Goal: Transaction & Acquisition: Purchase product/service

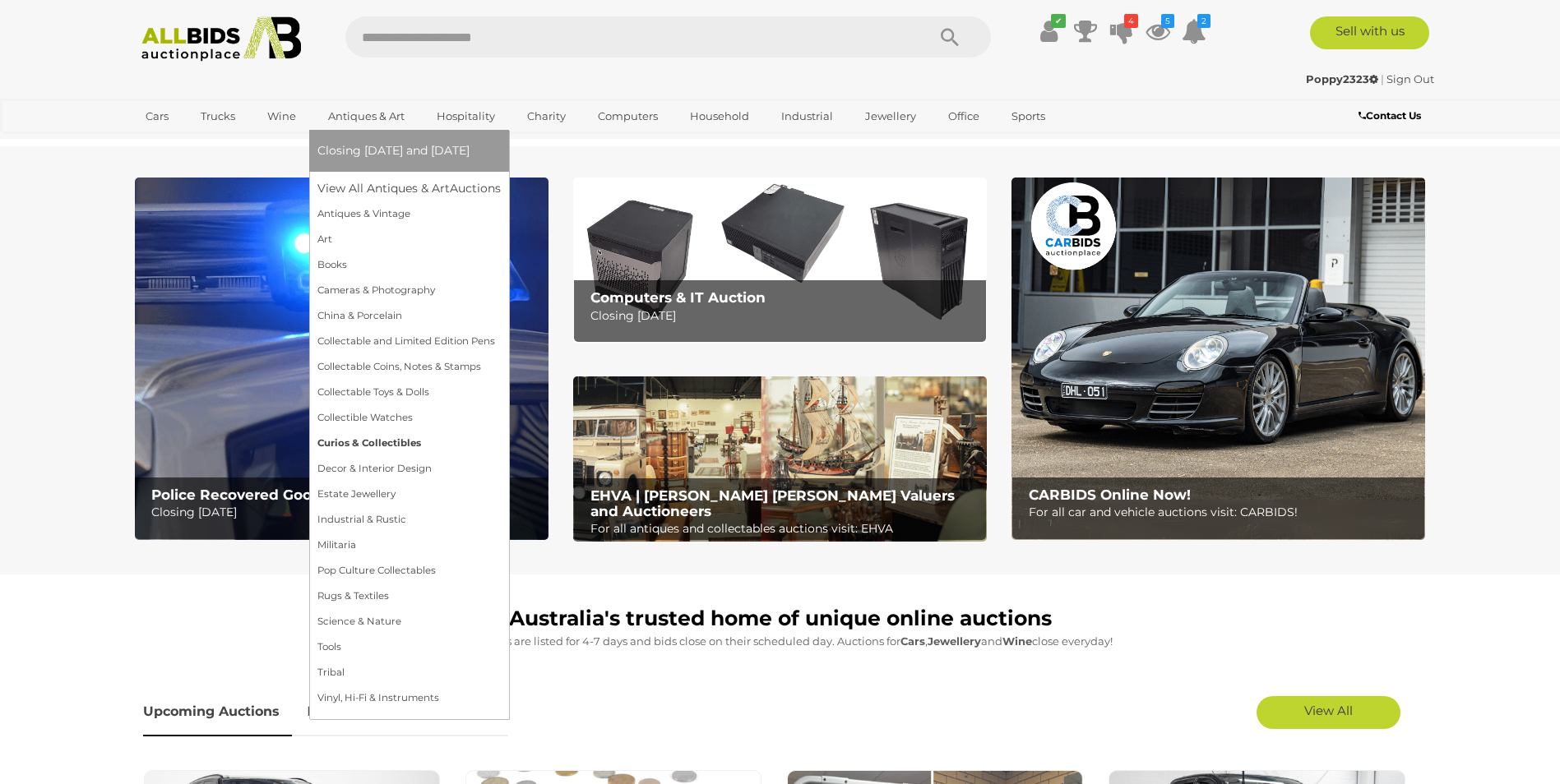
click at [371, 438] on link "Curios & Collectibles" at bounding box center [409, 443] width 183 height 25
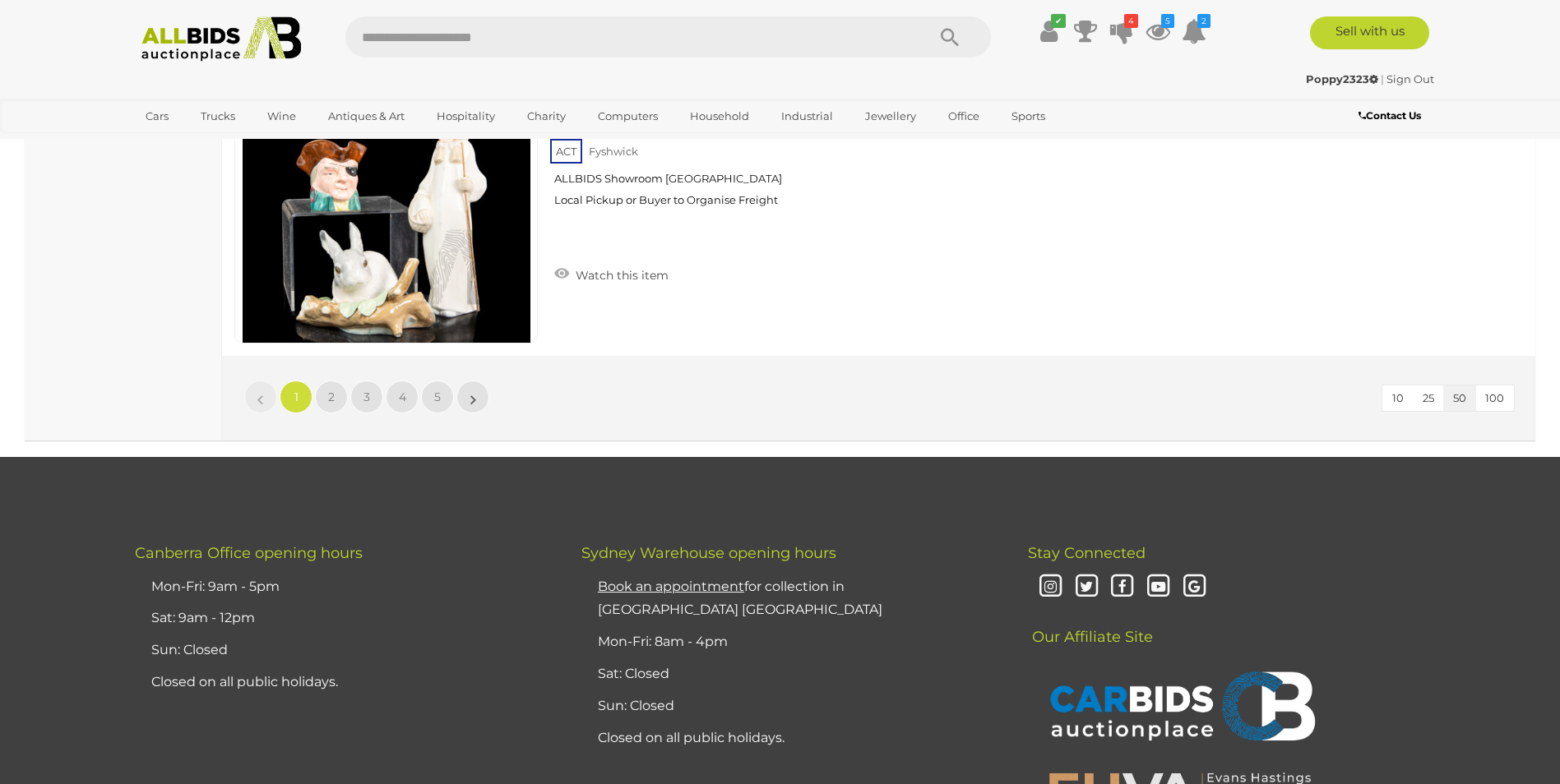
scroll to position [15870, 0]
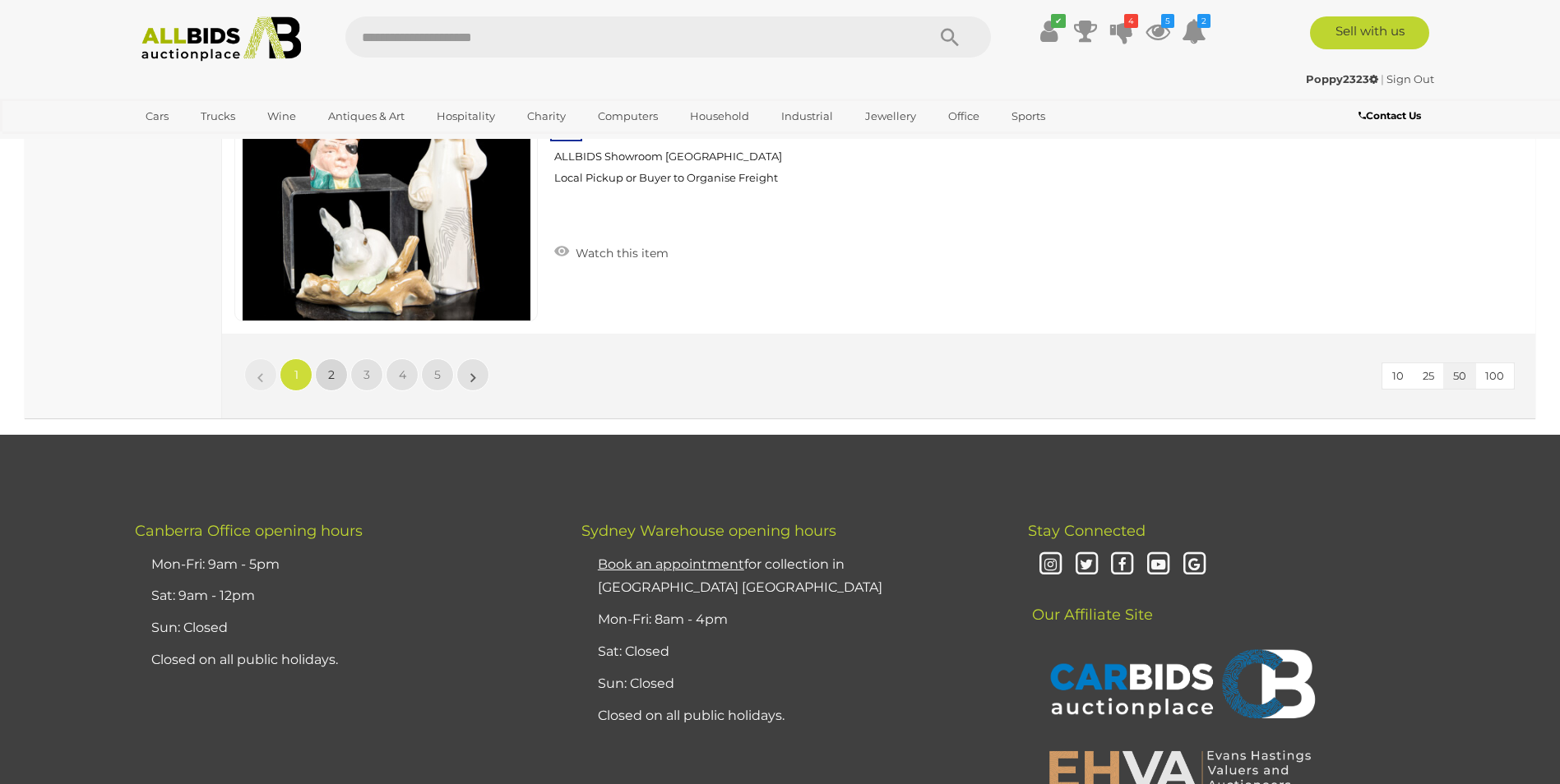
click at [333, 382] on span "2" at bounding box center [331, 375] width 6 height 14
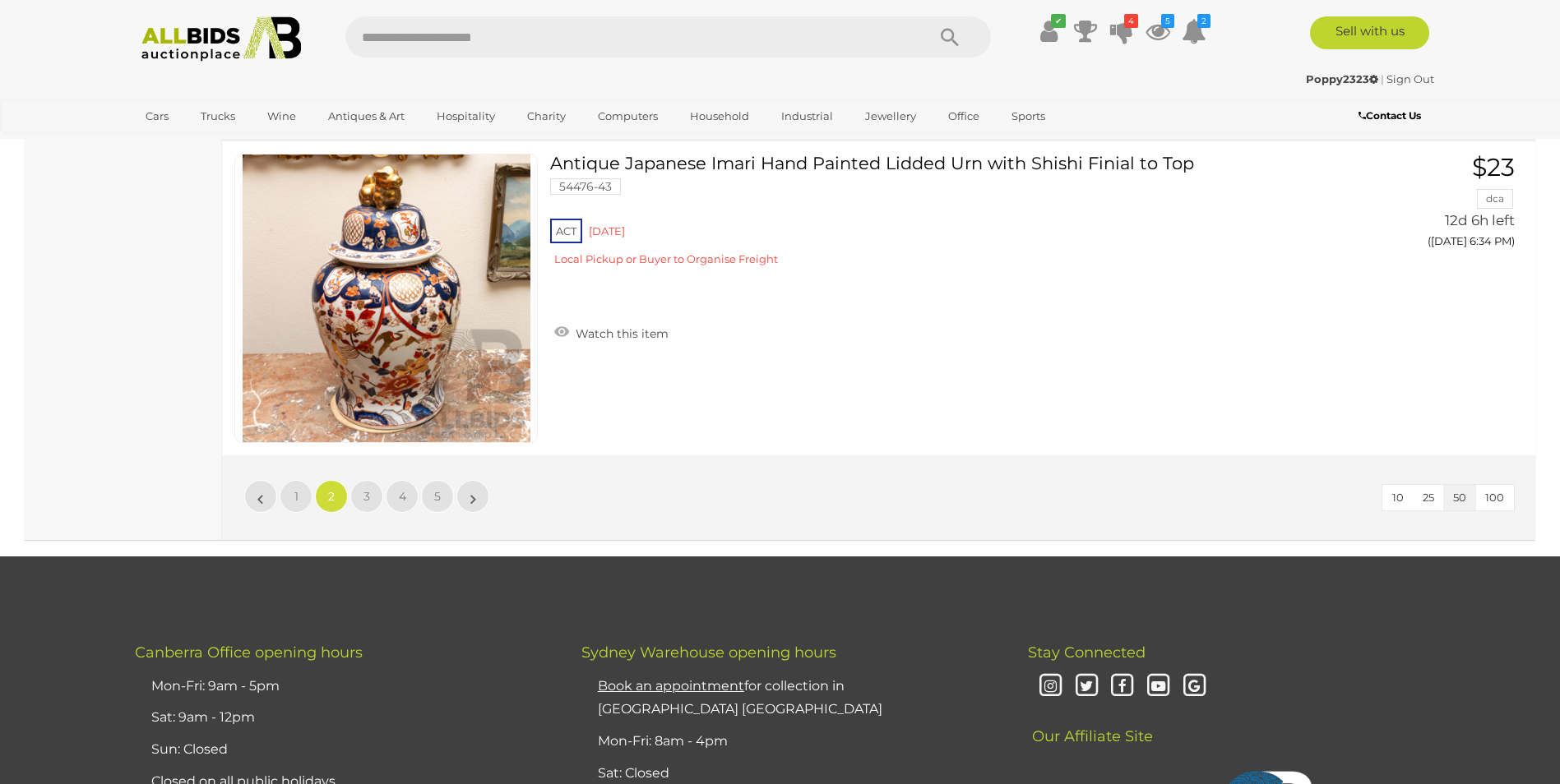
scroll to position [15916, 0]
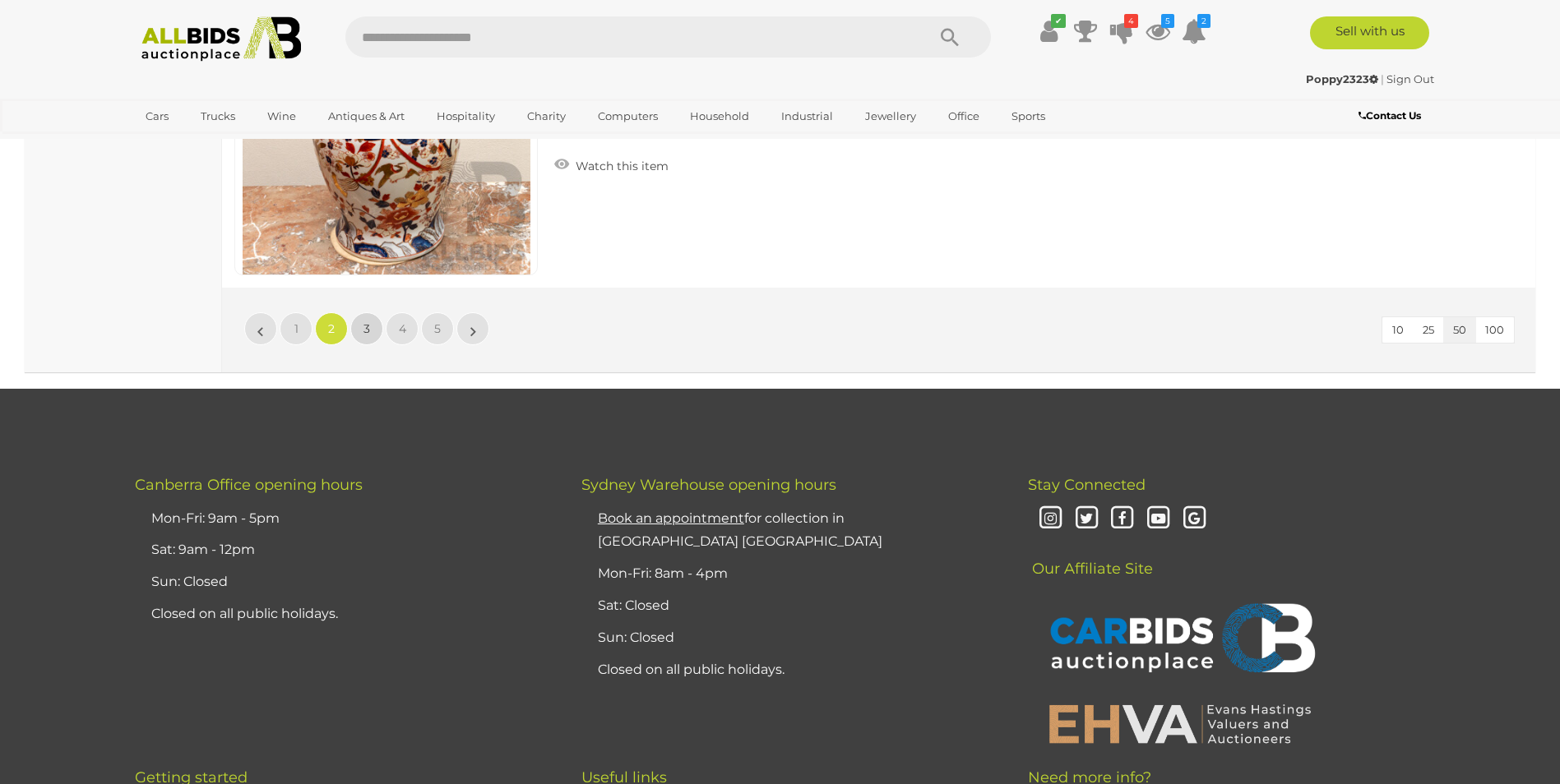
click at [363, 333] on link "3" at bounding box center [366, 328] width 33 height 33
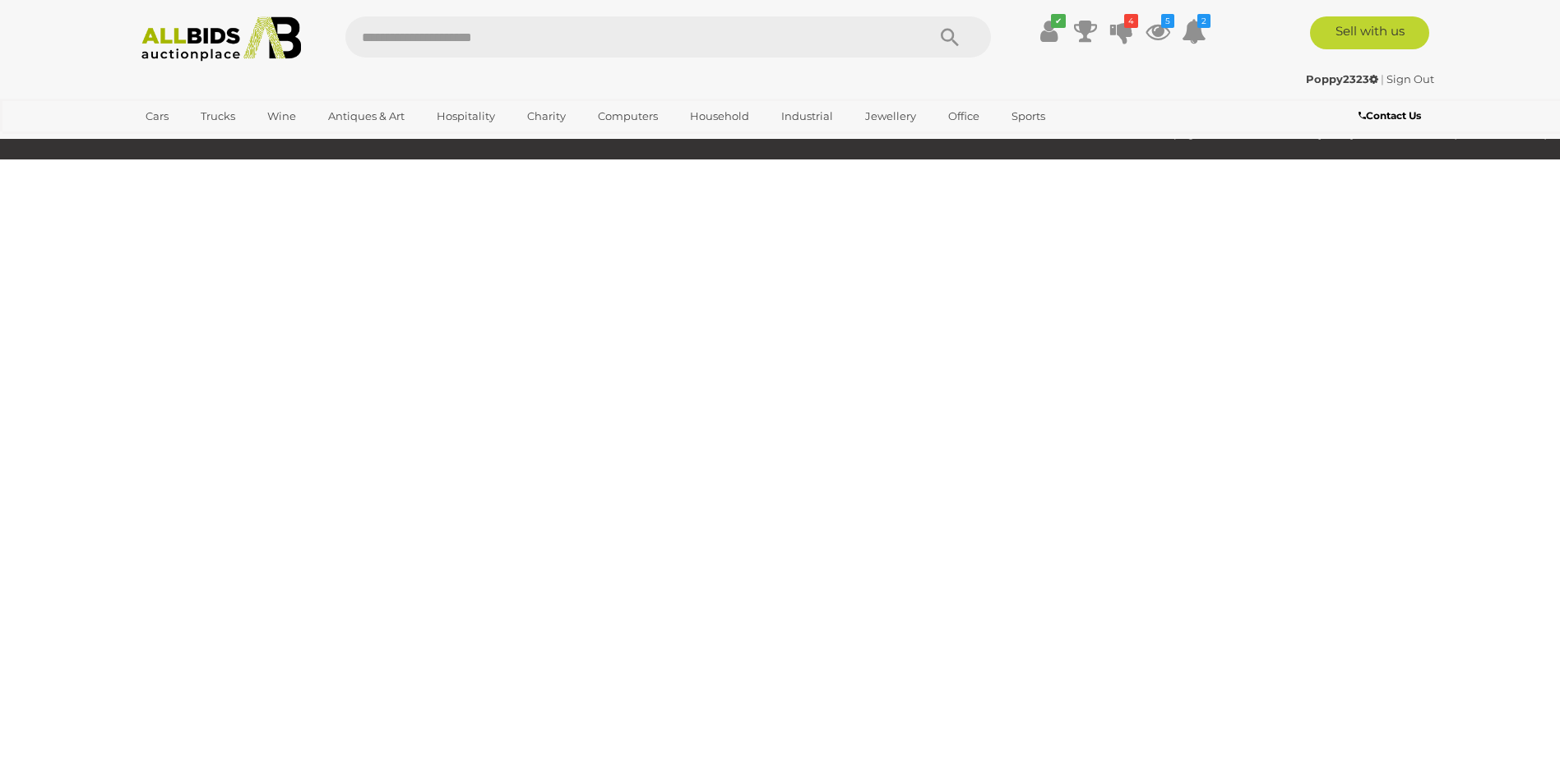
scroll to position [211, 0]
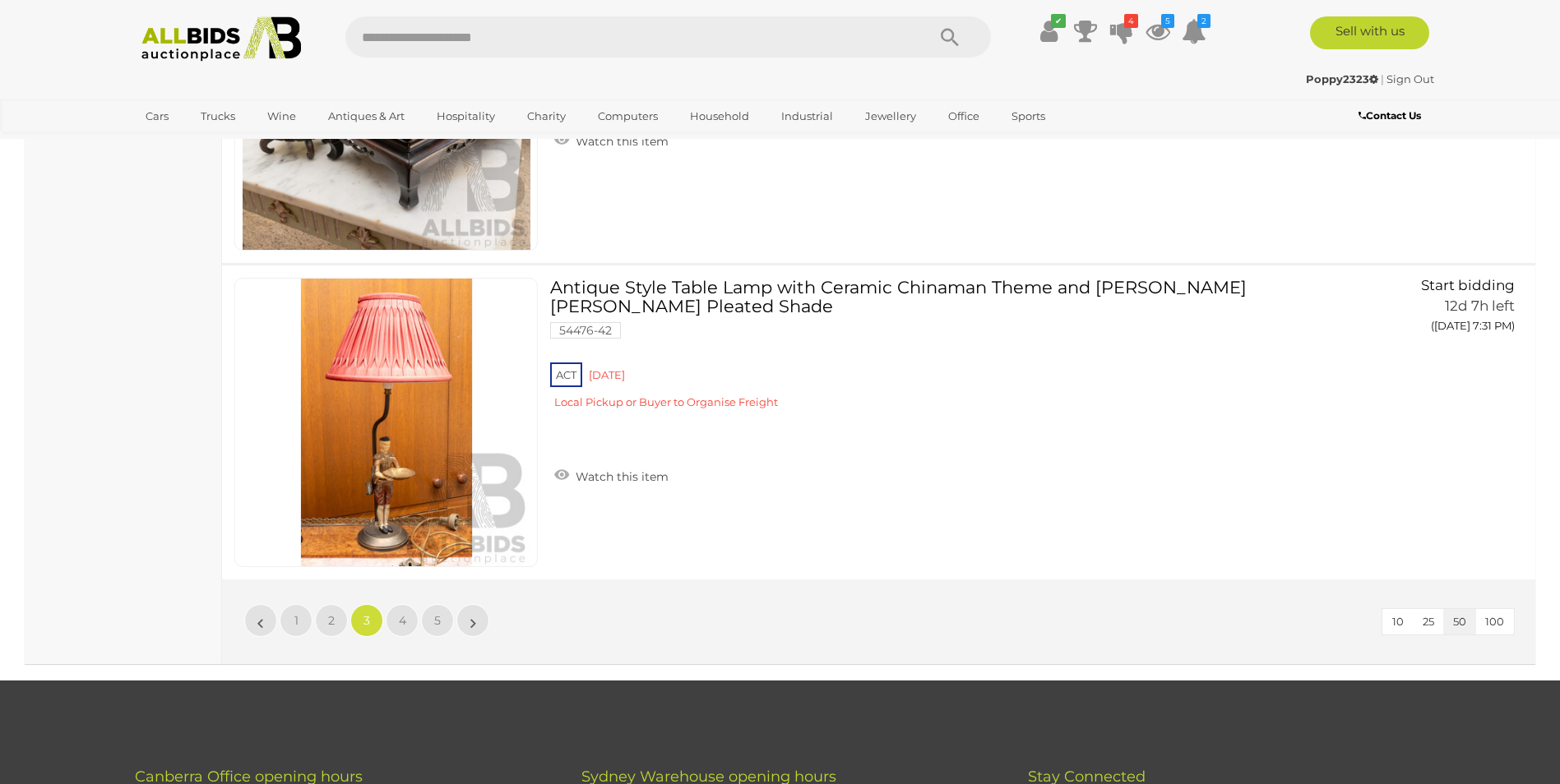
scroll to position [15669, 0]
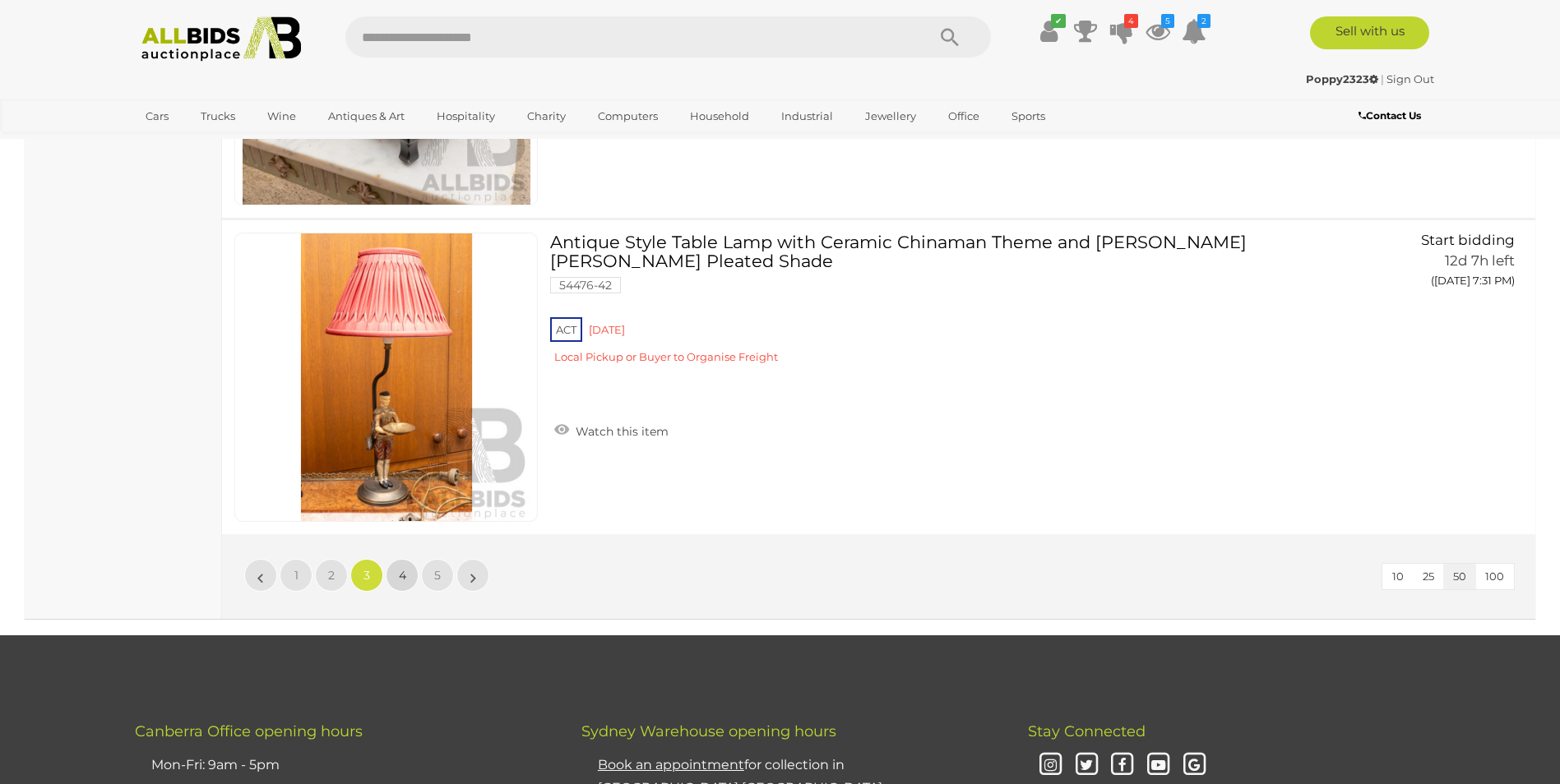
drag, startPoint x: 401, startPoint y: 577, endPoint x: 410, endPoint y: 578, distance: 9.1
click at [402, 578] on span "4" at bounding box center [403, 575] width 7 height 14
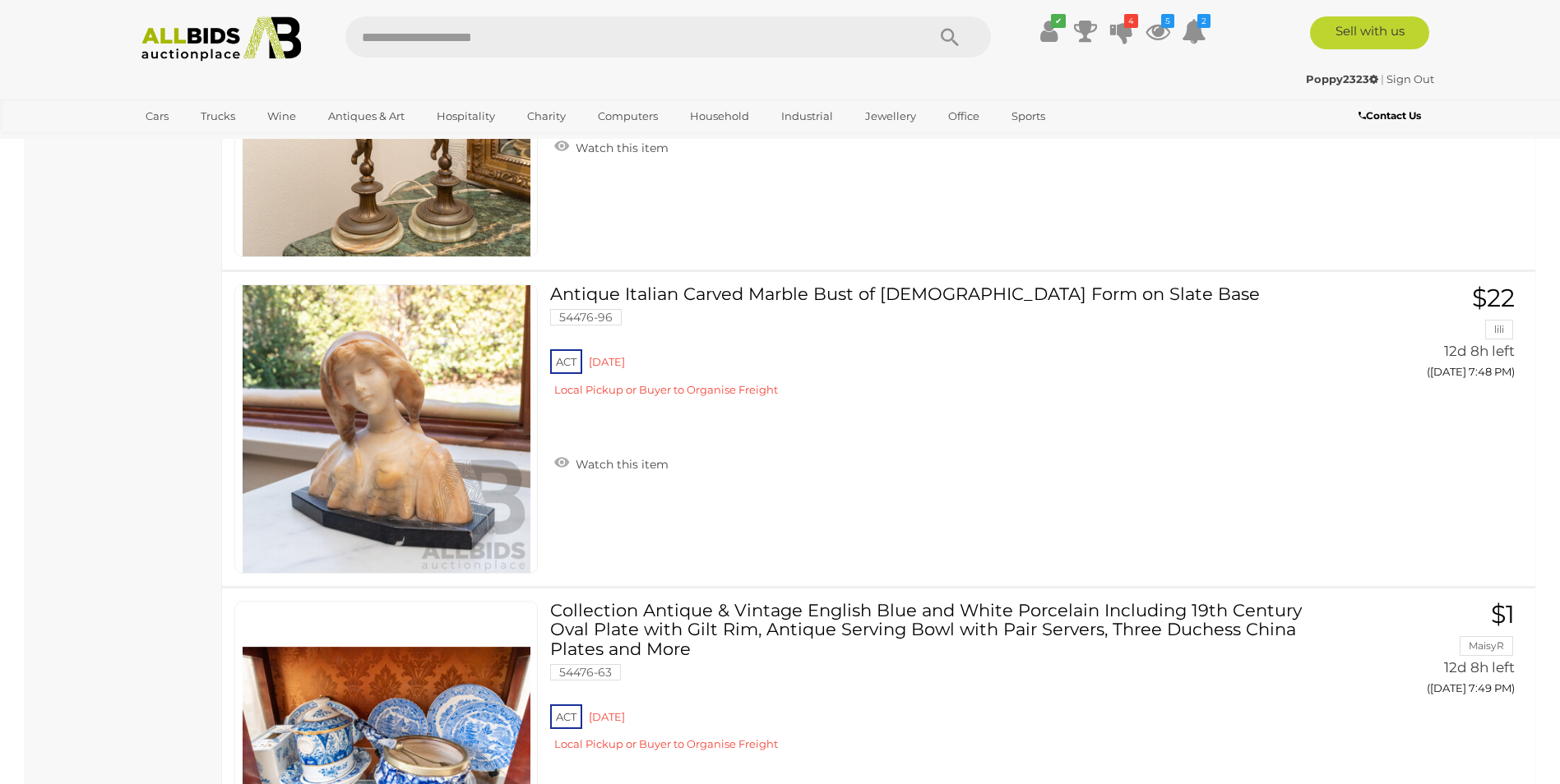
scroll to position [8022, 0]
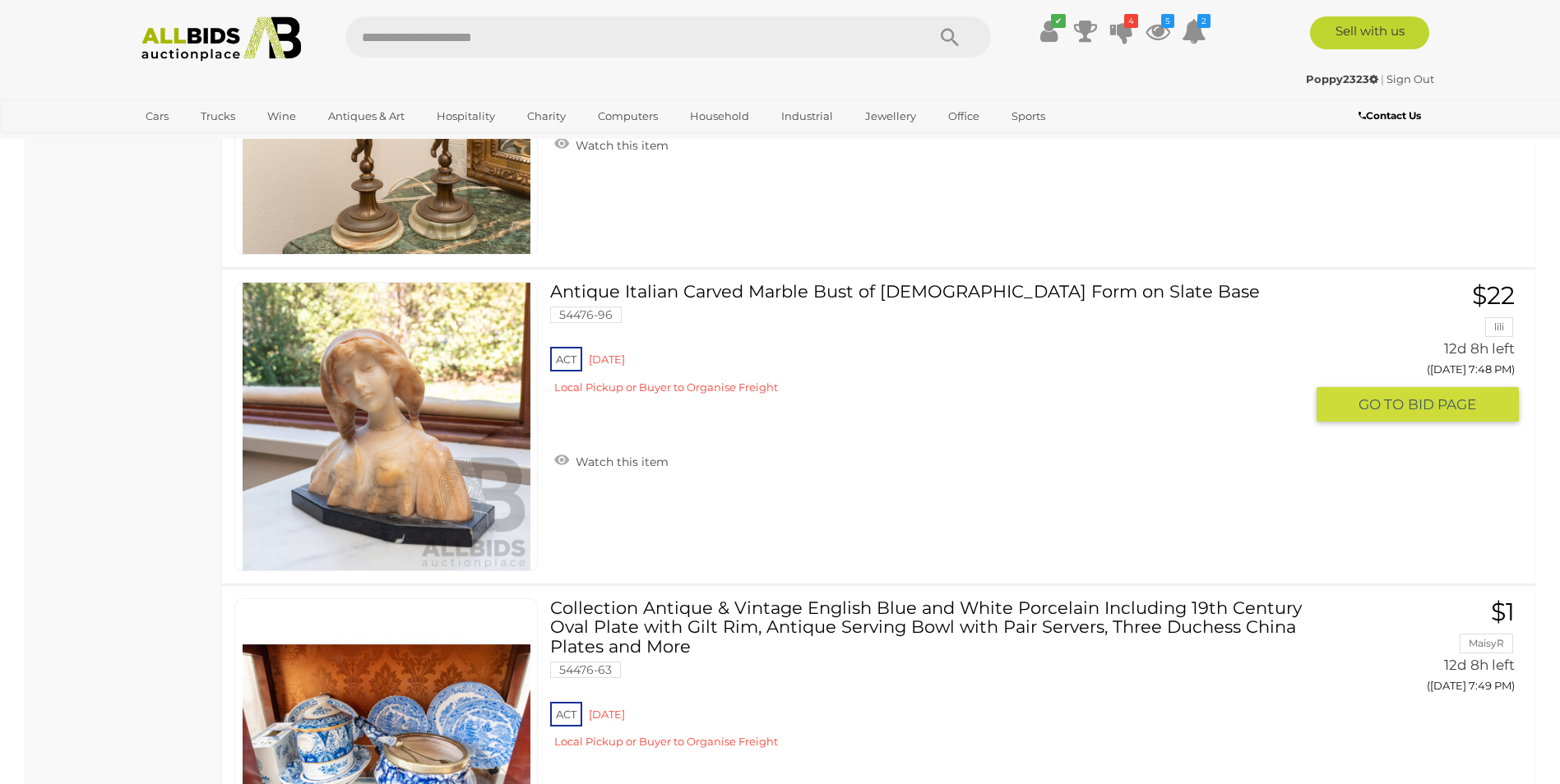
click at [789, 298] on link "Antique Italian Carved Marble Bust of Female Form on Slate Base 54476-96 ACT Re…" at bounding box center [933, 344] width 742 height 125
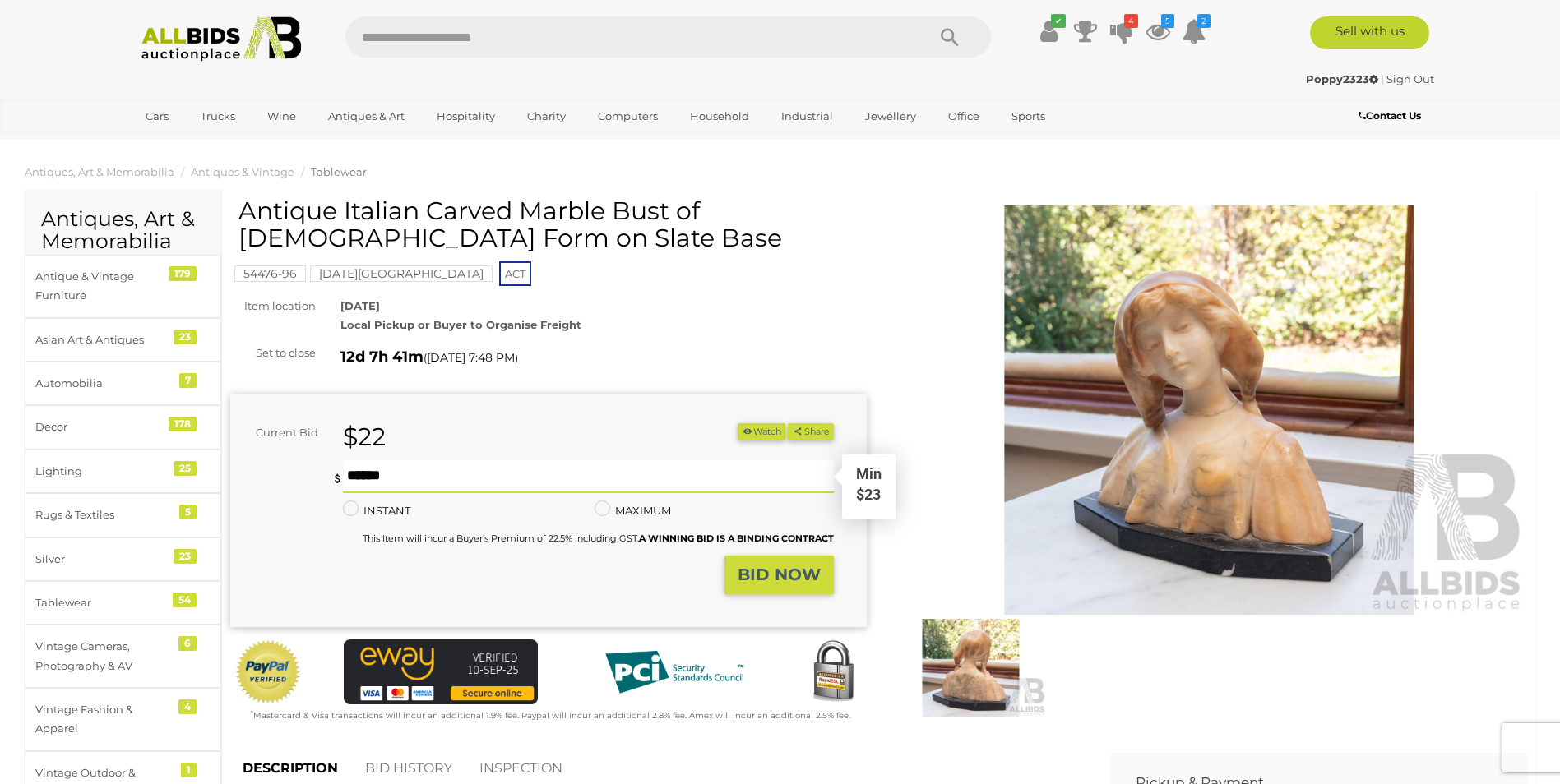
click at [686, 478] on input "text" at bounding box center [588, 476] width 490 height 33
type input "**"
click at [797, 569] on strong "BID NOW" at bounding box center [779, 575] width 83 height 20
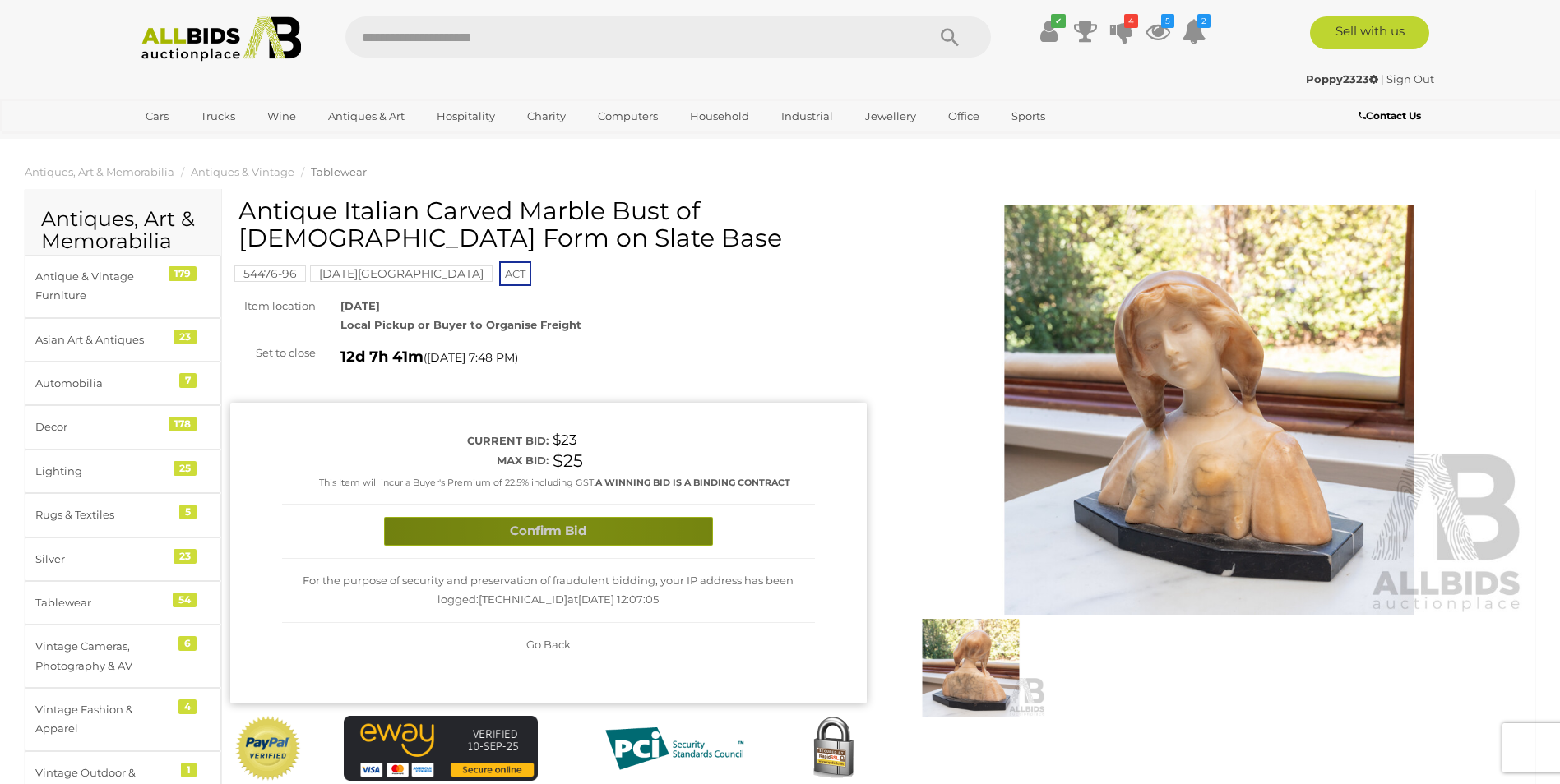
click at [577, 528] on button "Confirm Bid" at bounding box center [548, 532] width 329 height 29
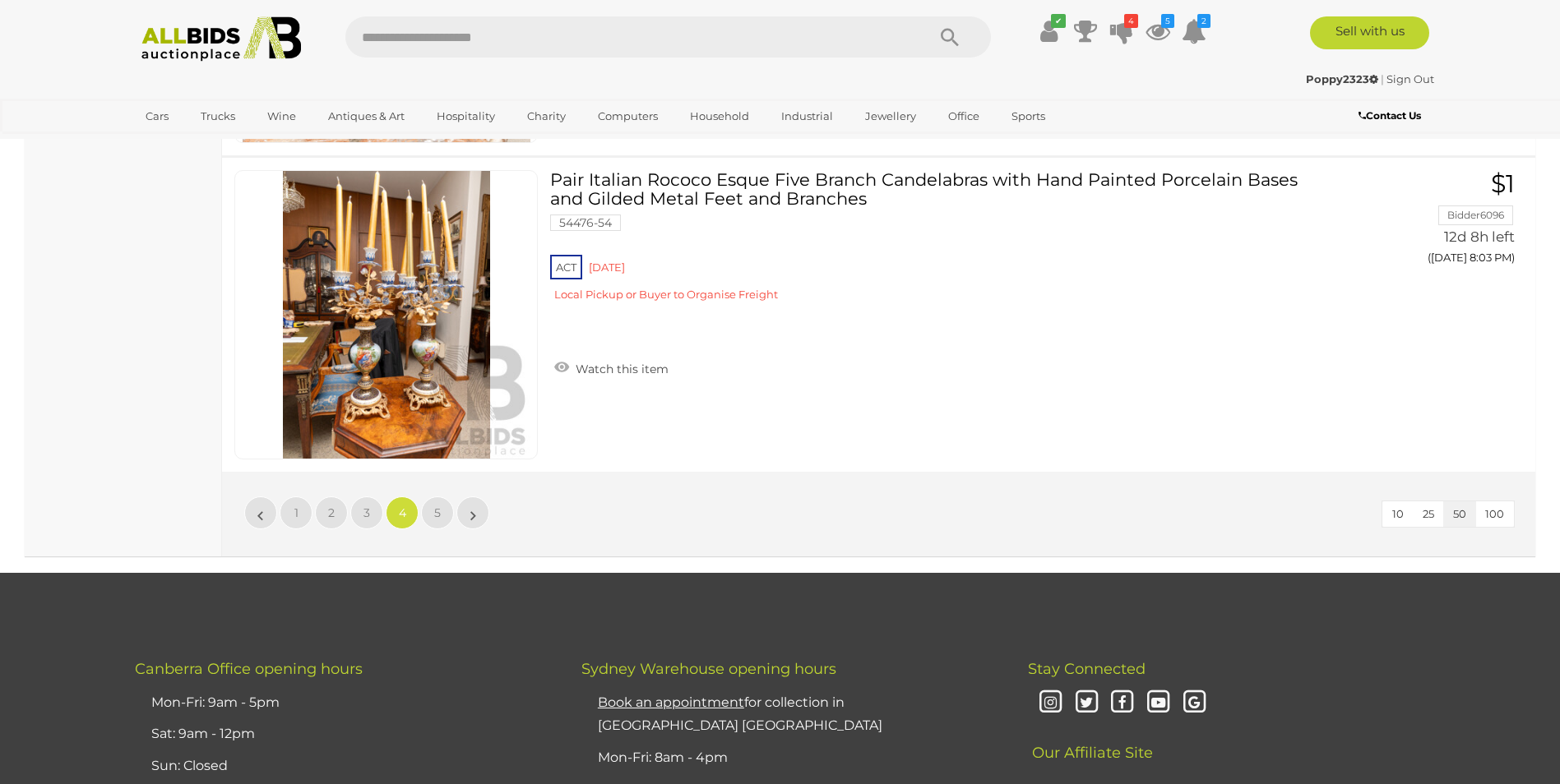
scroll to position [15763, 0]
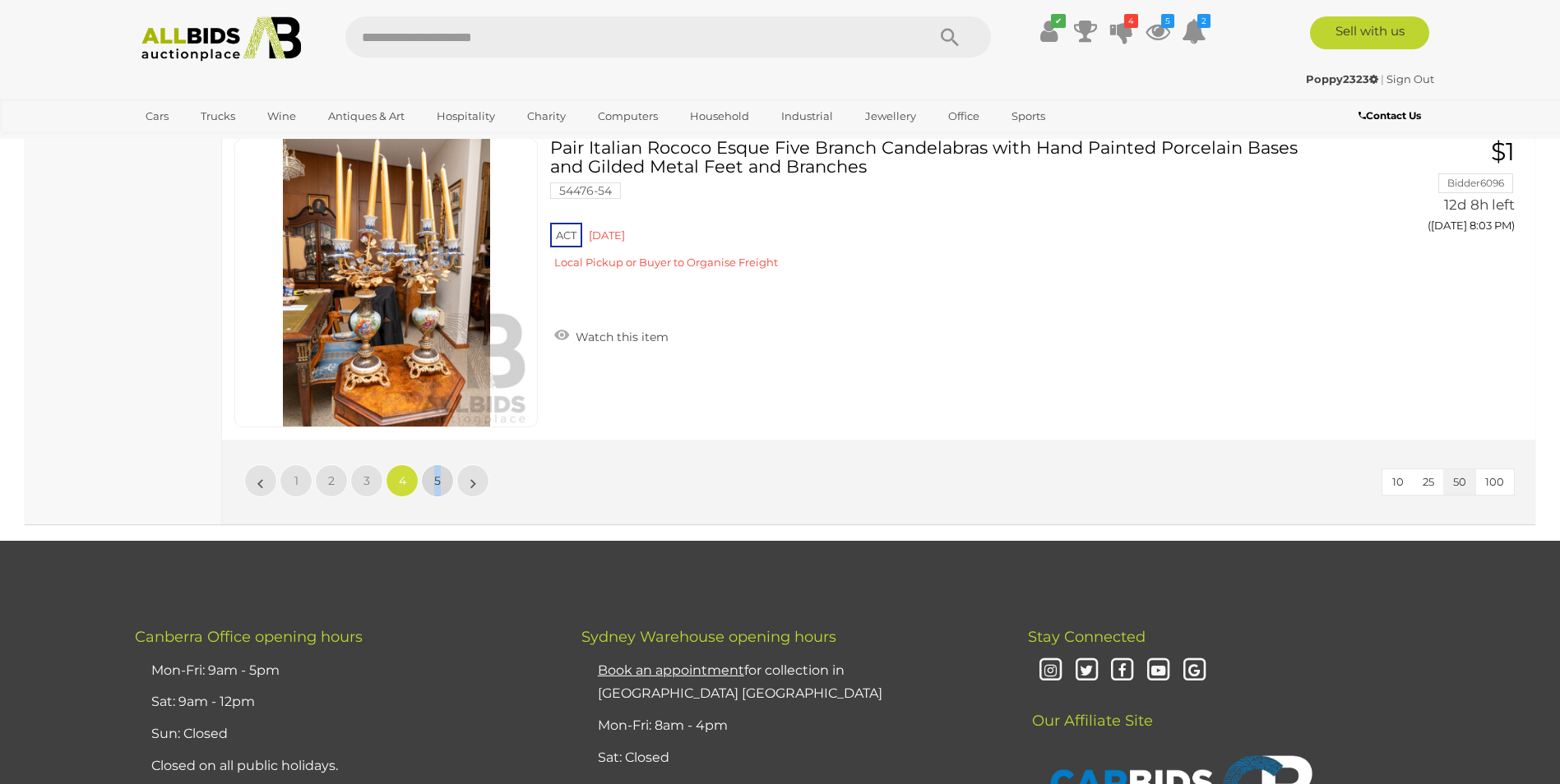
click at [438, 473] on ul "« 1 2 3 4 5 »" at bounding box center [366, 481] width 248 height 33
click at [442, 478] on link "5" at bounding box center [437, 481] width 33 height 33
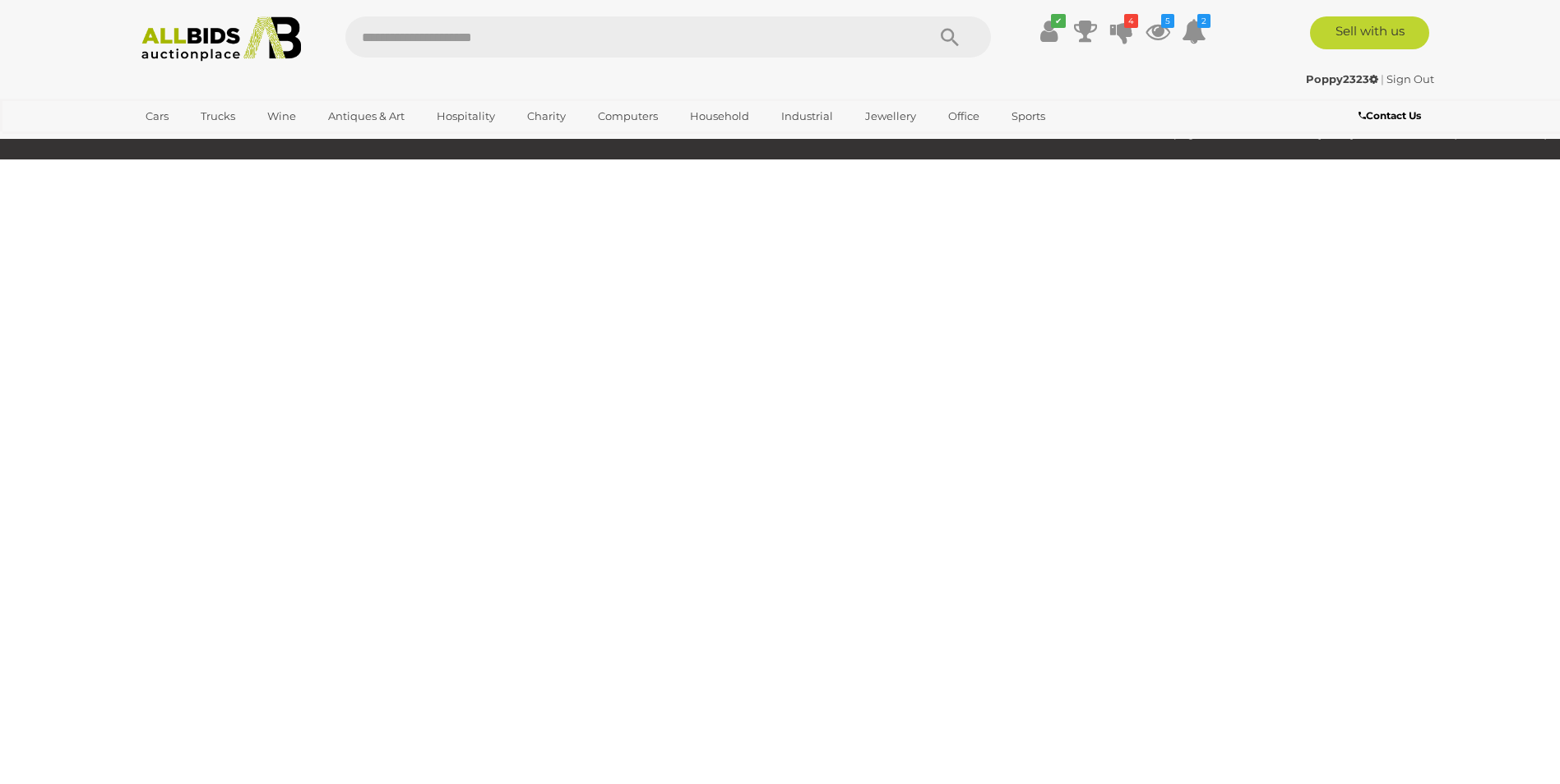
scroll to position [211, 0]
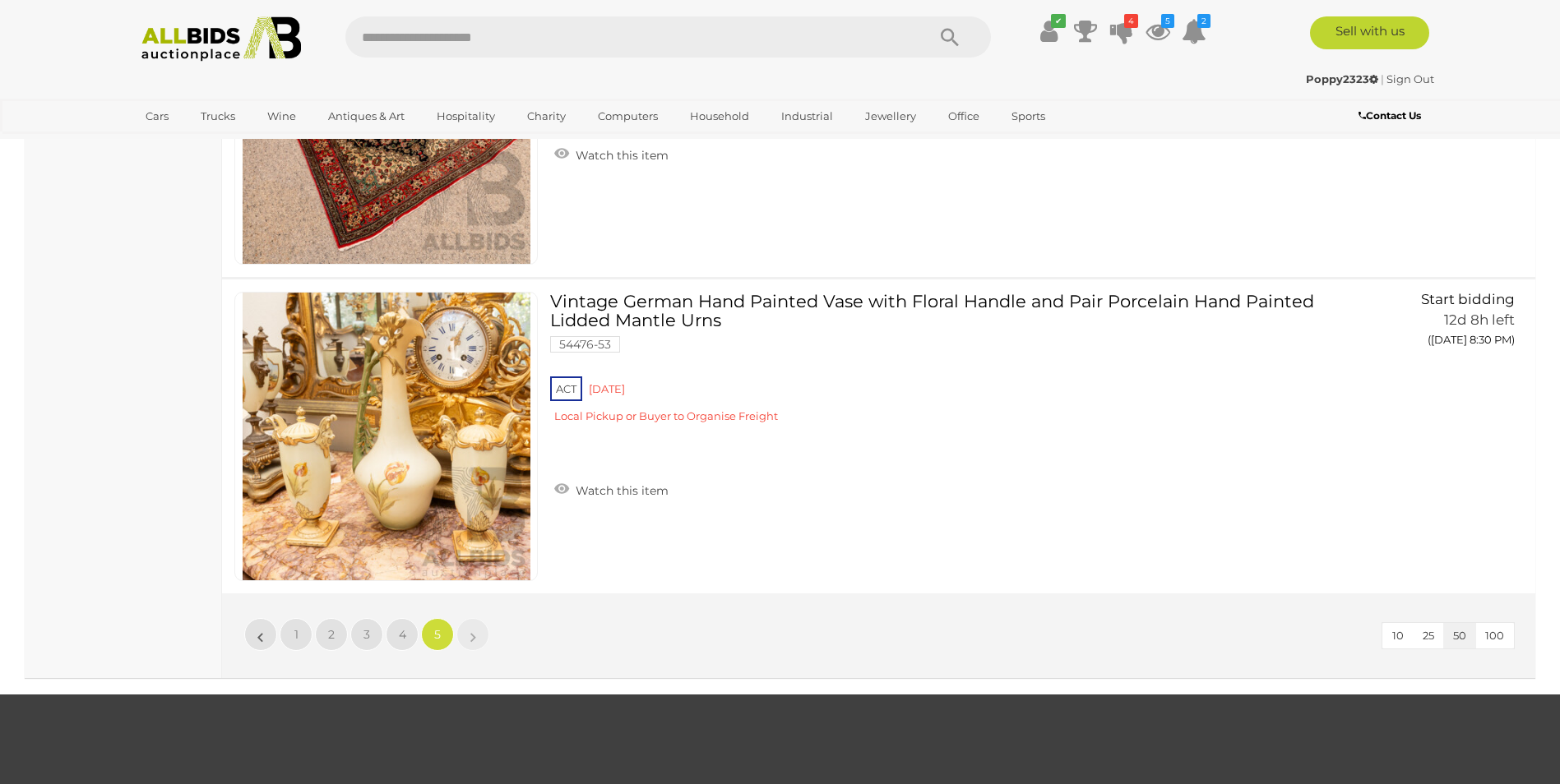
scroll to position [6459, 0]
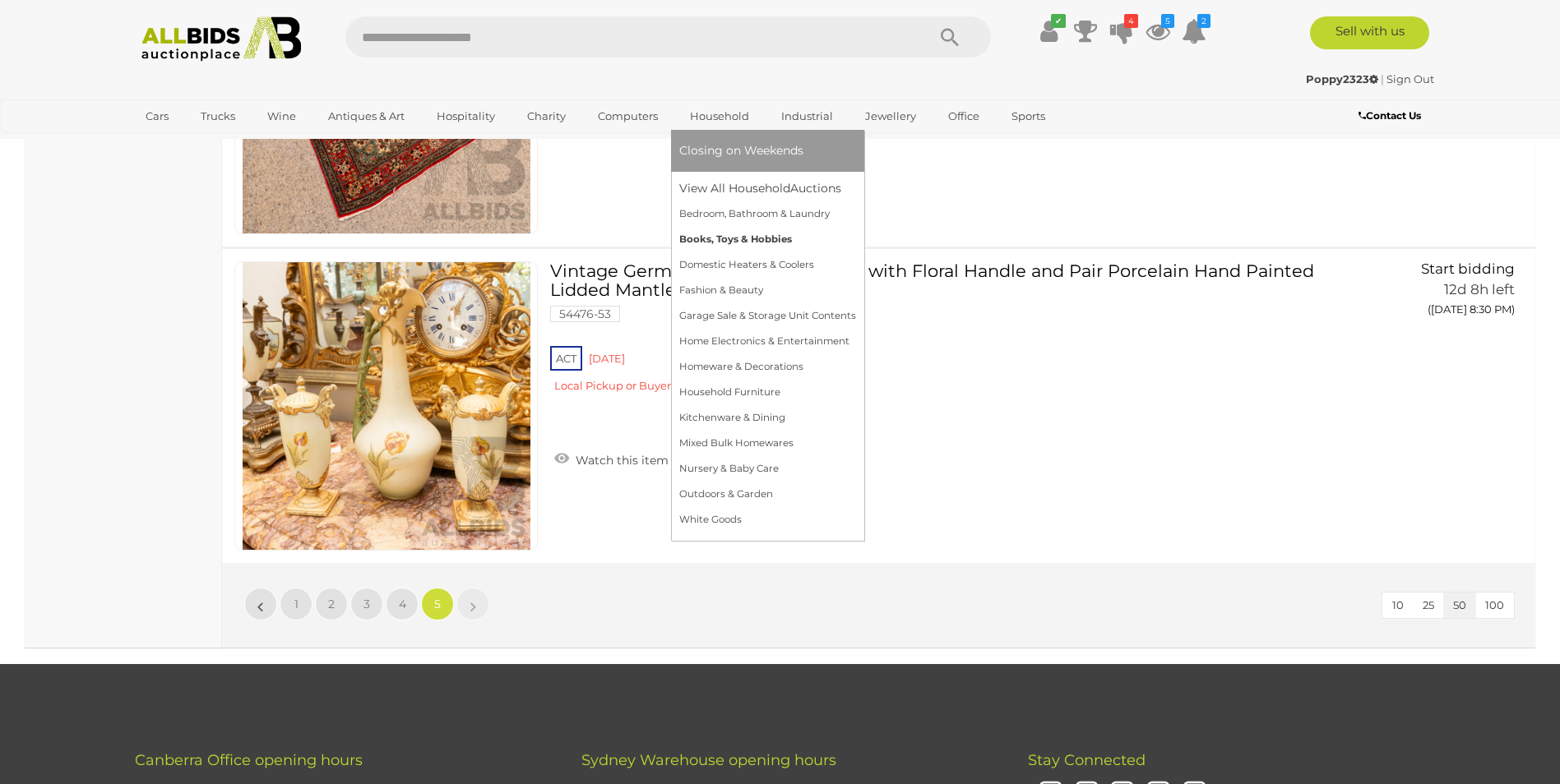
click at [714, 242] on link "Books, Toys & Hobbies" at bounding box center [767, 240] width 177 height 25
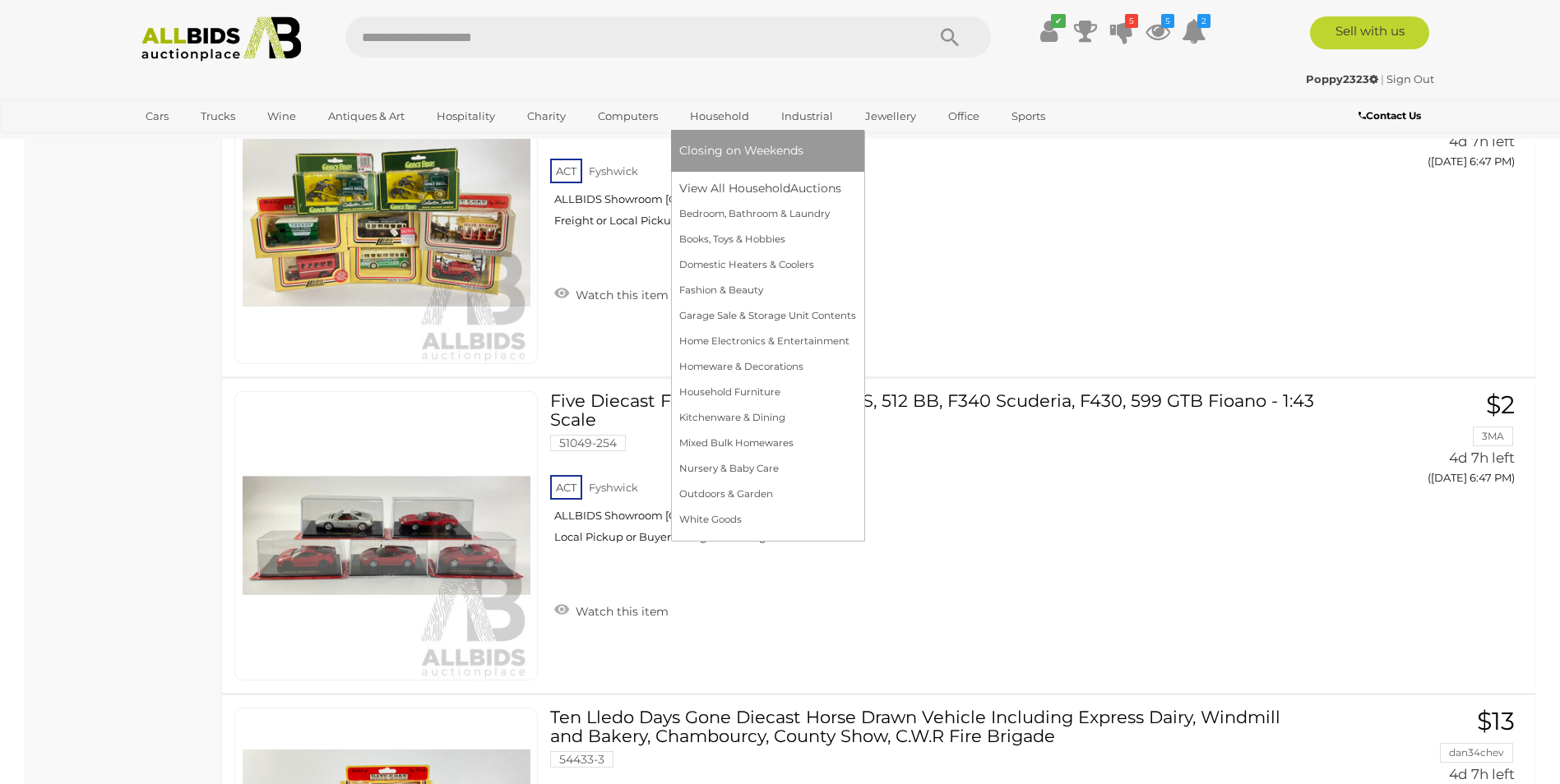
scroll to position [7483, 0]
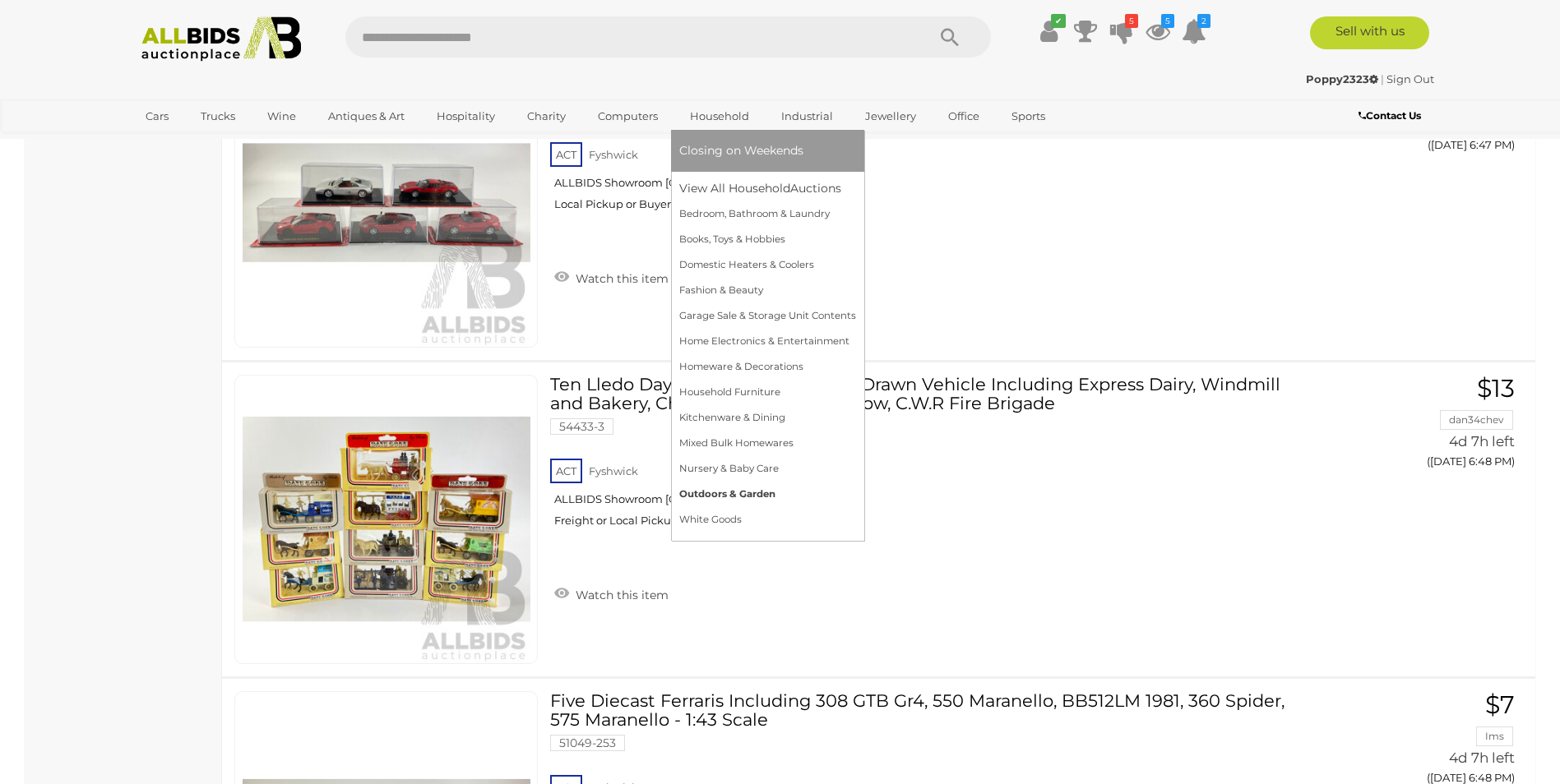
click at [738, 494] on link "Outdoors & Garden" at bounding box center [767, 494] width 177 height 25
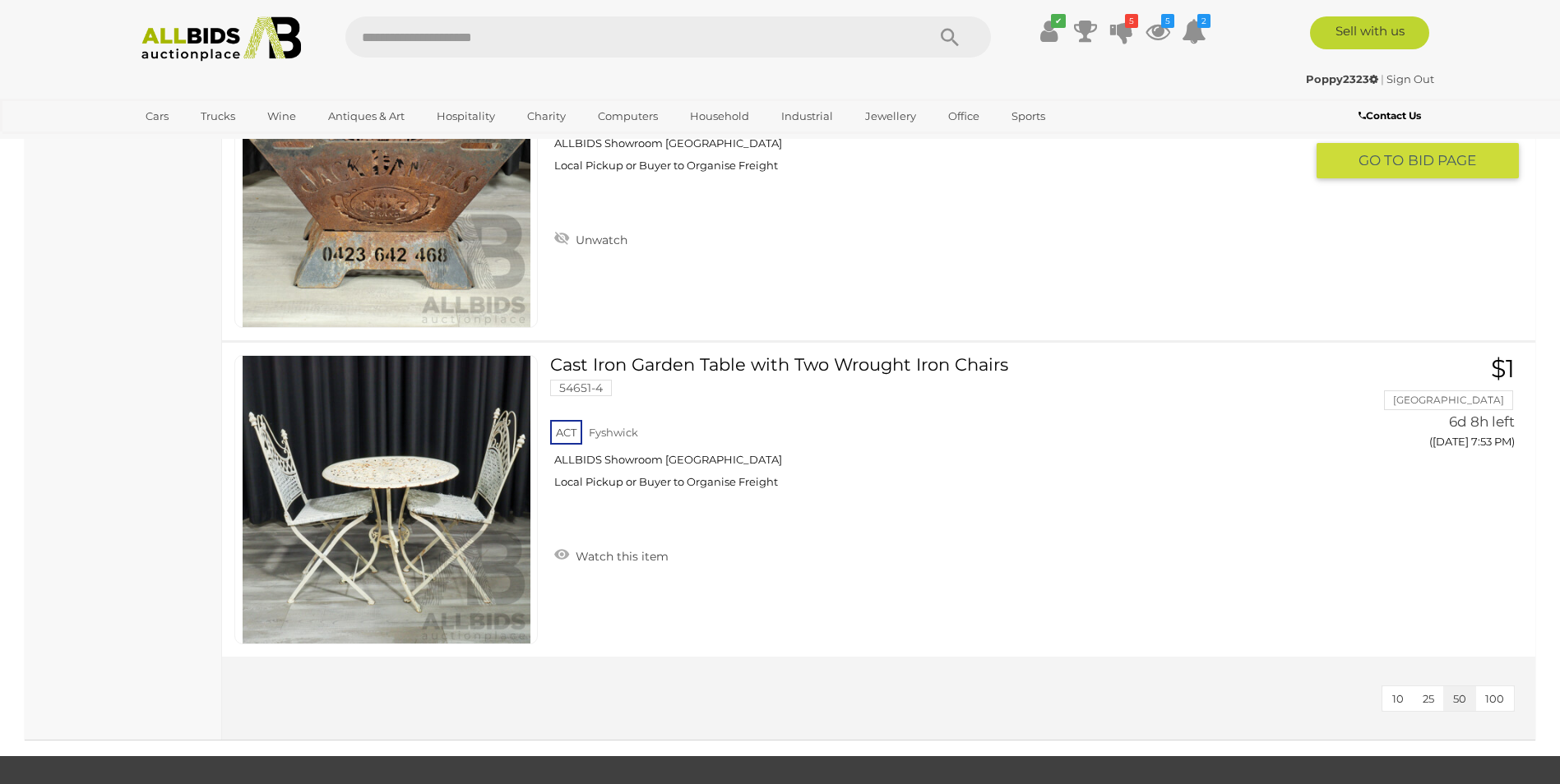
scroll to position [3700, 0]
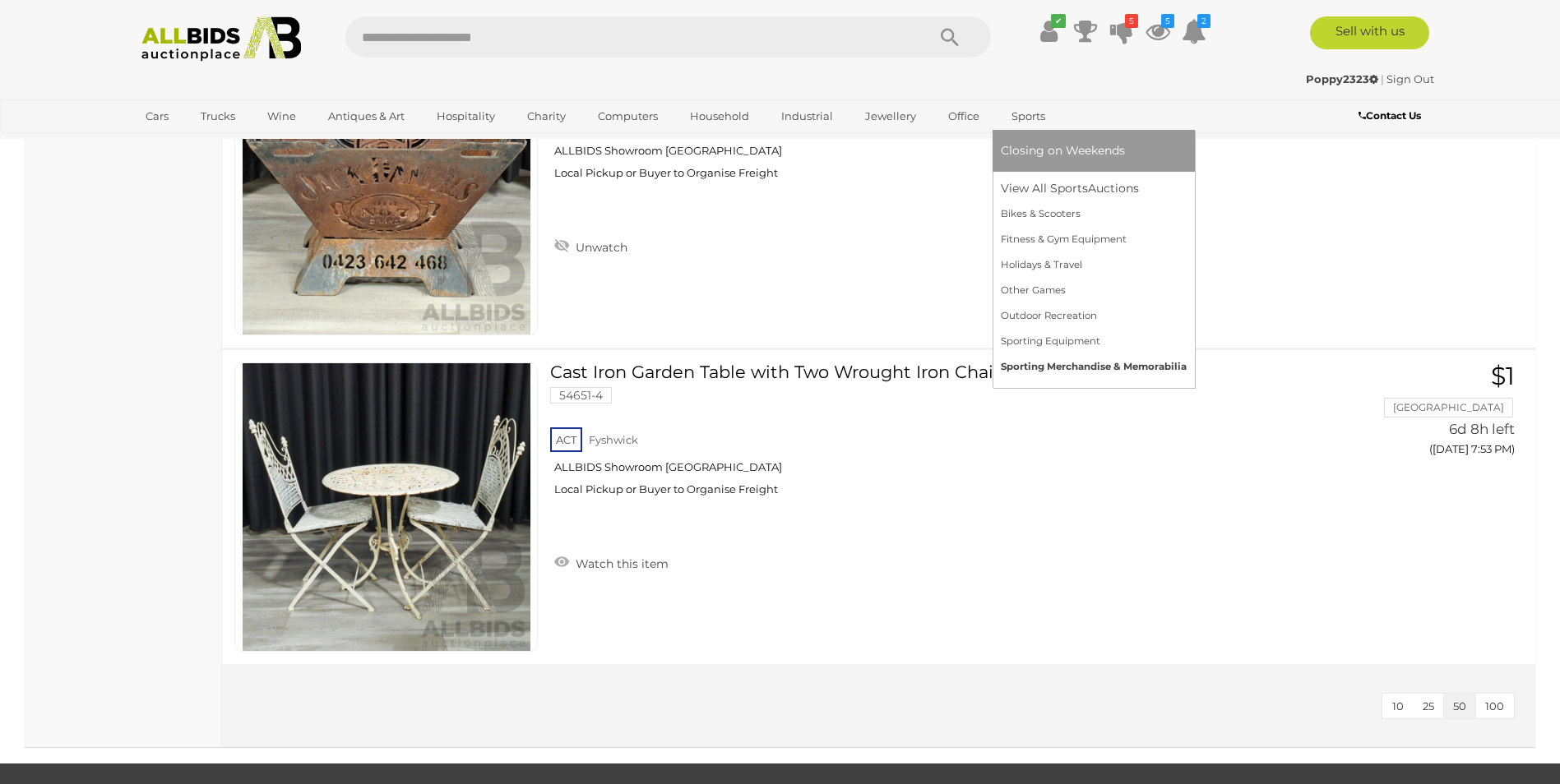
click at [1087, 368] on link "Sporting Merchandise & Memorabilia" at bounding box center [1094, 367] width 186 height 25
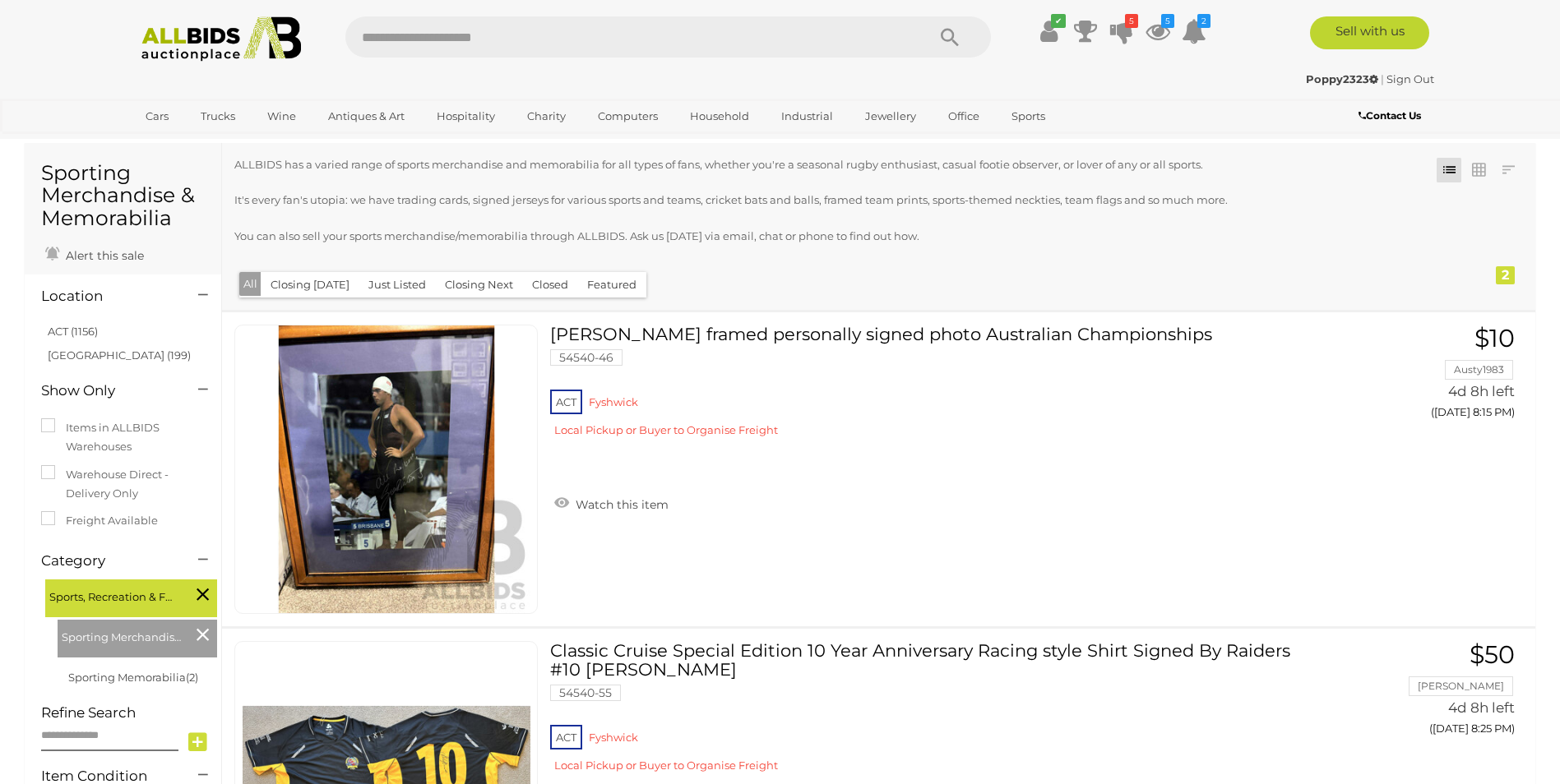
scroll to position [411, 0]
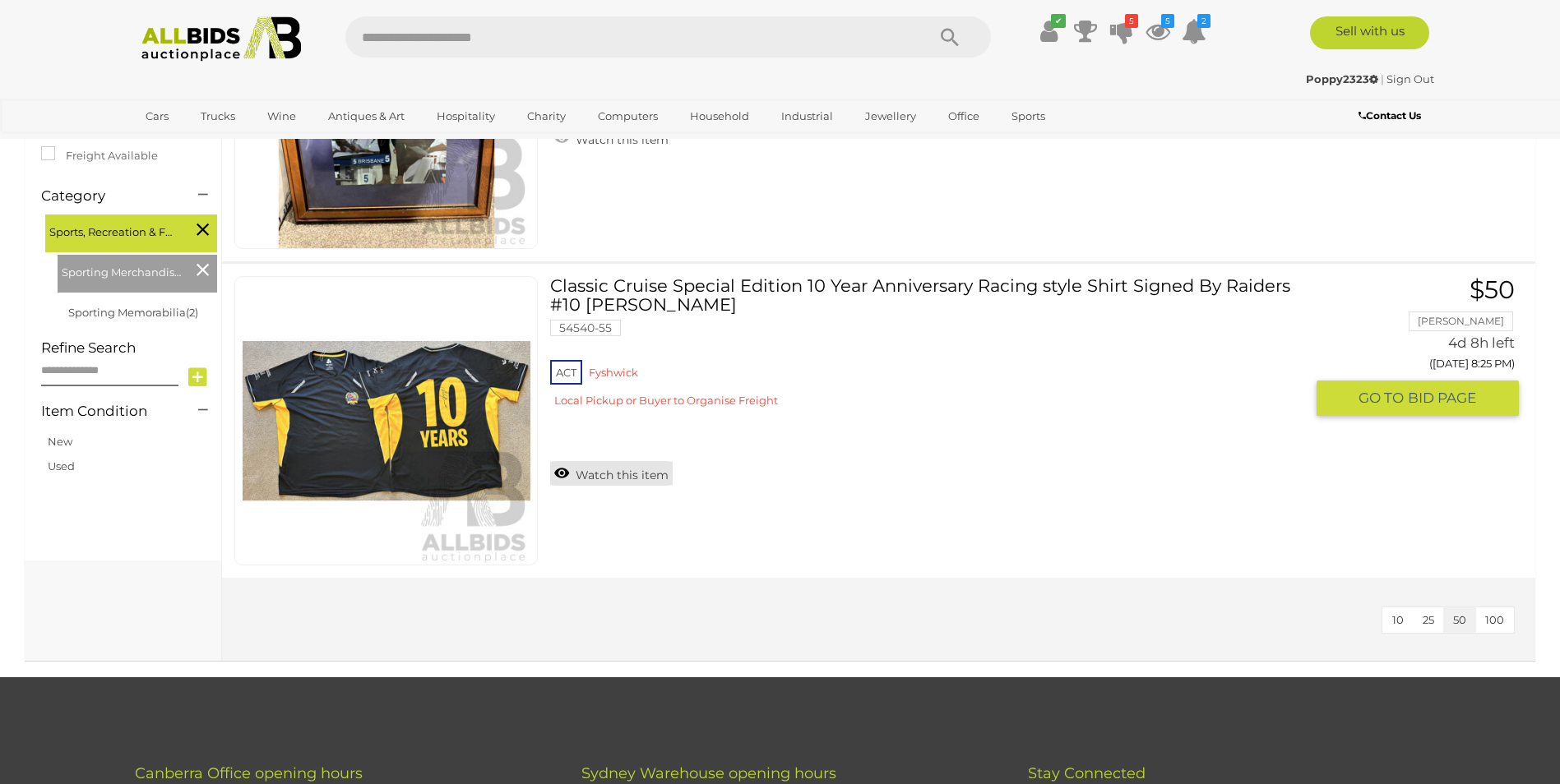
click at [580, 474] on link "Watch this item" at bounding box center [611, 473] width 123 height 24
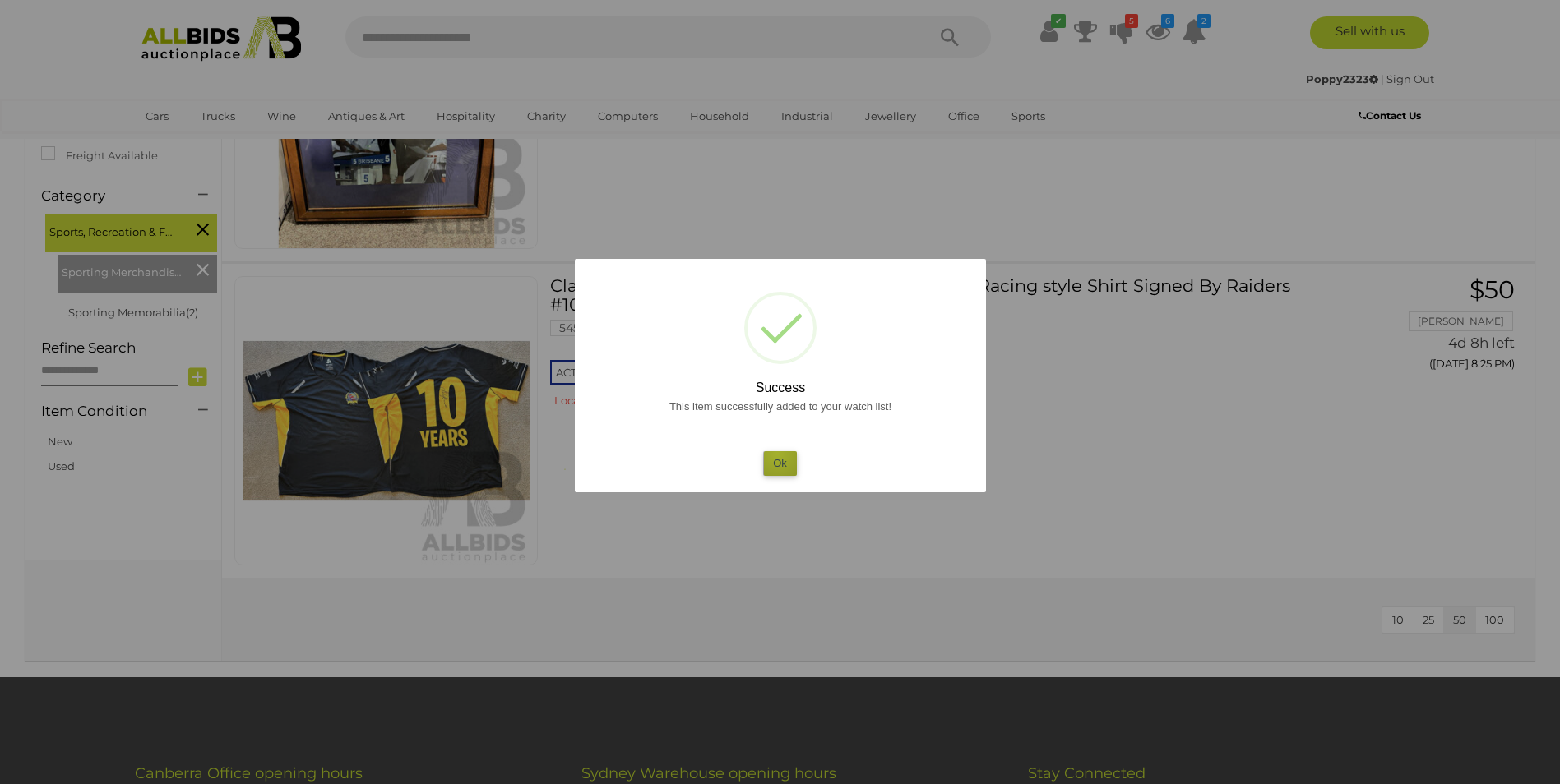
drag, startPoint x: 777, startPoint y: 454, endPoint x: 786, endPoint y: 454, distance: 9.0
click at [786, 454] on button "Ok" at bounding box center [780, 463] width 34 height 24
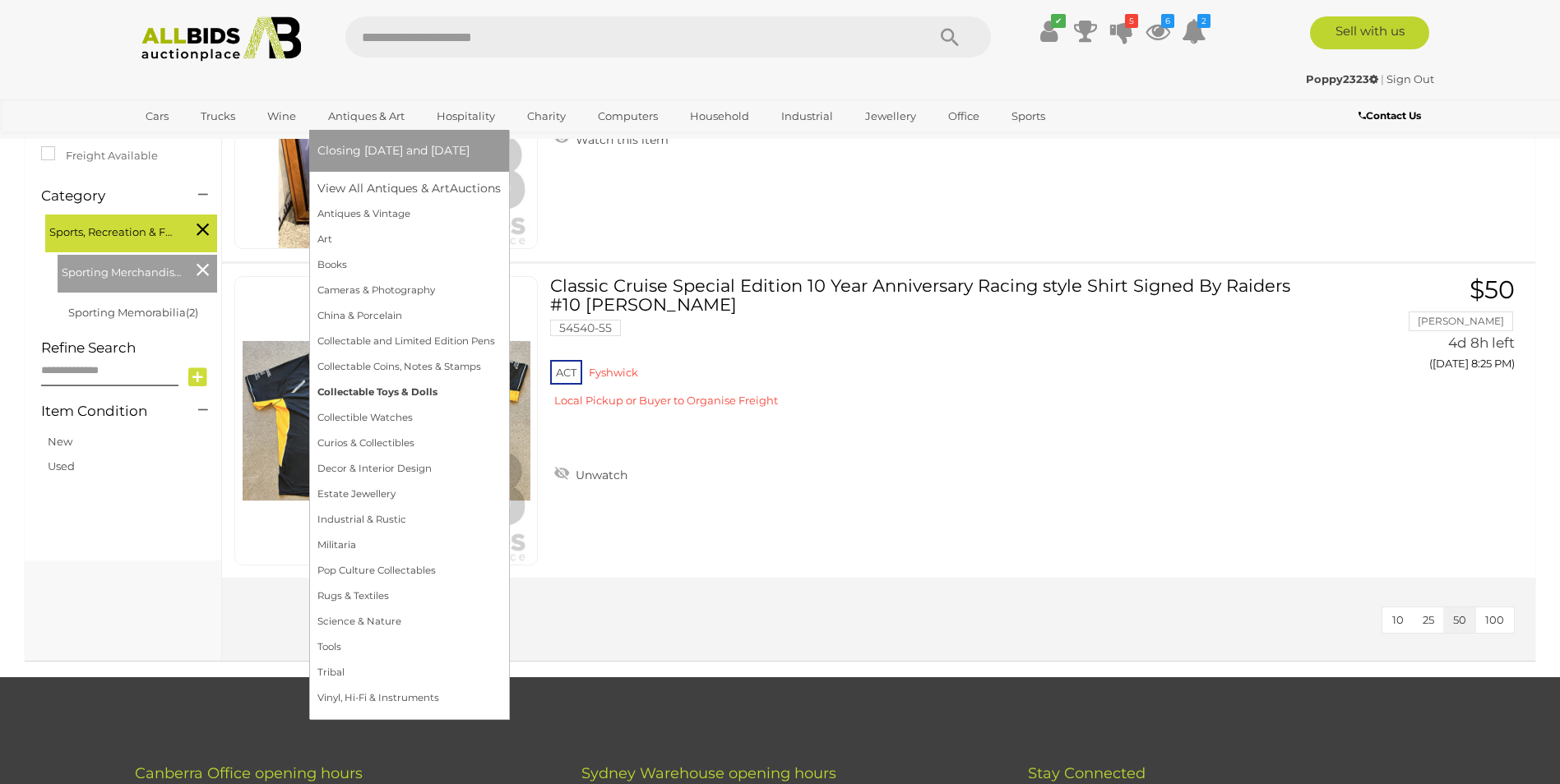
click at [392, 387] on link "Collectable Toys & Dolls" at bounding box center [409, 392] width 183 height 25
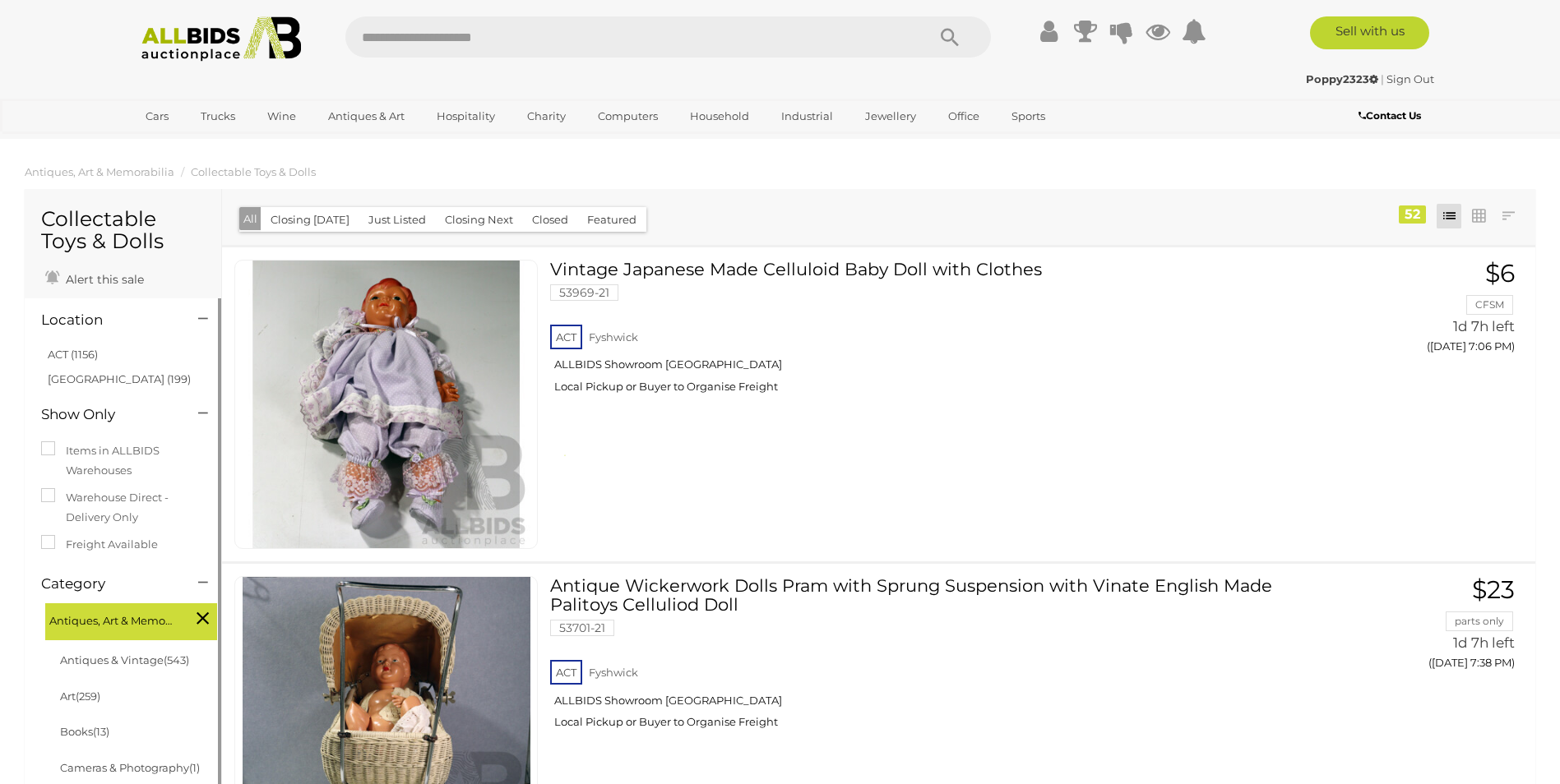
click at [77, 350] on link "ACT (1156)" at bounding box center [73, 354] width 50 height 13
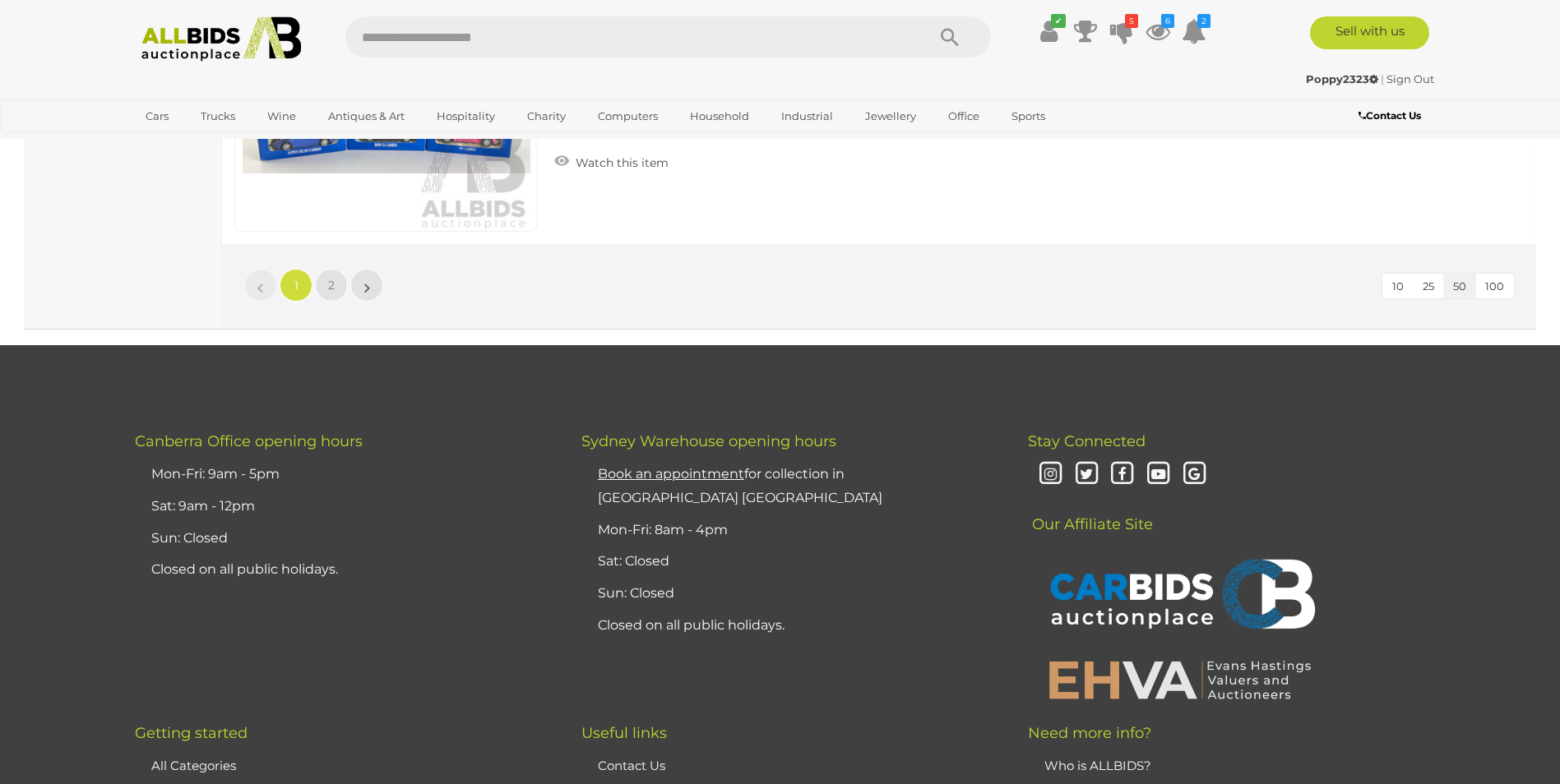
scroll to position [15870, 0]
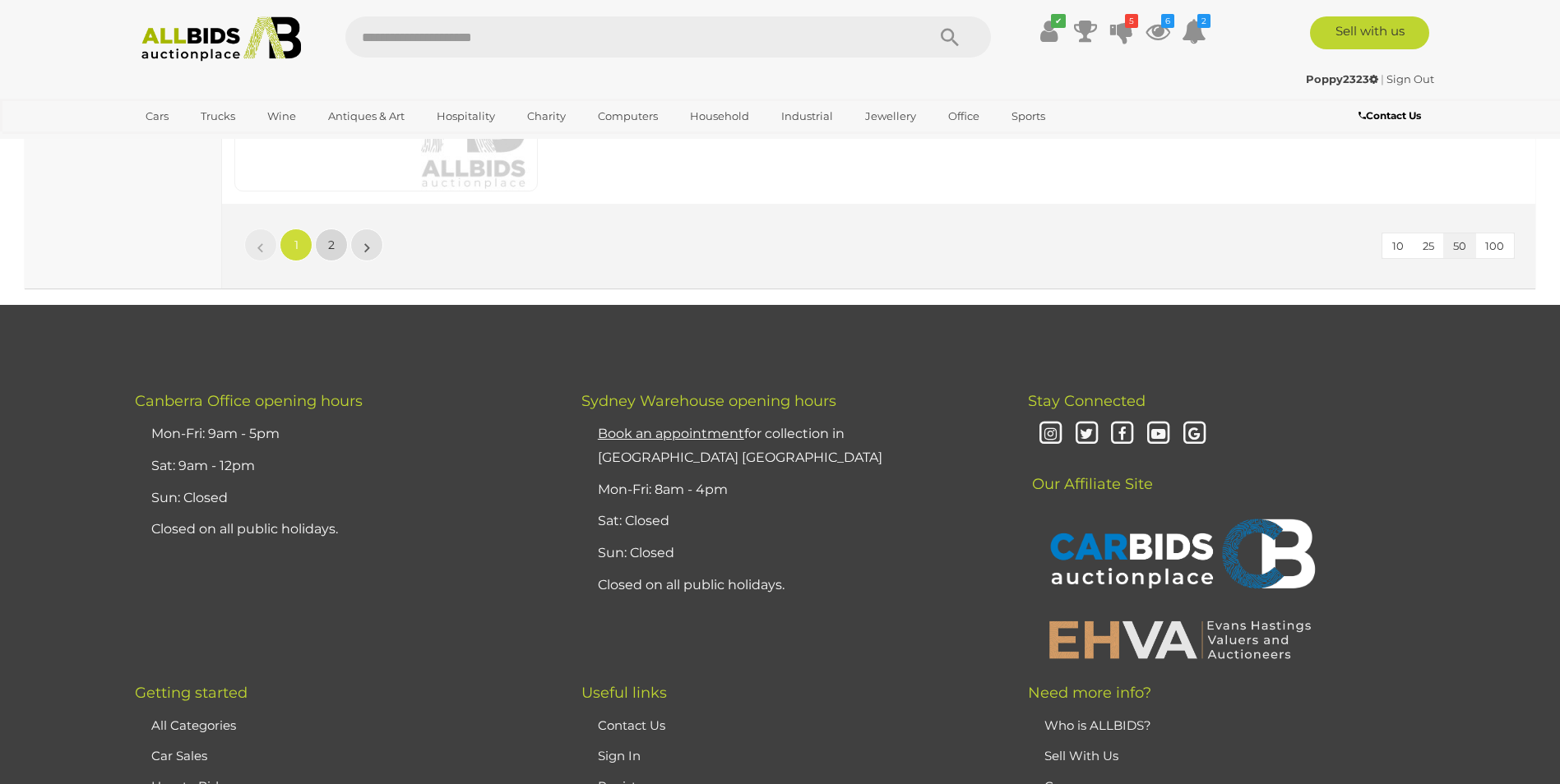
click at [333, 248] on span "2" at bounding box center [331, 245] width 6 height 14
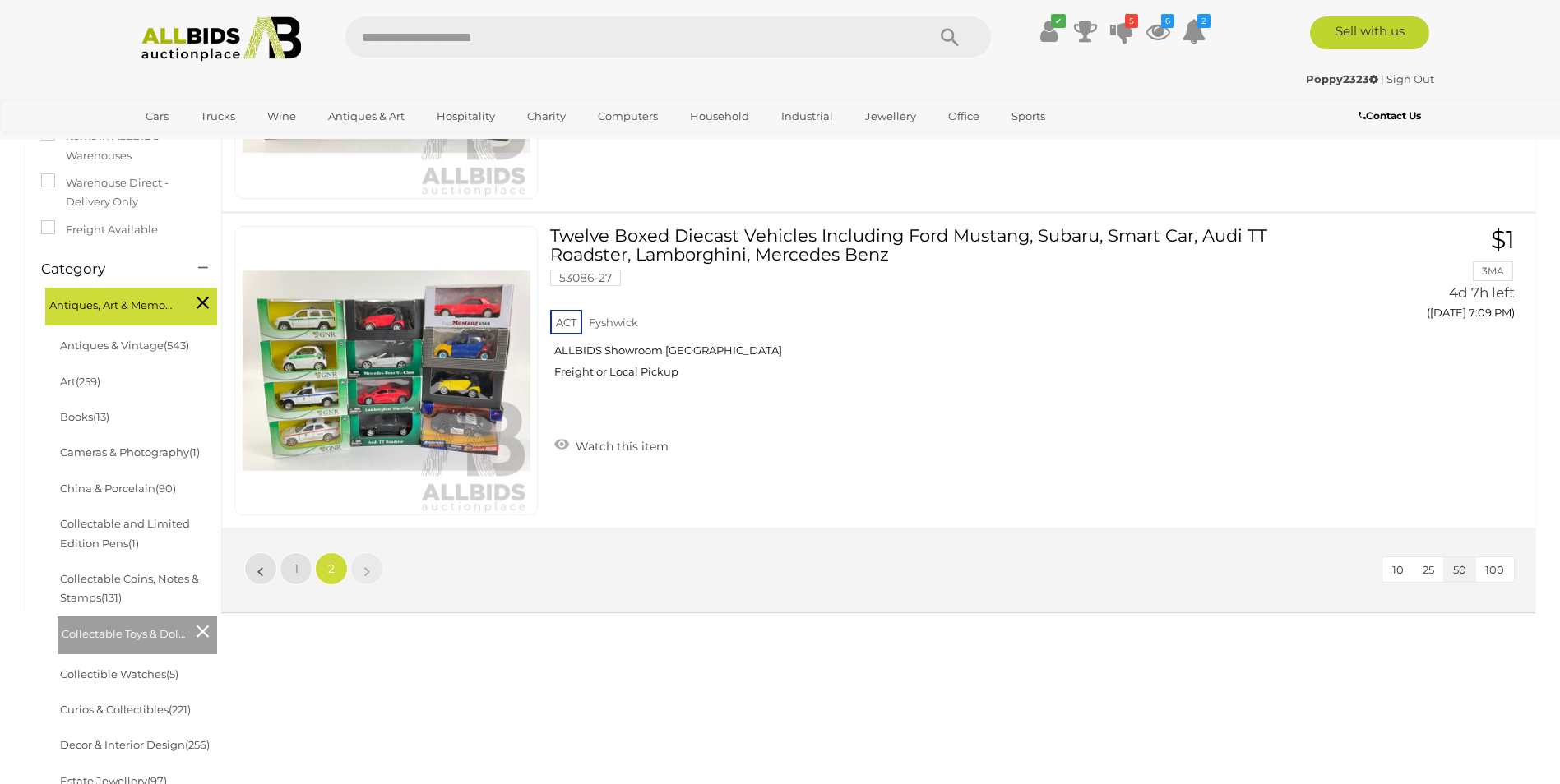
scroll to position [492, 0]
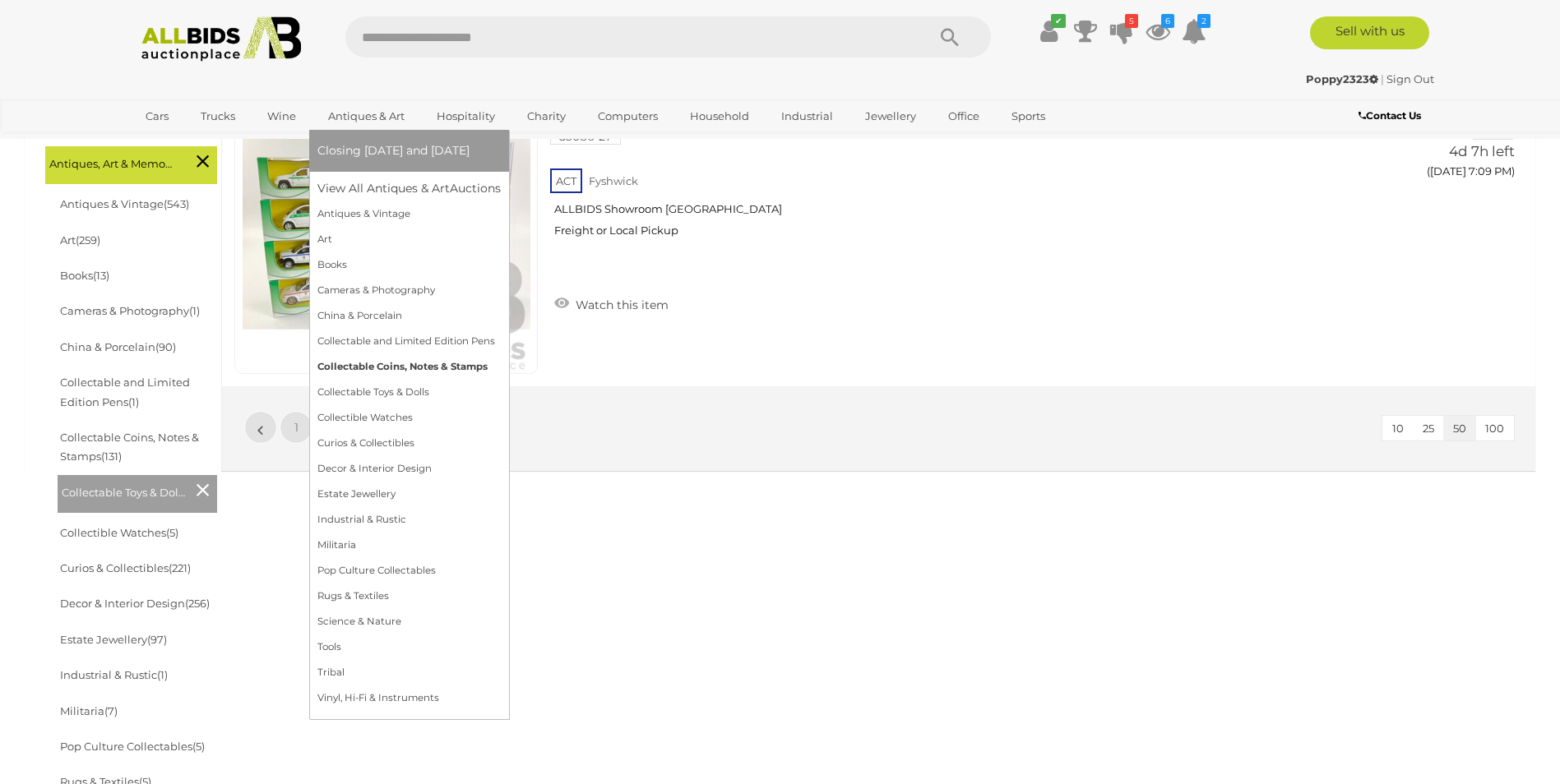
click at [378, 366] on link "Collectable Coins, Notes & Stamps" at bounding box center [409, 367] width 183 height 25
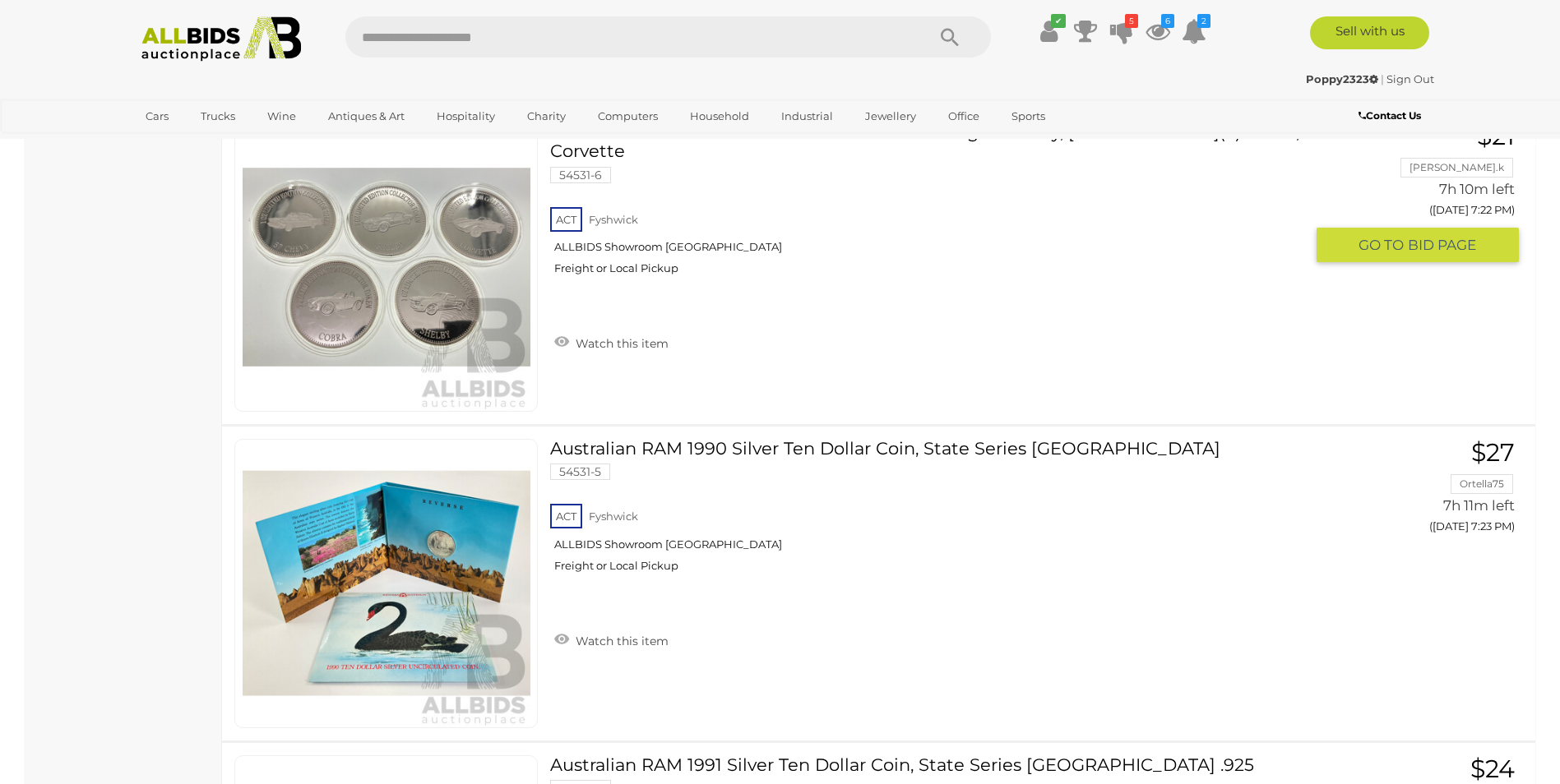
scroll to position [15623, 0]
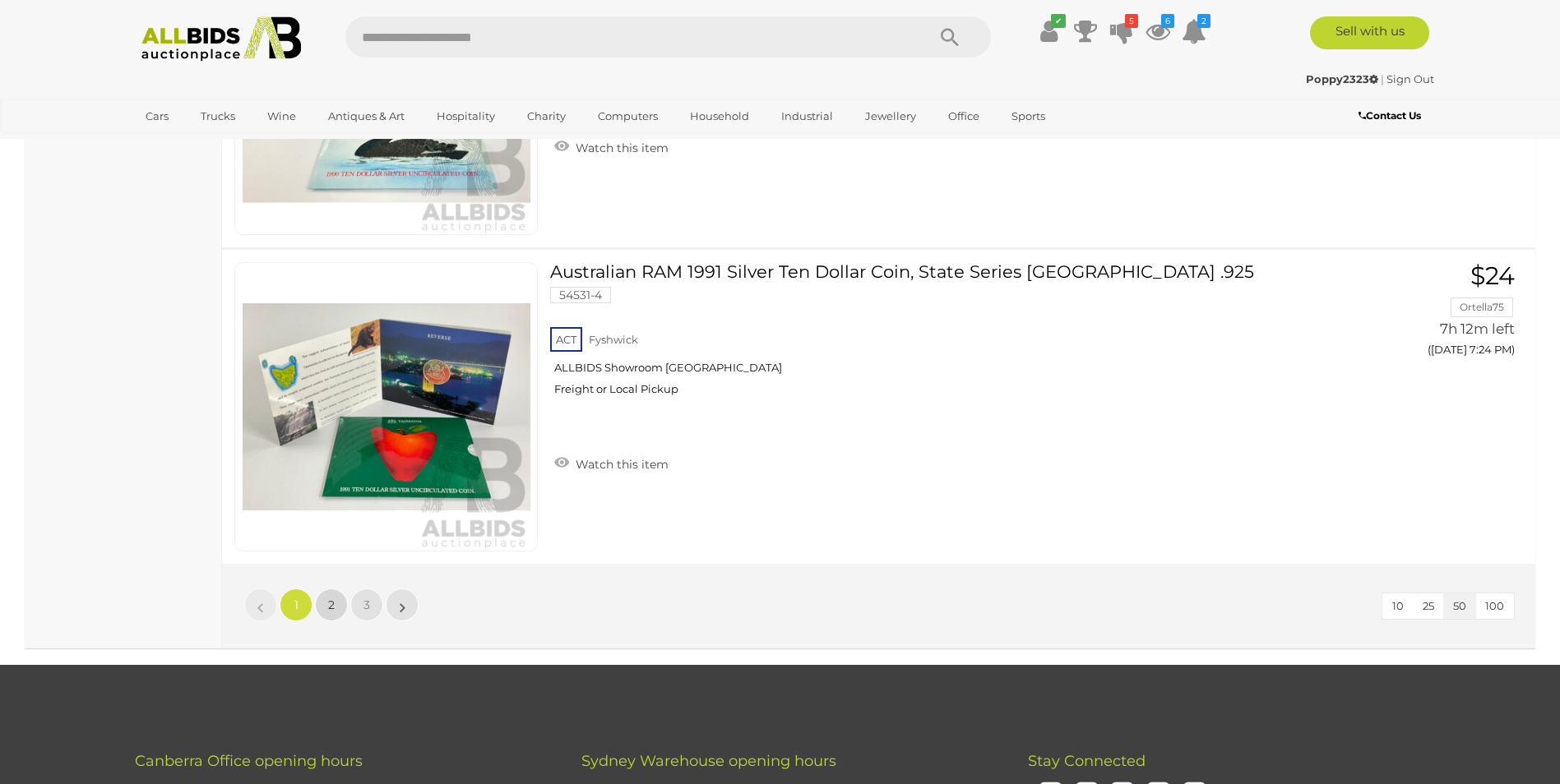
click at [335, 605] on link "2" at bounding box center [331, 605] width 33 height 33
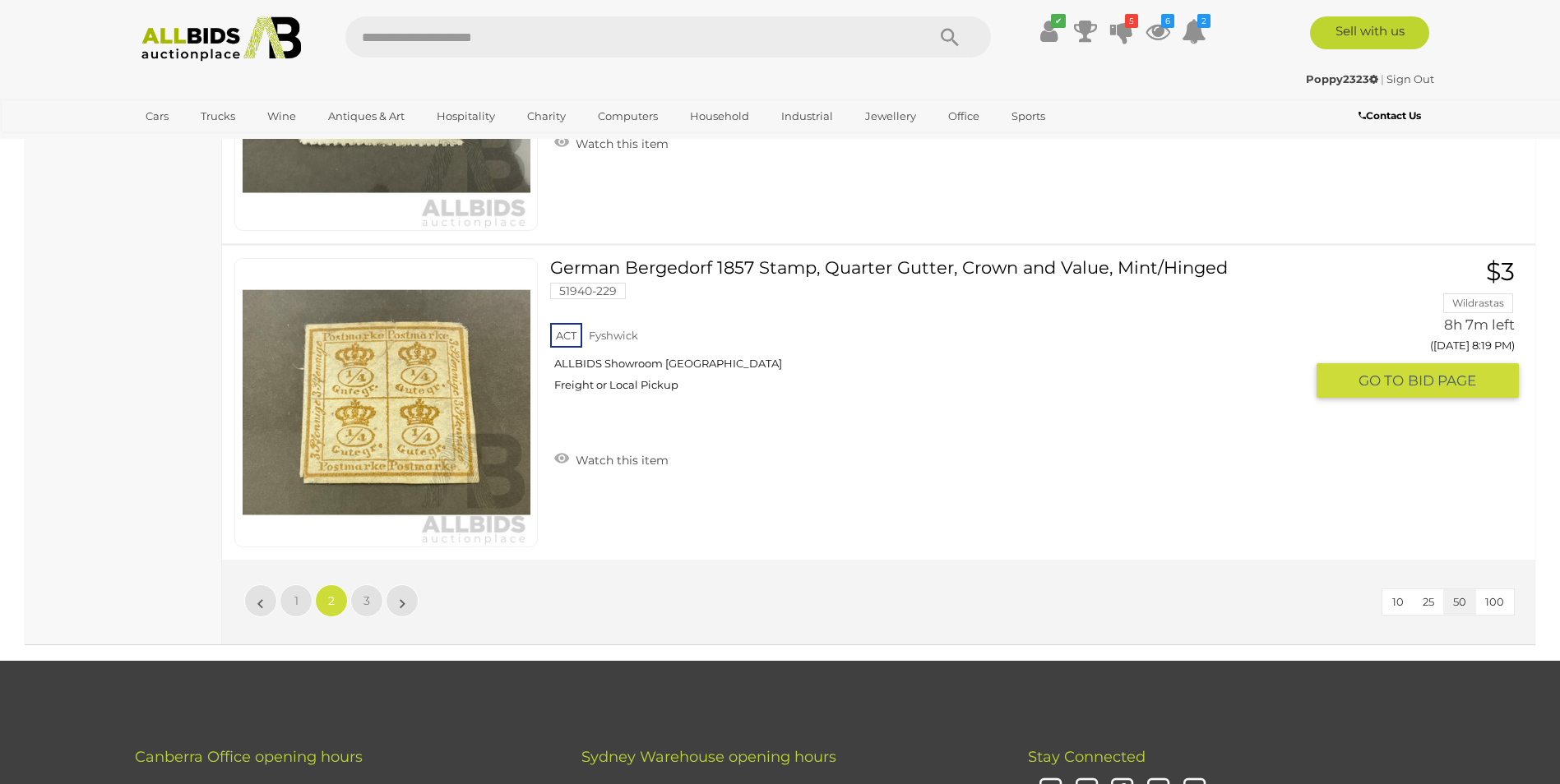
scroll to position [15900, 0]
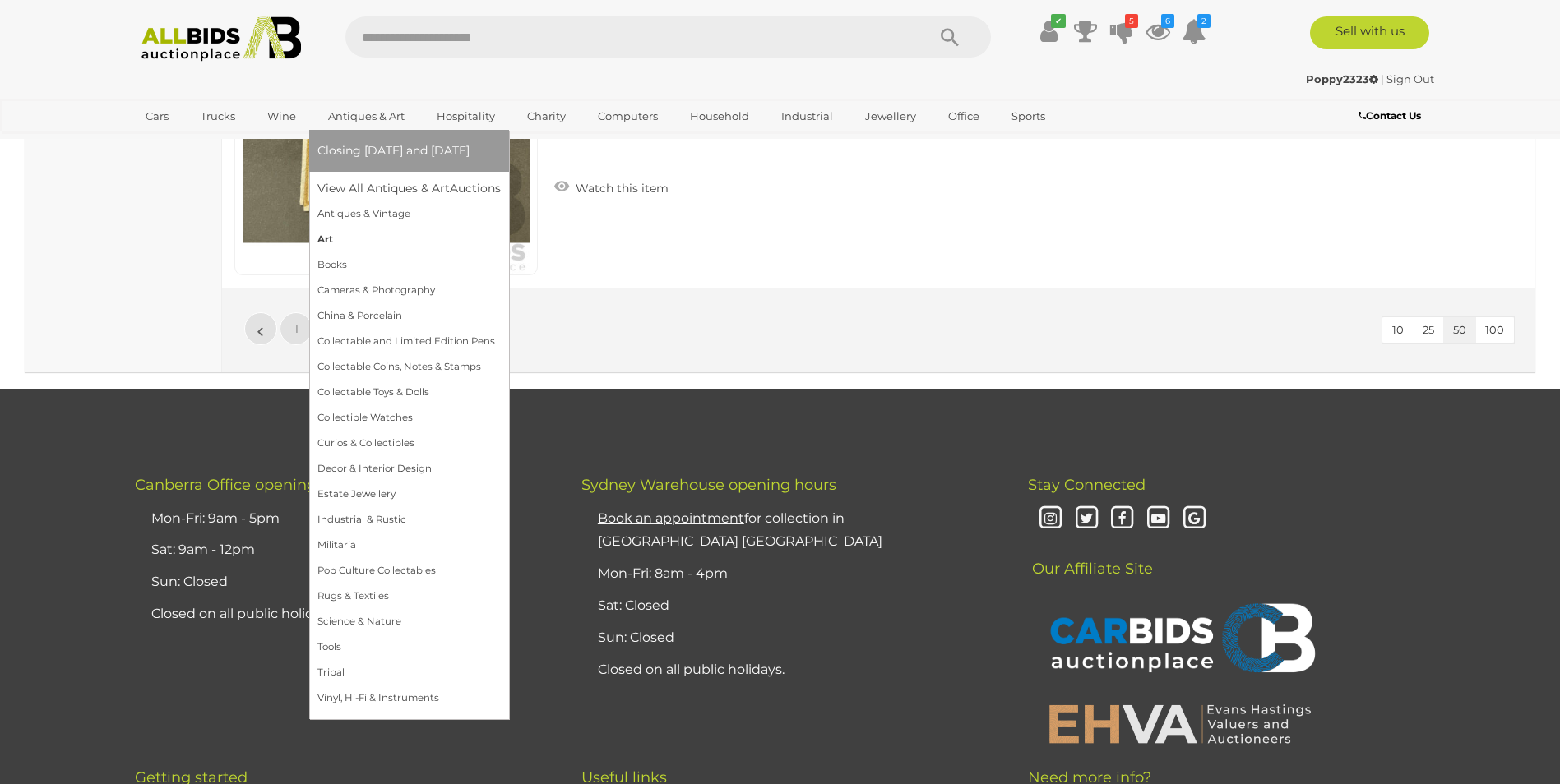
click at [346, 240] on link "Art" at bounding box center [409, 240] width 183 height 25
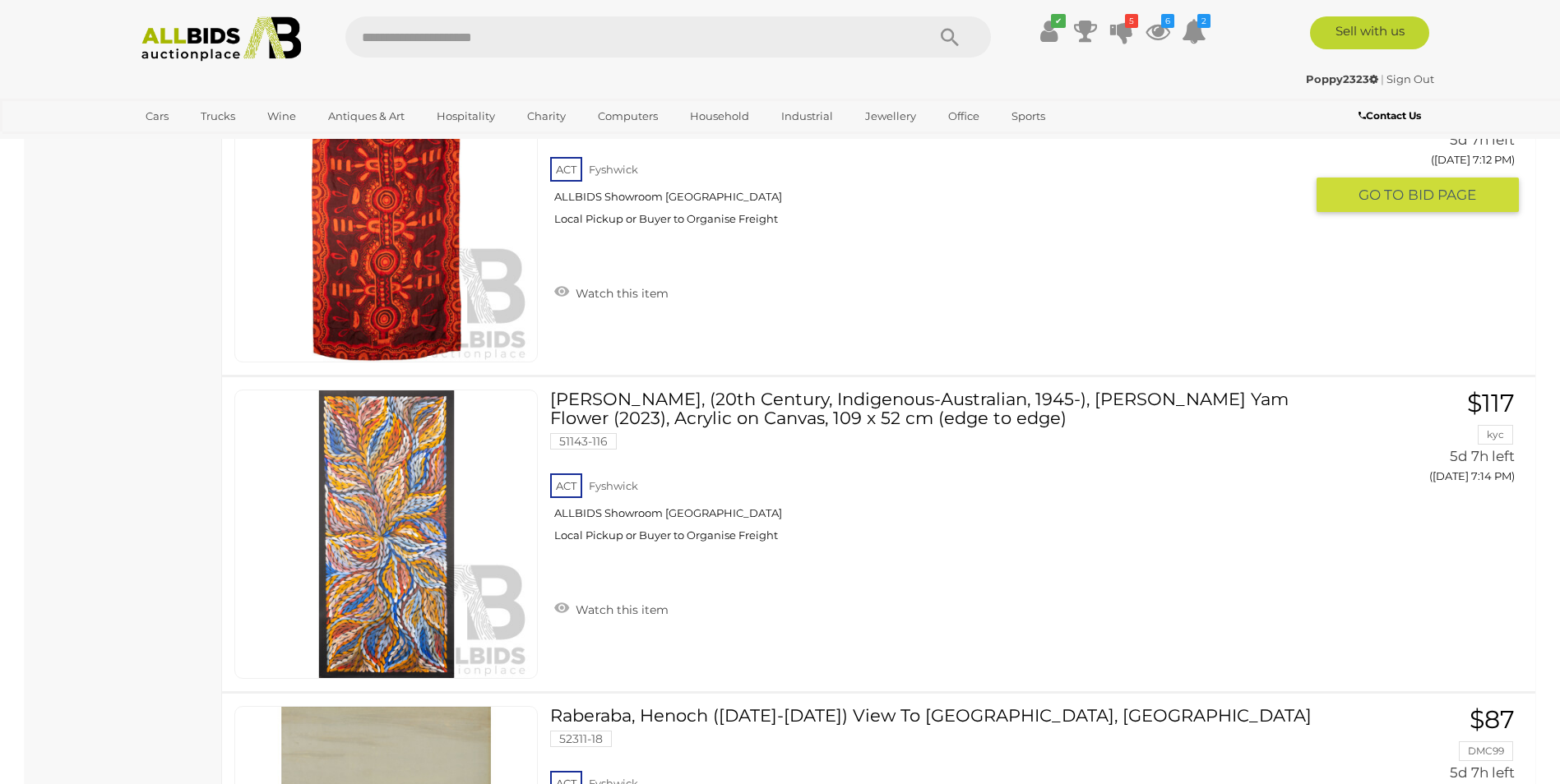
scroll to position [15458, 0]
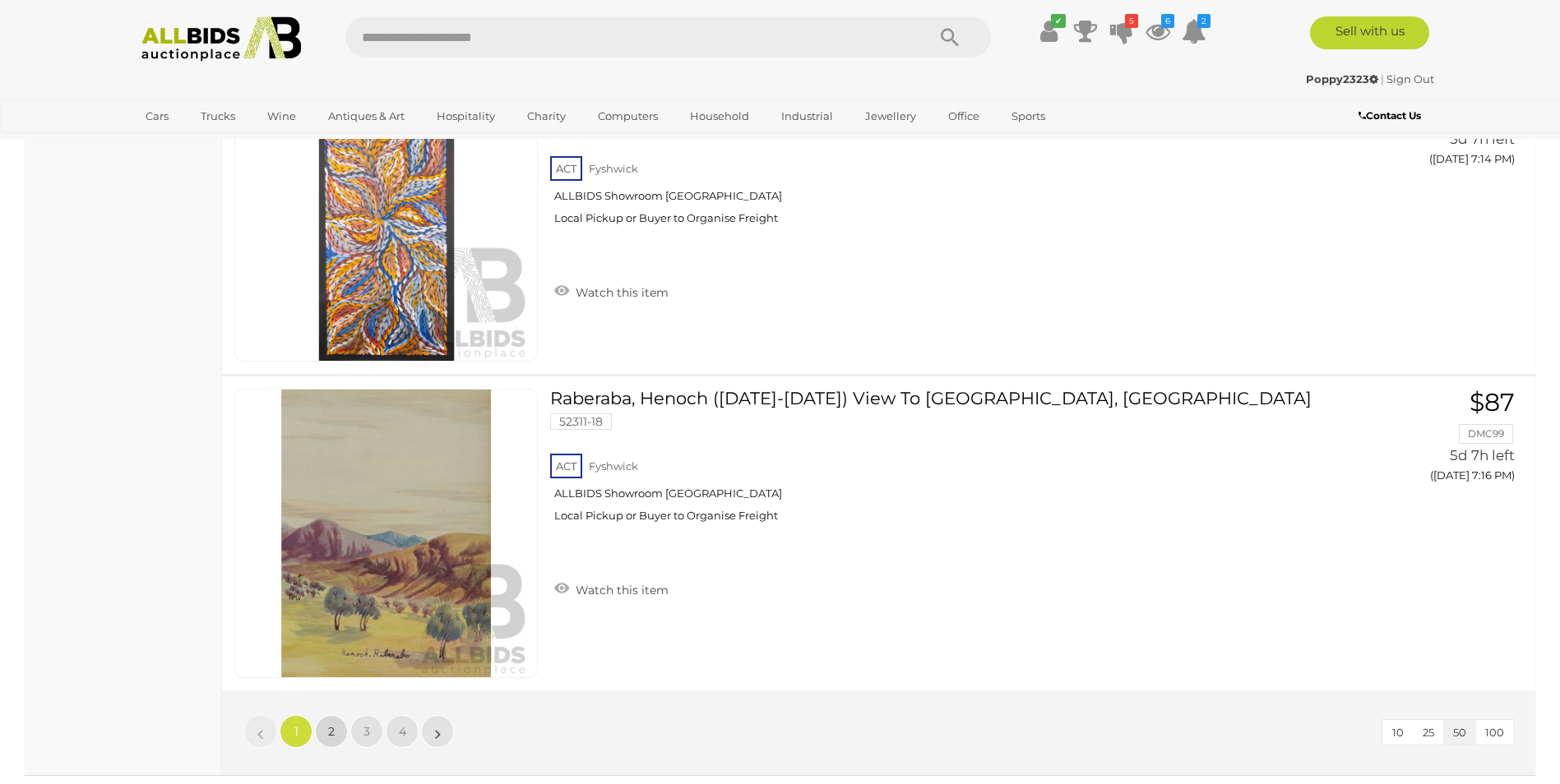
click at [328, 725] on span "2" at bounding box center [331, 732] width 6 height 14
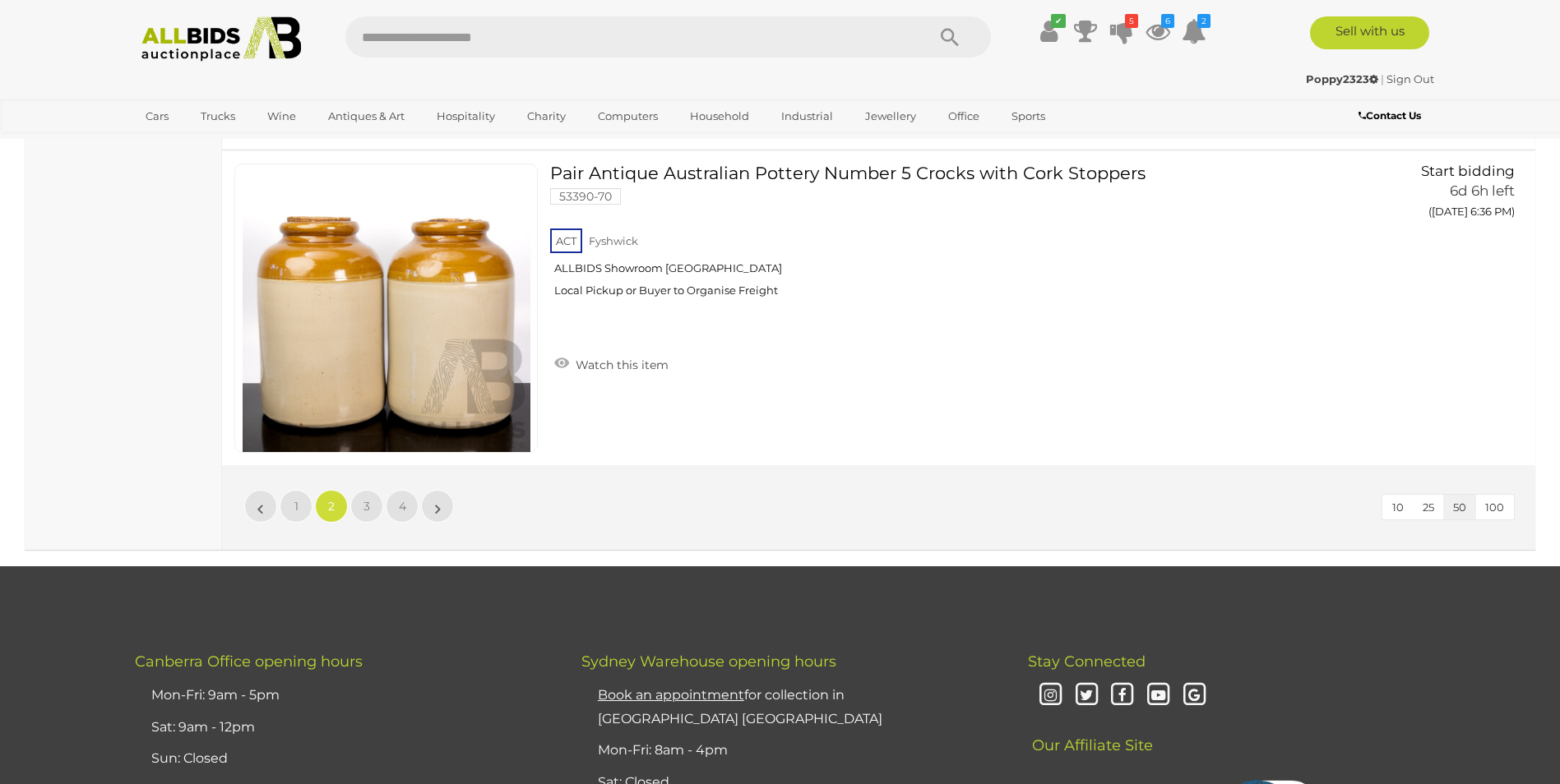
scroll to position [15697, 0]
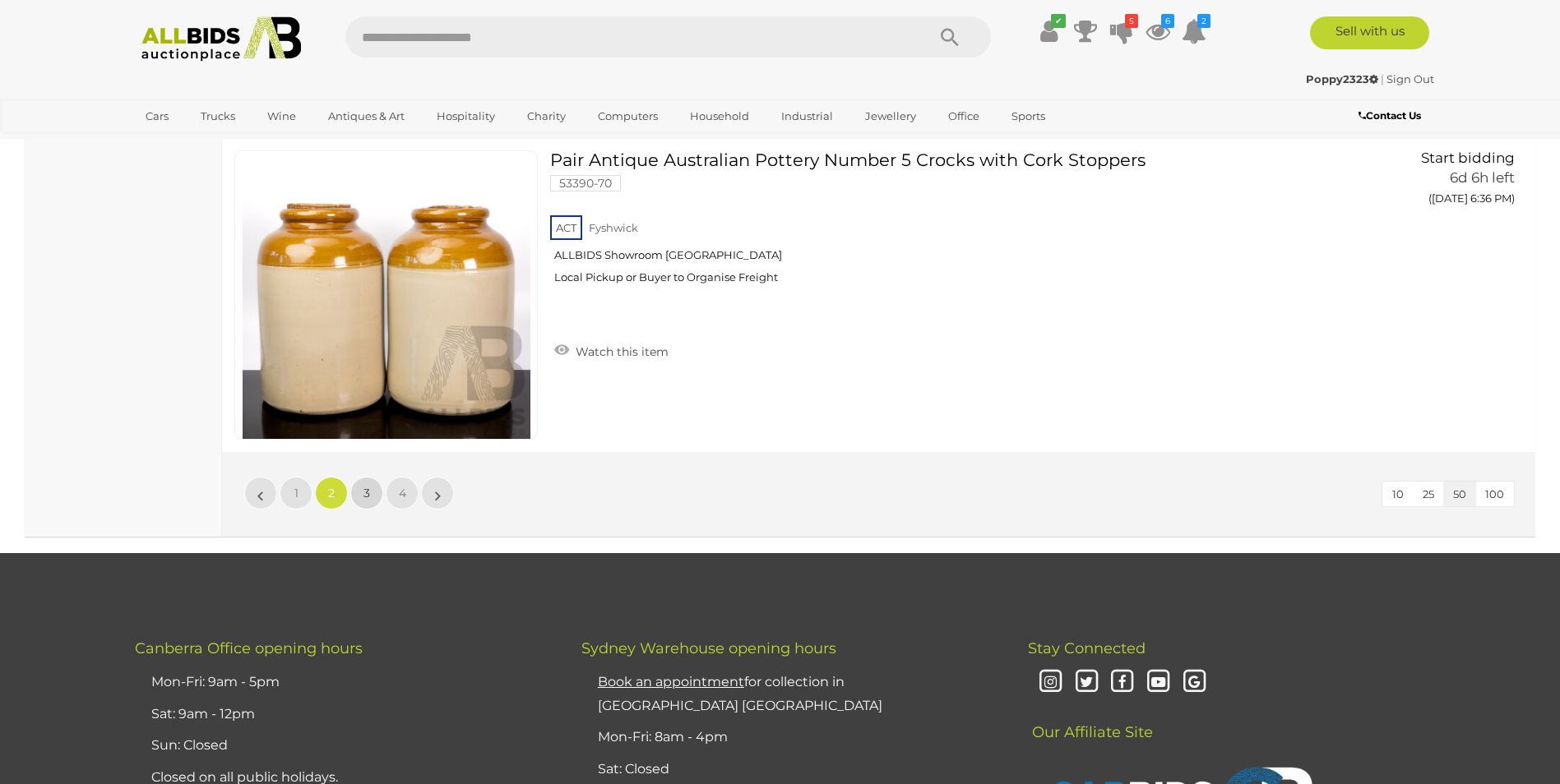
click at [364, 494] on span "3" at bounding box center [366, 493] width 6 height 14
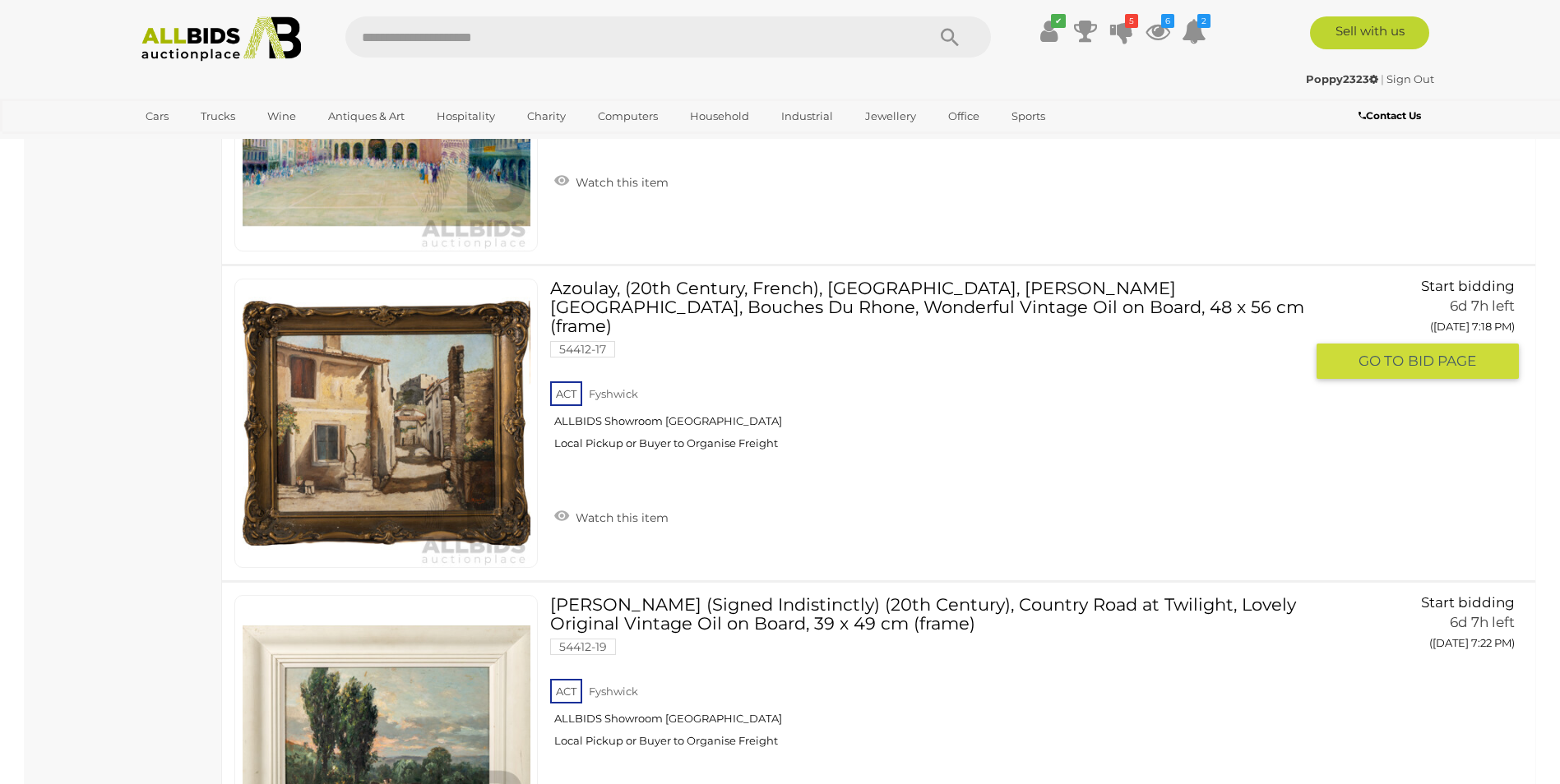
scroll to position [3280, 0]
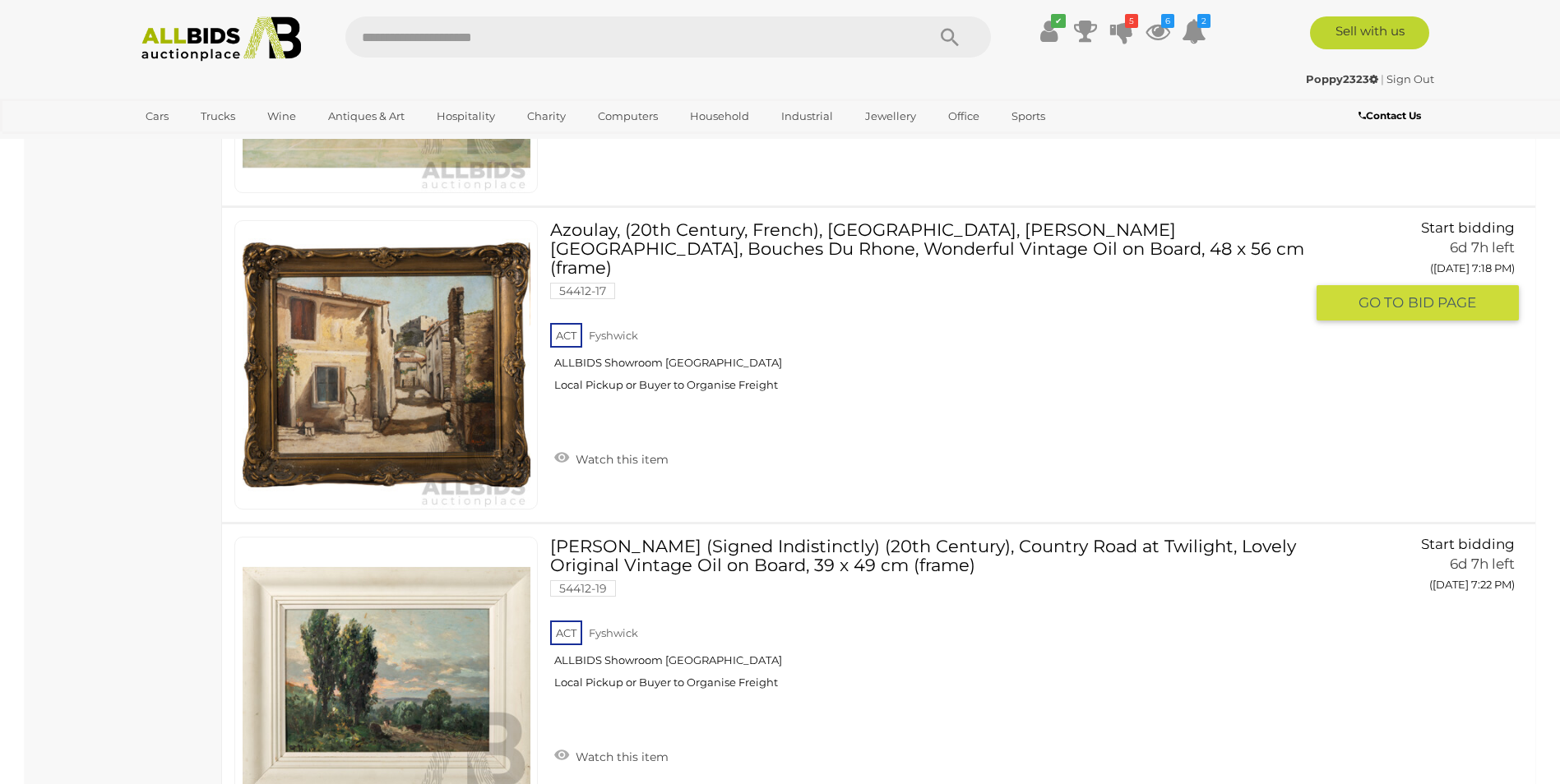
click at [567, 446] on link "Watch this item" at bounding box center [611, 457] width 123 height 24
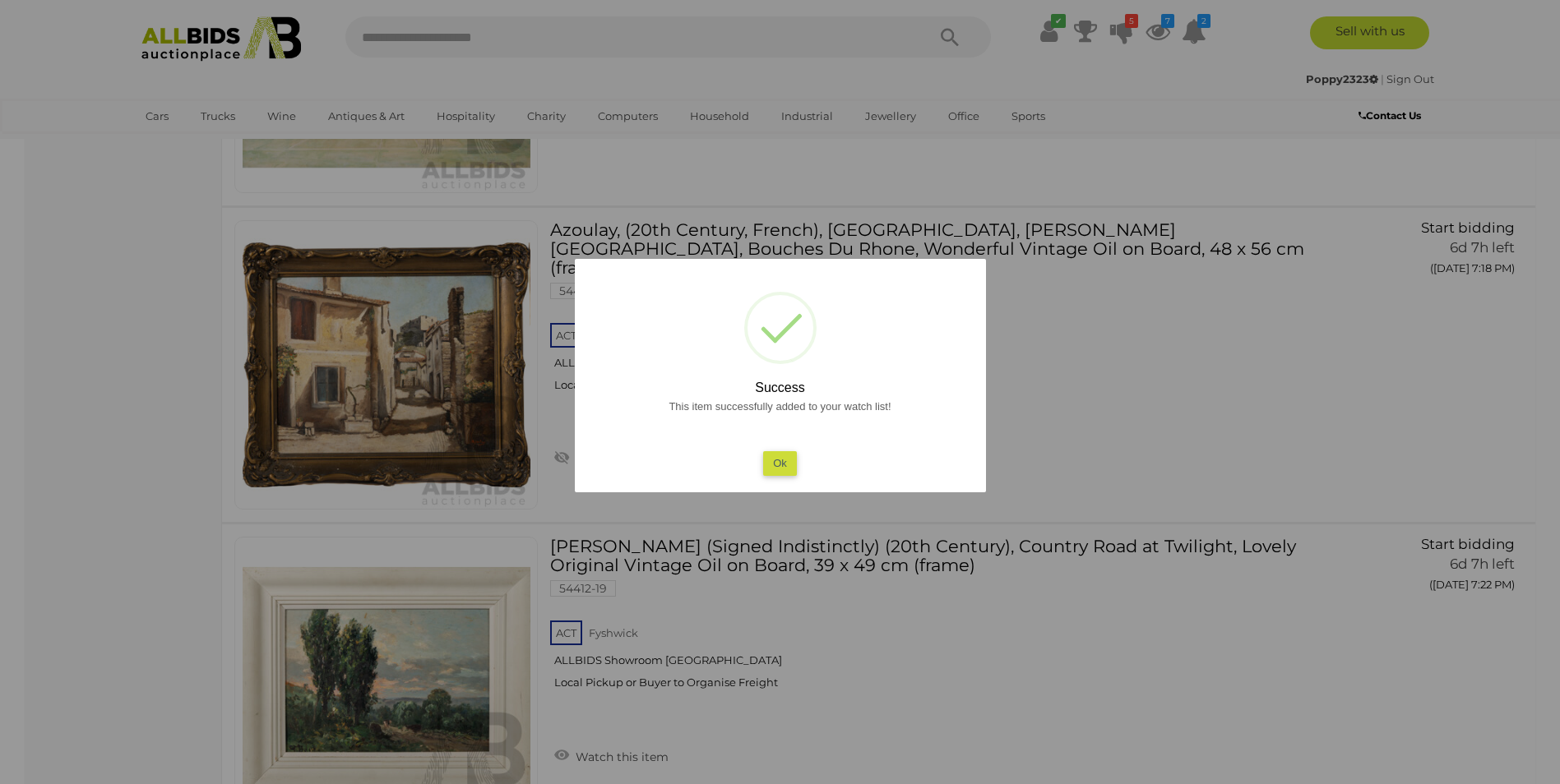
scroll to position [3281, 0]
click at [774, 469] on button "Ok" at bounding box center [780, 463] width 34 height 24
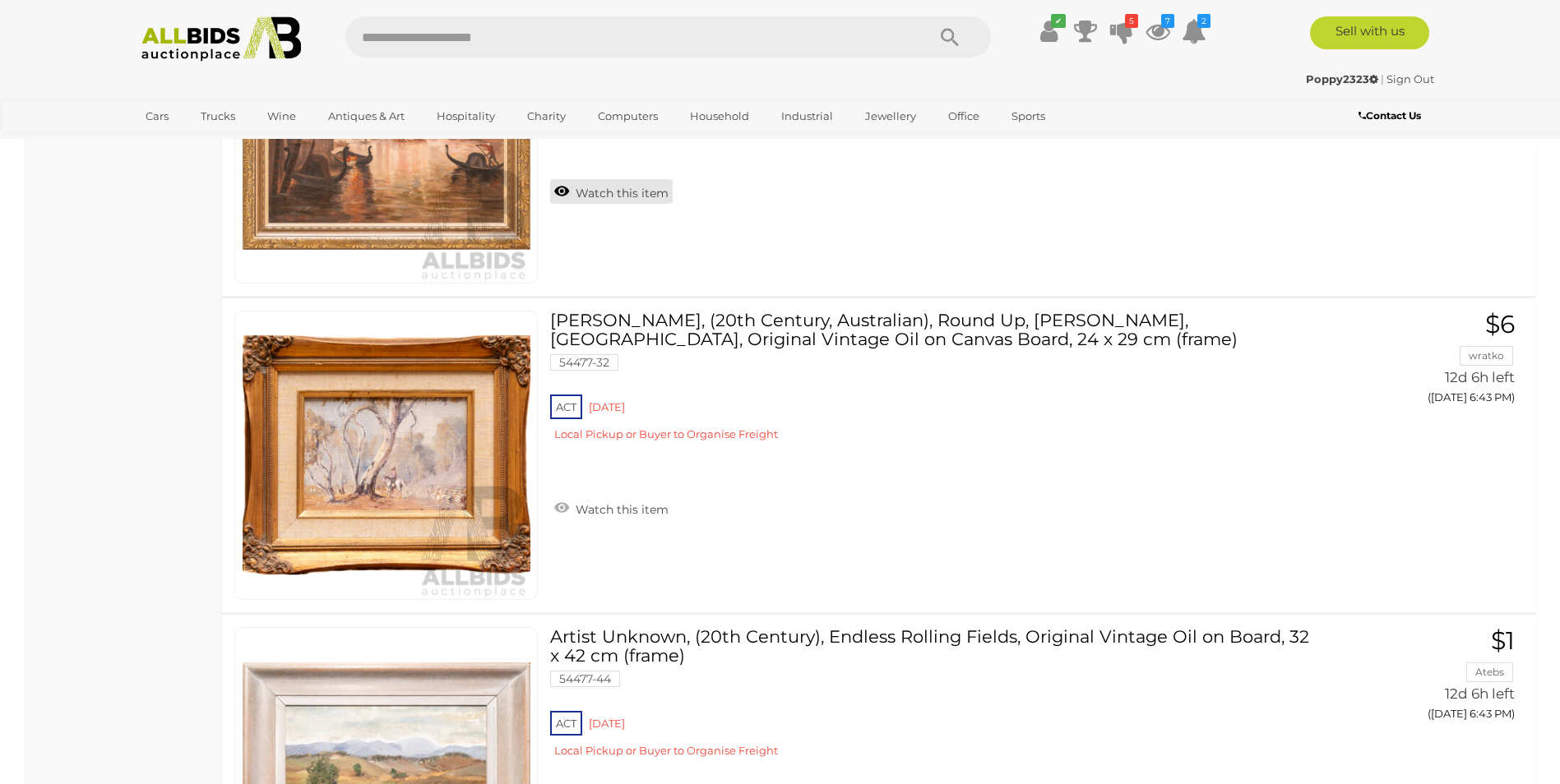
scroll to position [10188, 0]
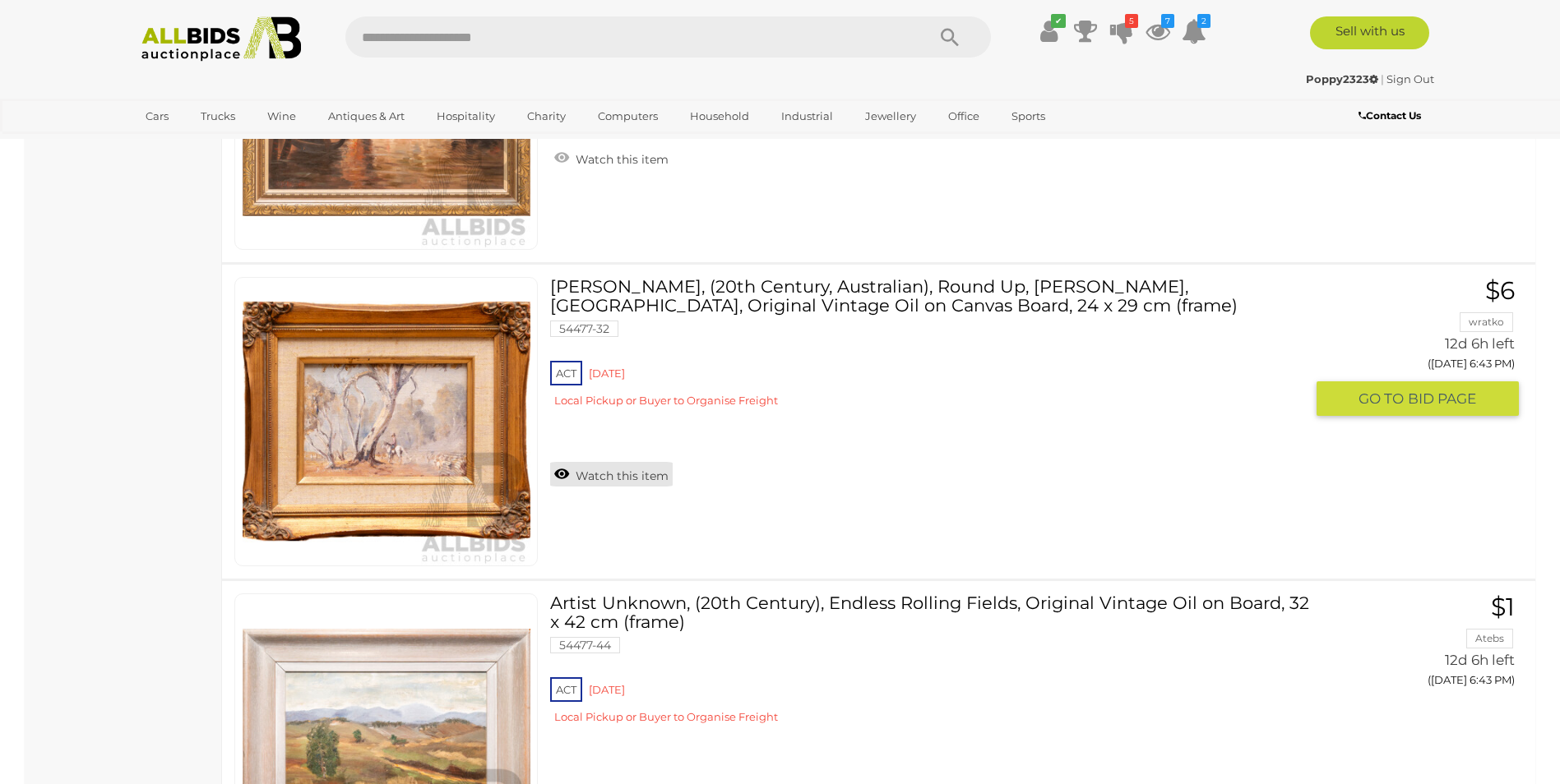
click at [565, 470] on link "Watch this item" at bounding box center [611, 474] width 123 height 24
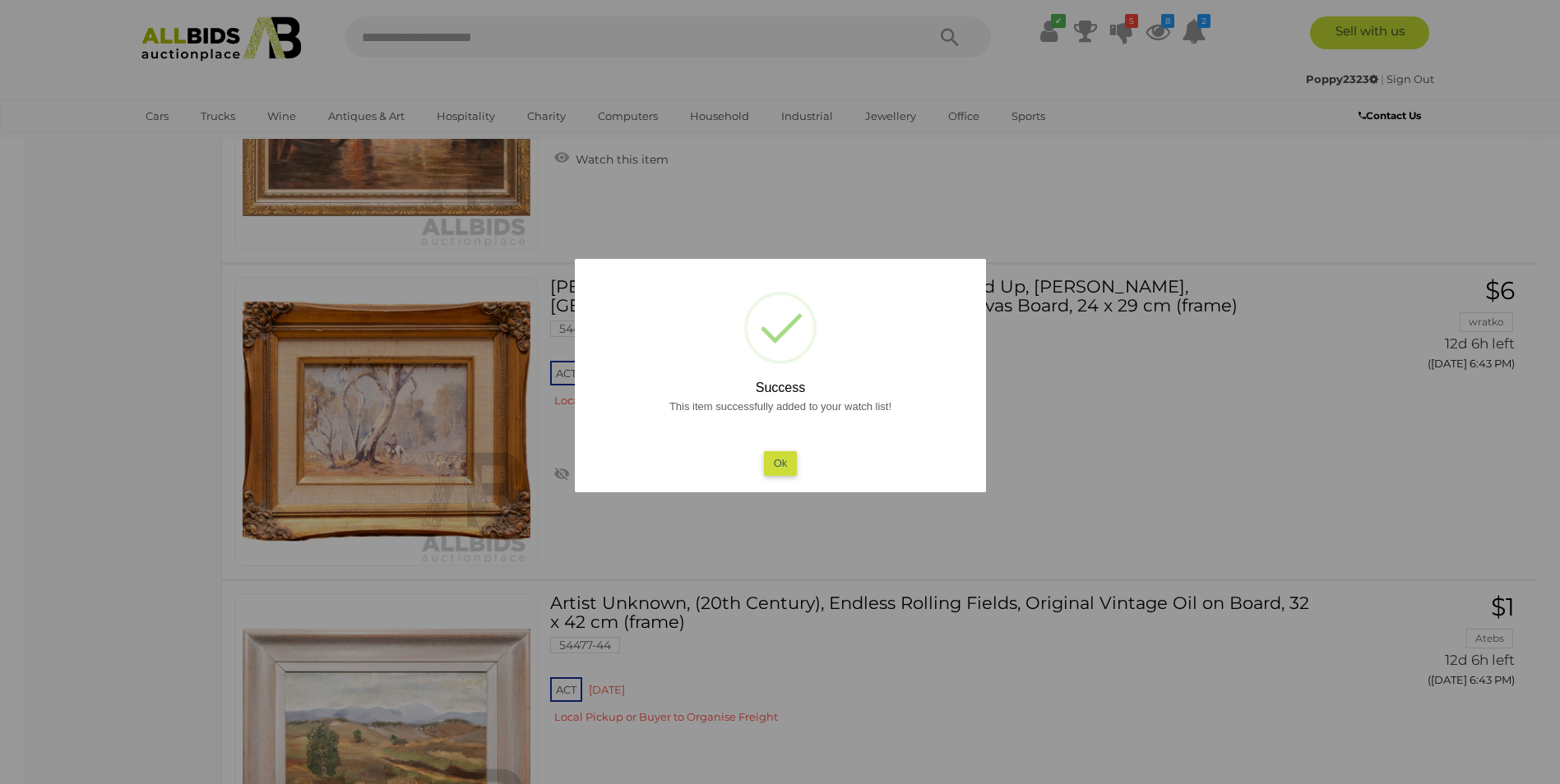
click at [789, 458] on button "Ok" at bounding box center [780, 463] width 34 height 24
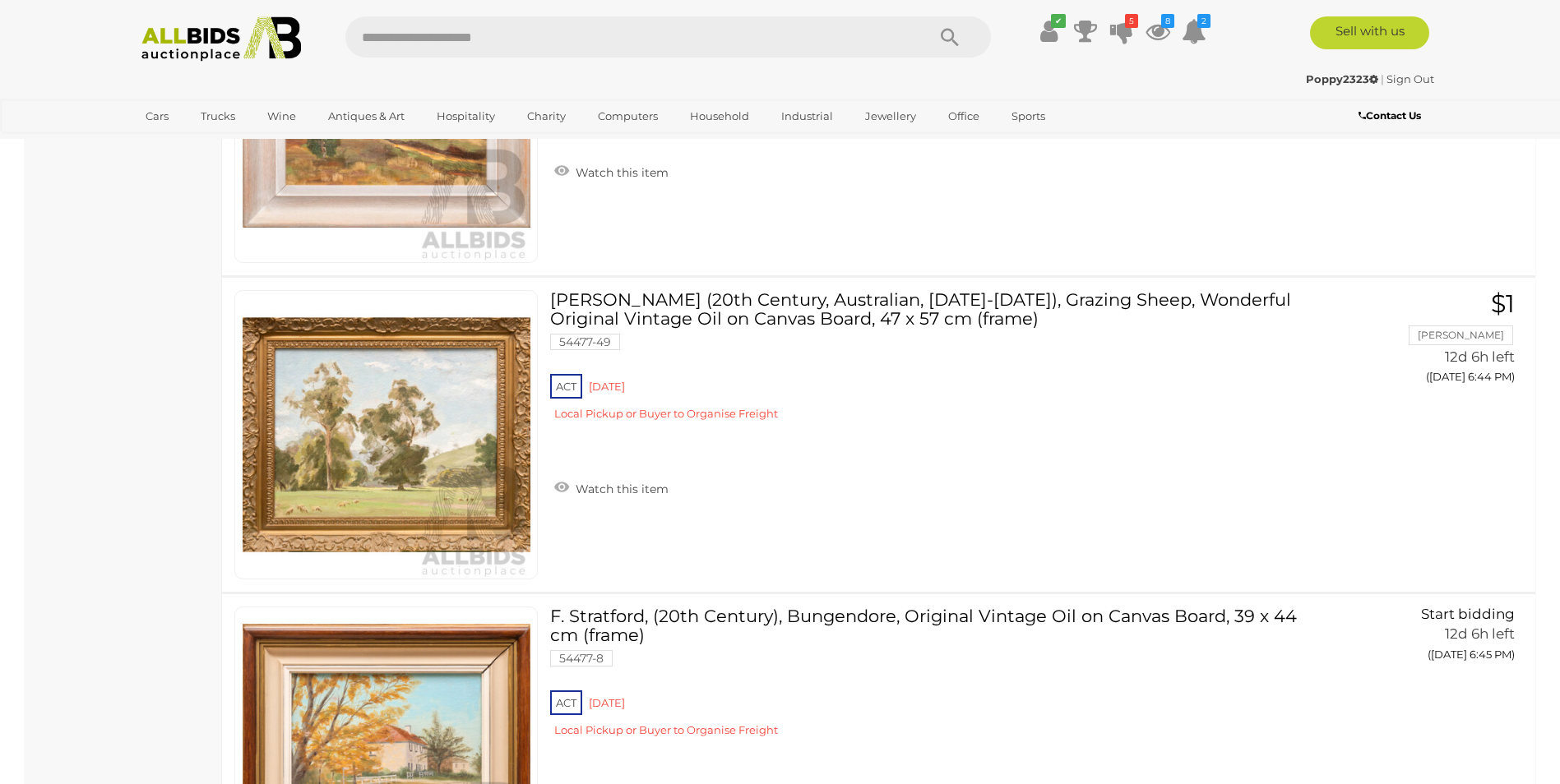
scroll to position [10847, 0]
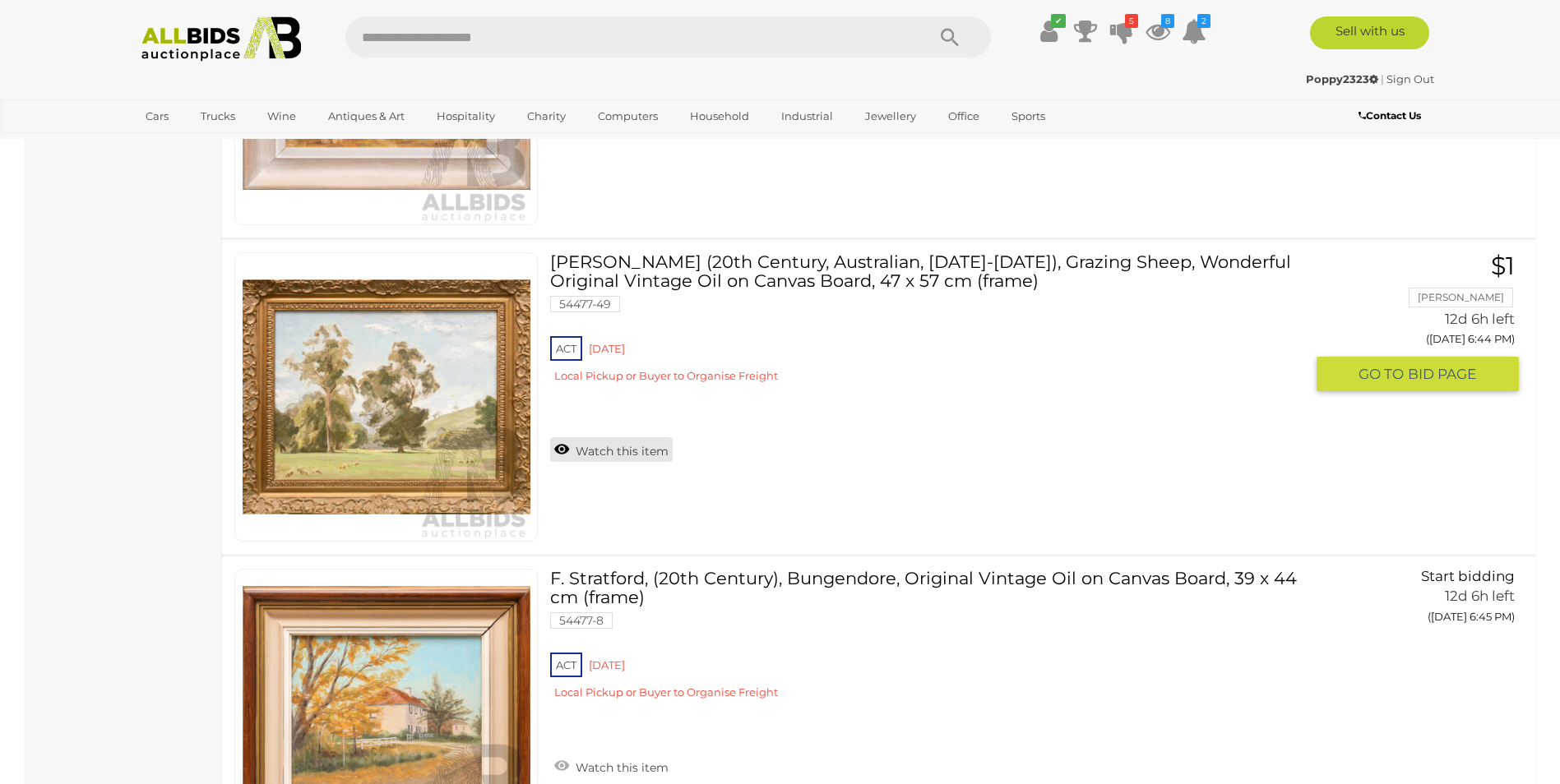
click at [562, 447] on link "Watch this item" at bounding box center [611, 449] width 123 height 24
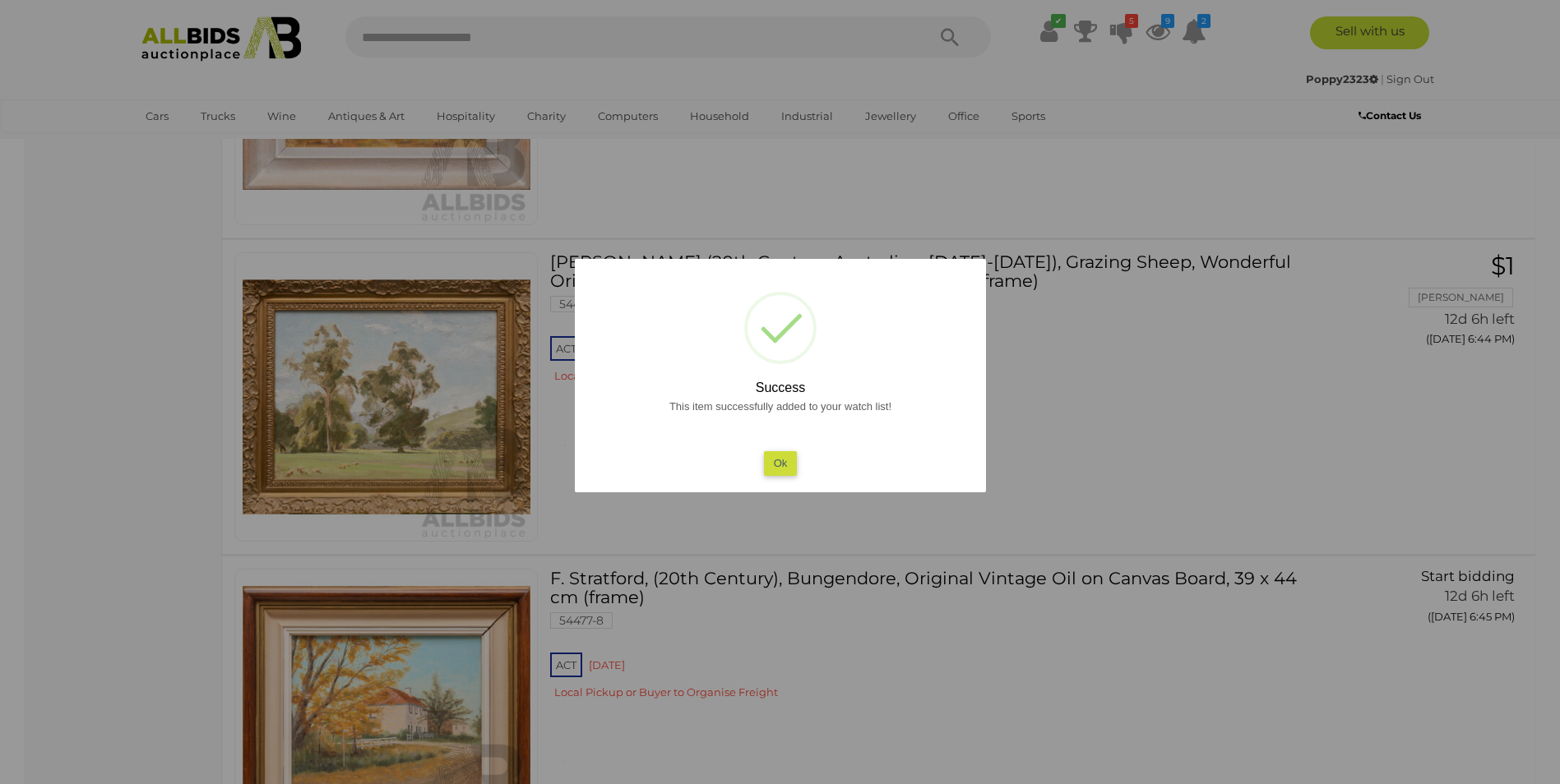
click at [787, 462] on button "Ok" at bounding box center [780, 463] width 34 height 24
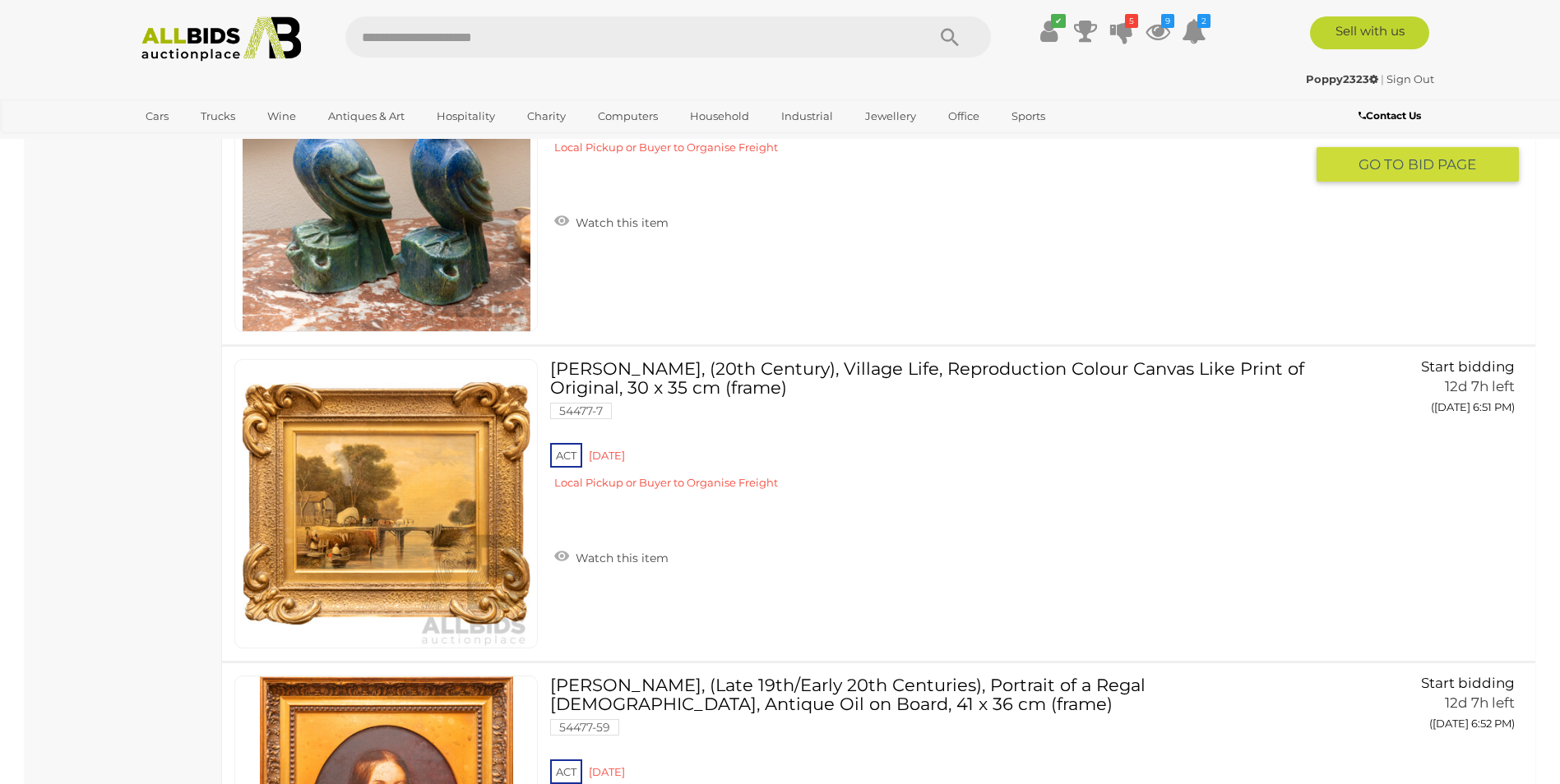
scroll to position [11751, 0]
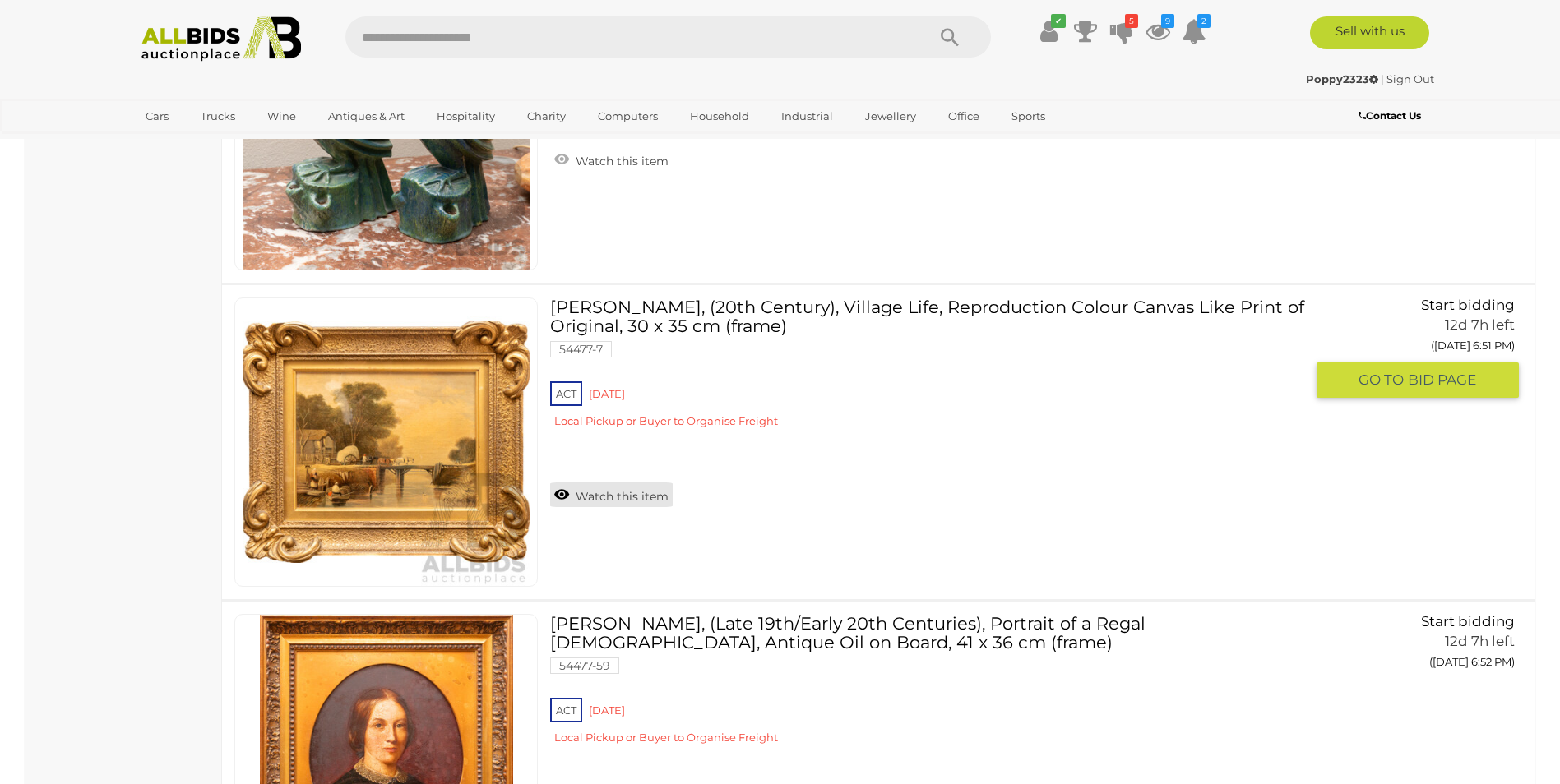
click at [569, 492] on link "Watch this item" at bounding box center [611, 494] width 123 height 24
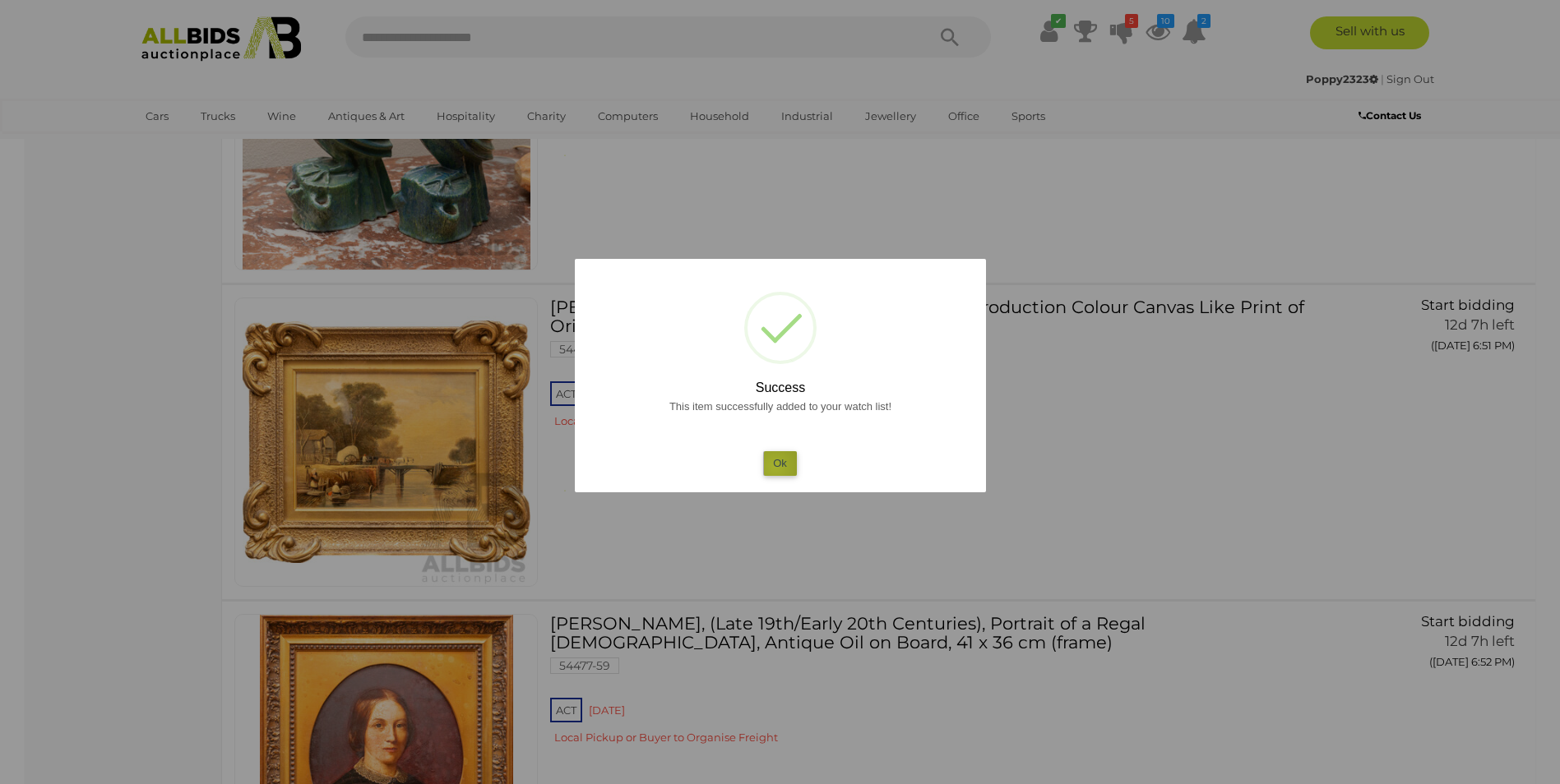
click at [776, 467] on button "Ok" at bounding box center [780, 463] width 34 height 24
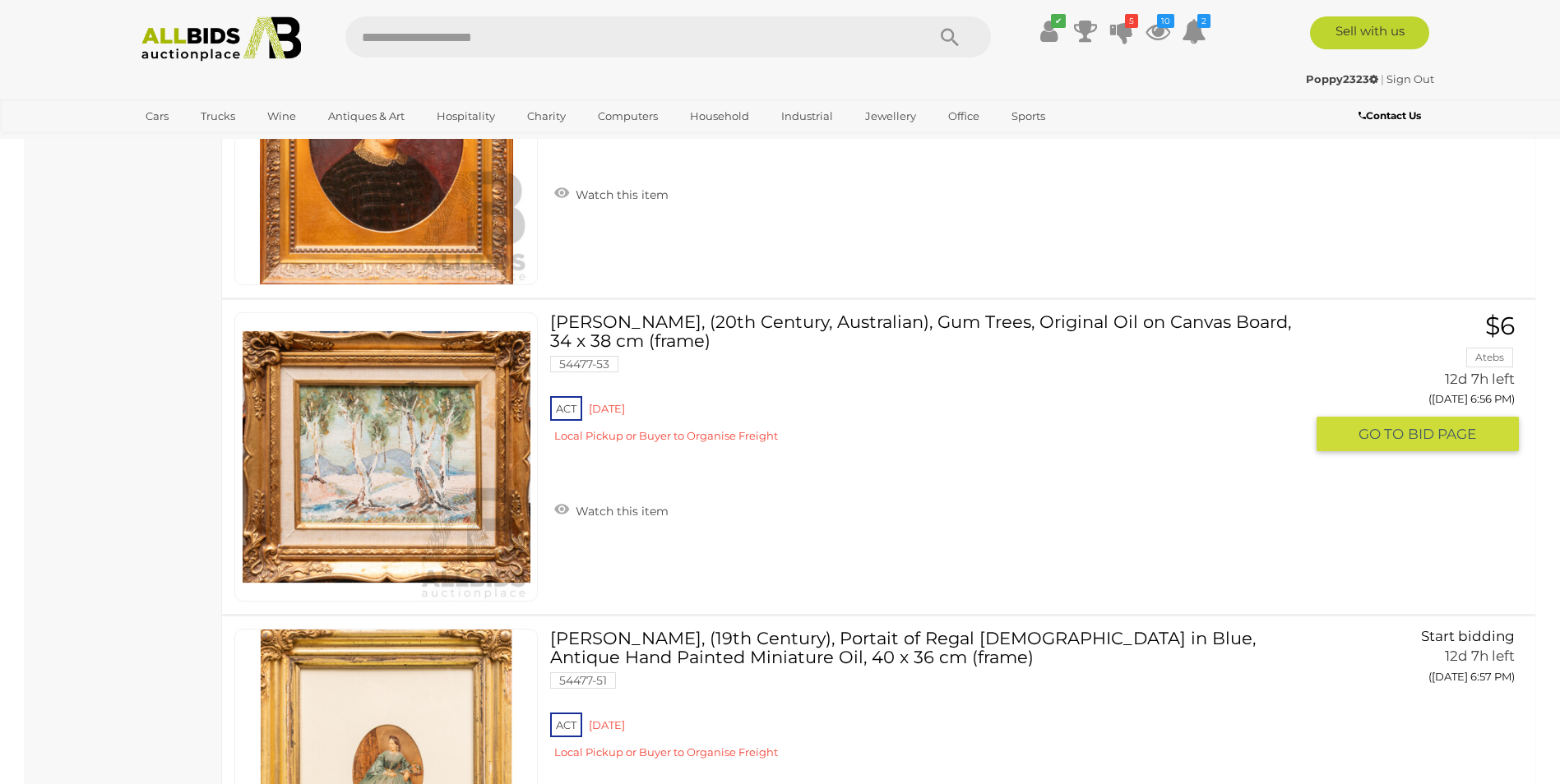
scroll to position [12491, 0]
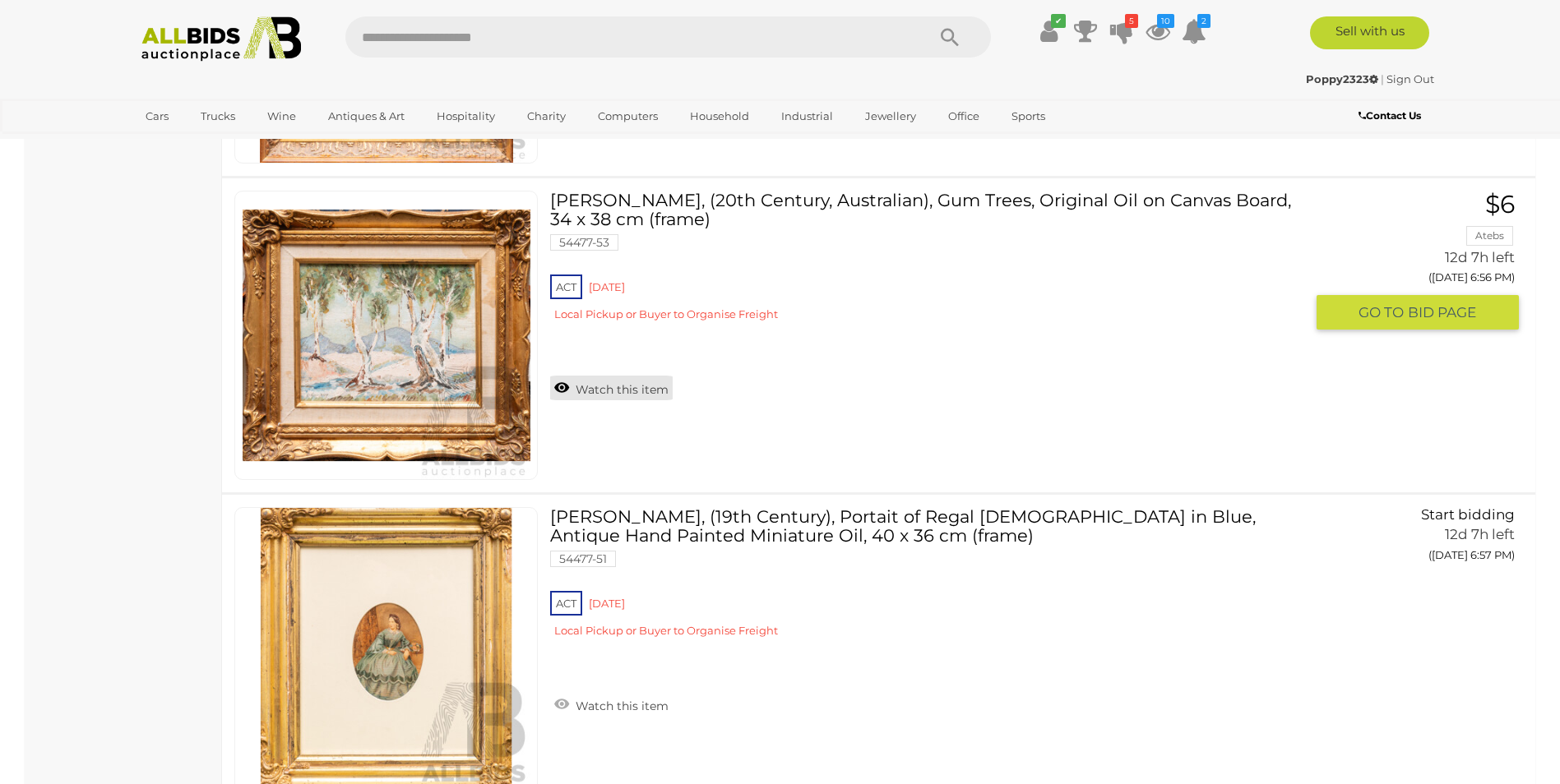
click at [567, 388] on link "Watch this item" at bounding box center [611, 388] width 123 height 24
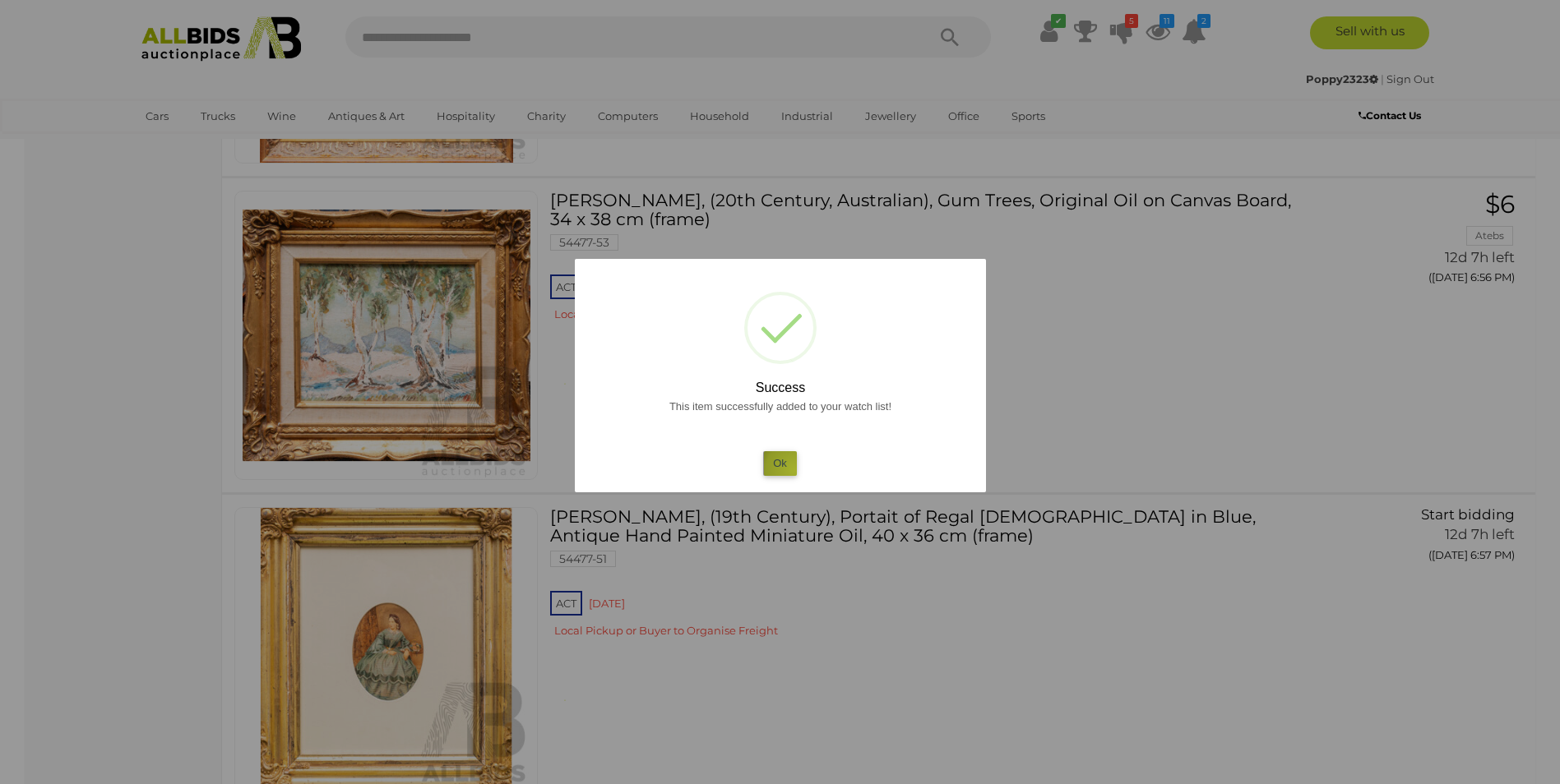
click at [794, 470] on button "Ok" at bounding box center [780, 463] width 34 height 24
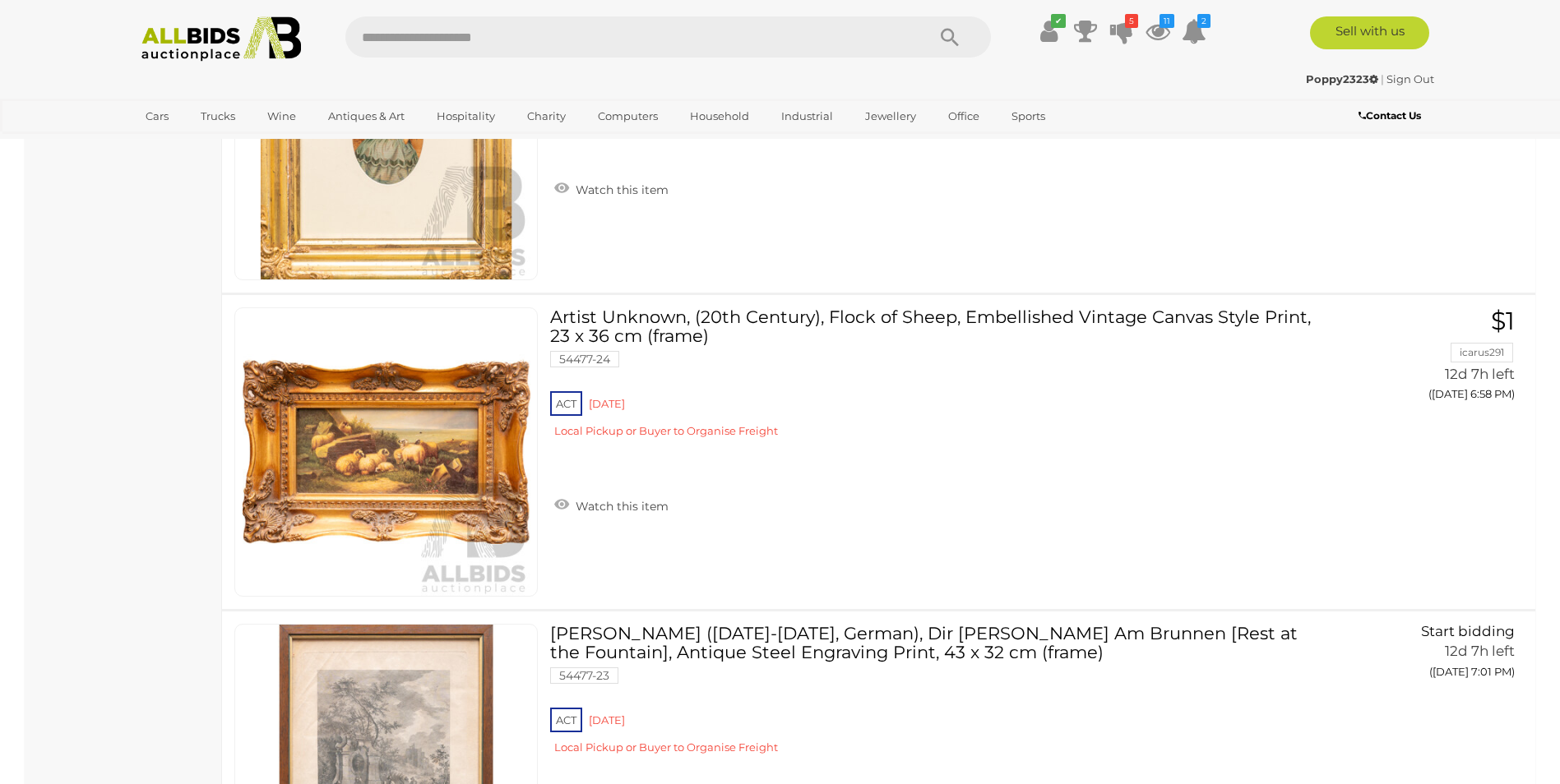
scroll to position [13067, 0]
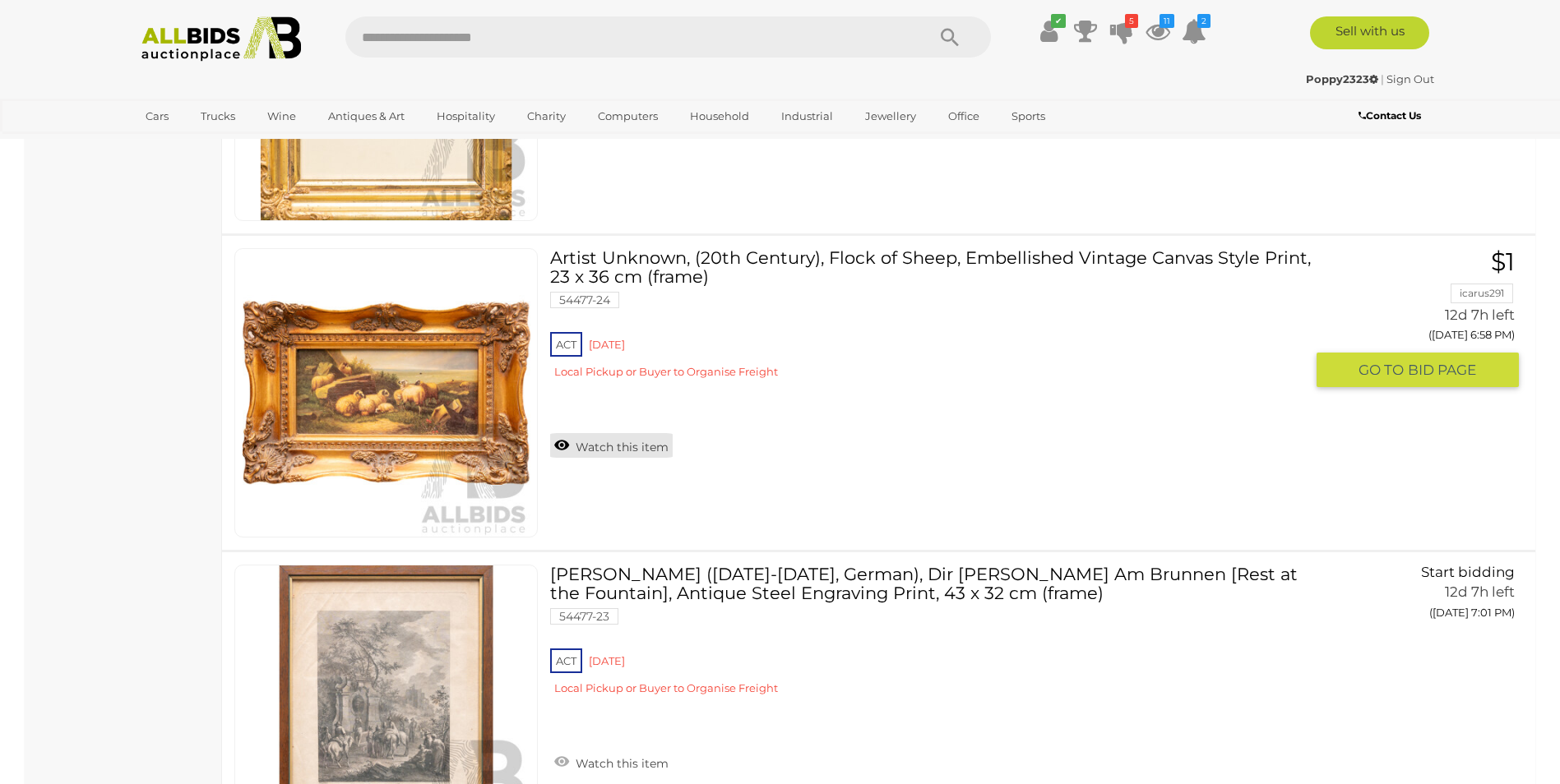
click at [554, 443] on link "Watch this item" at bounding box center [611, 445] width 123 height 24
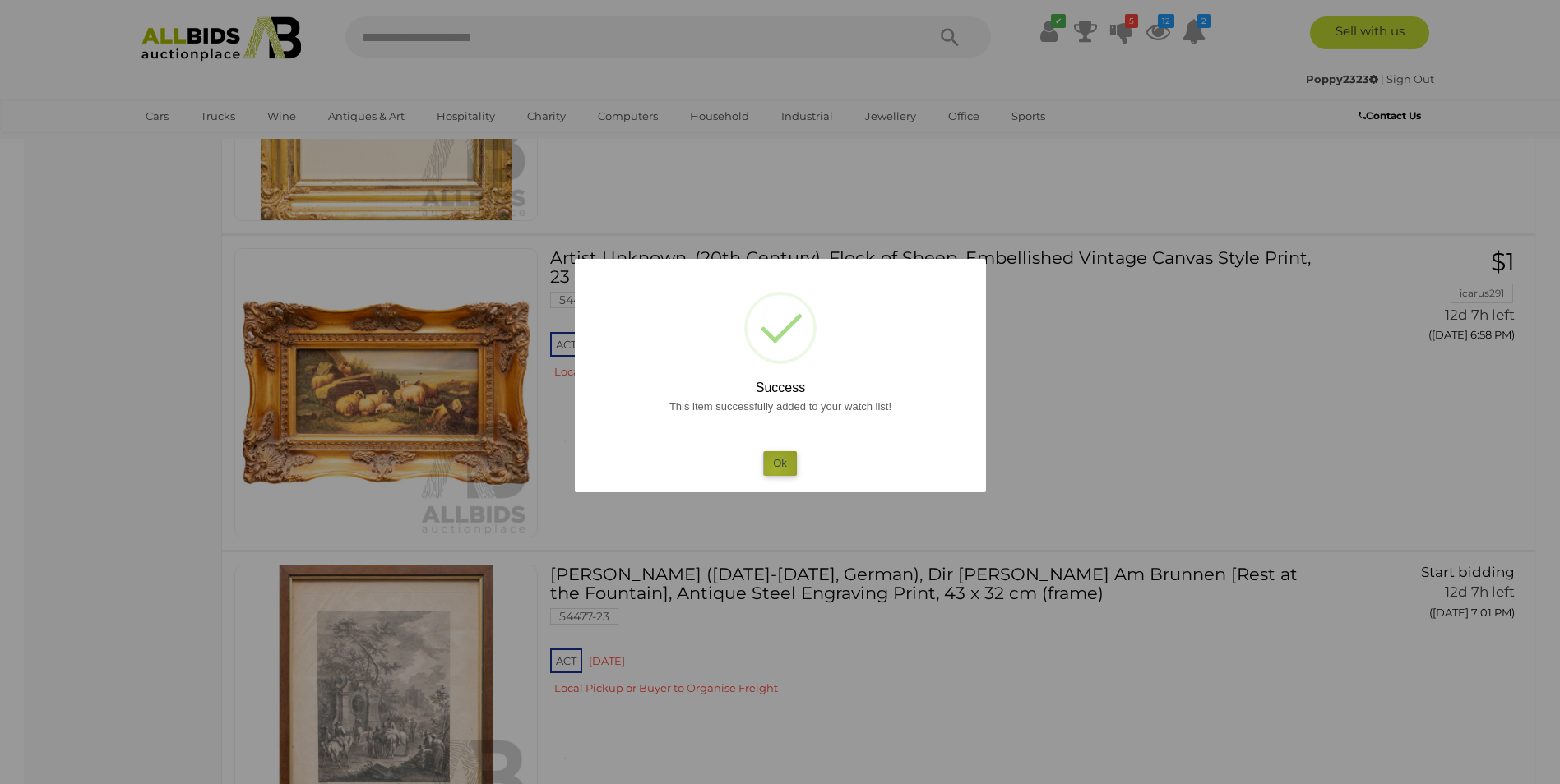
click at [775, 469] on button "Ok" at bounding box center [780, 463] width 34 height 24
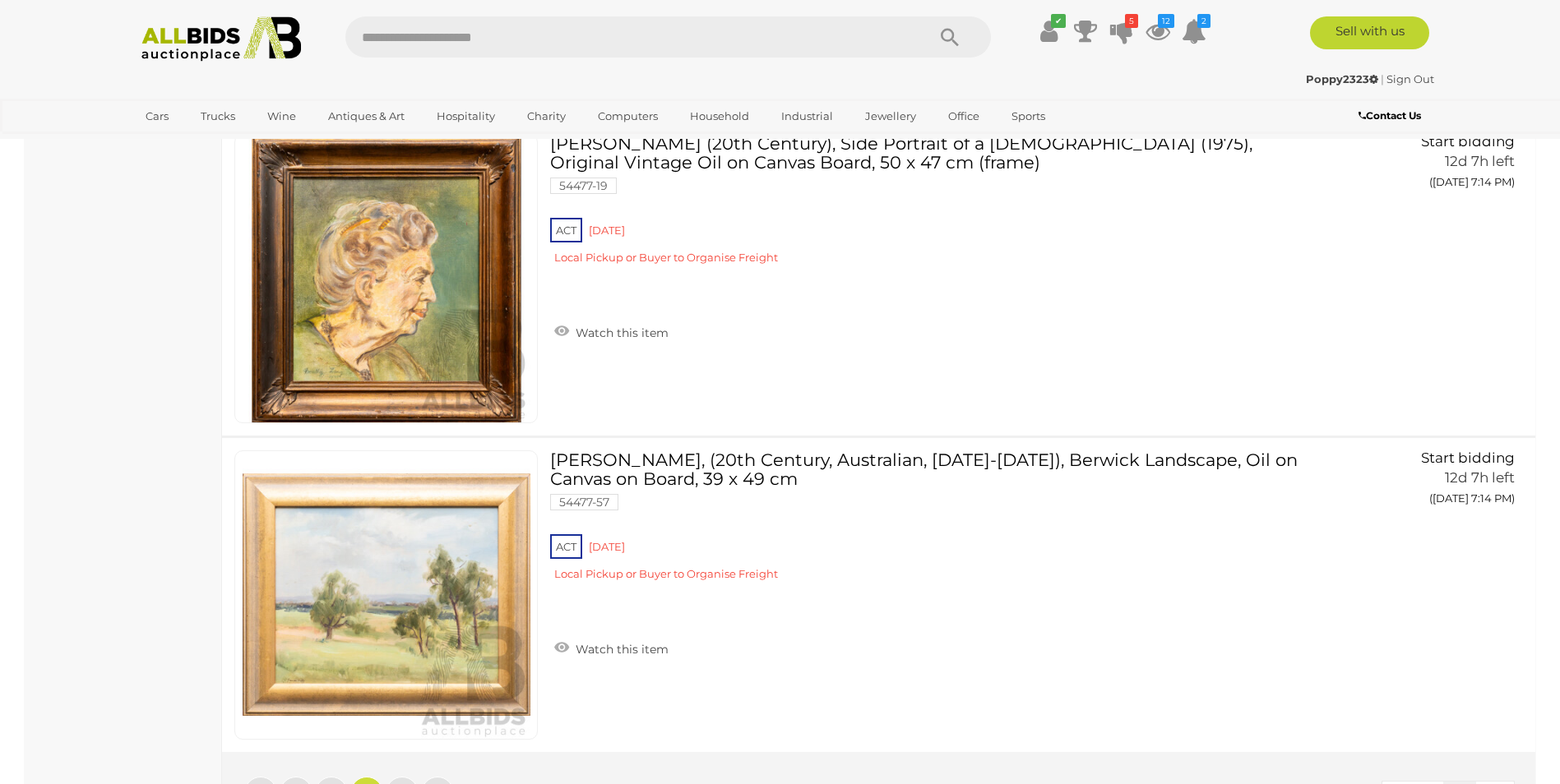
scroll to position [15615, 0]
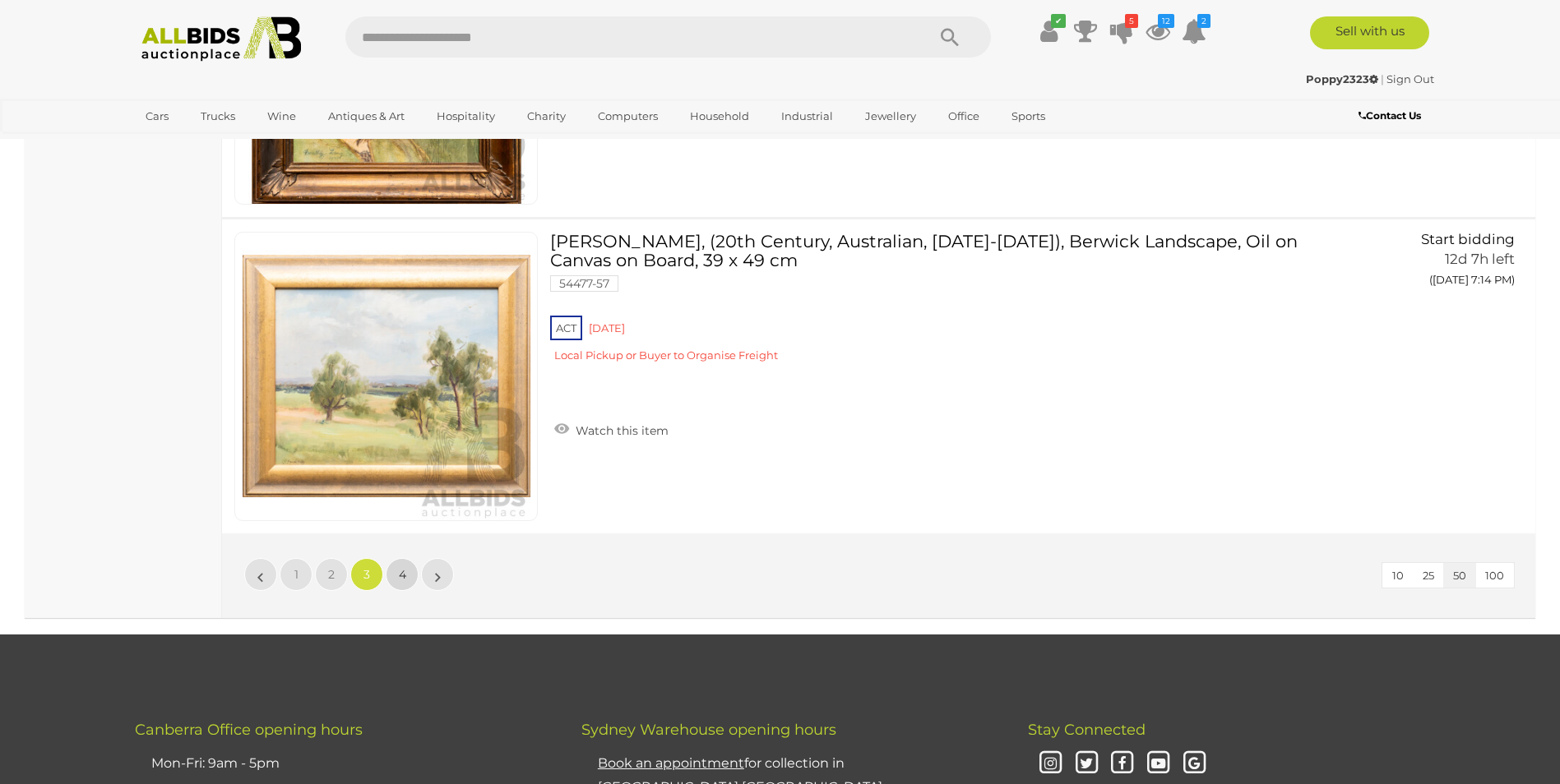
click at [410, 576] on link "4" at bounding box center [402, 574] width 33 height 33
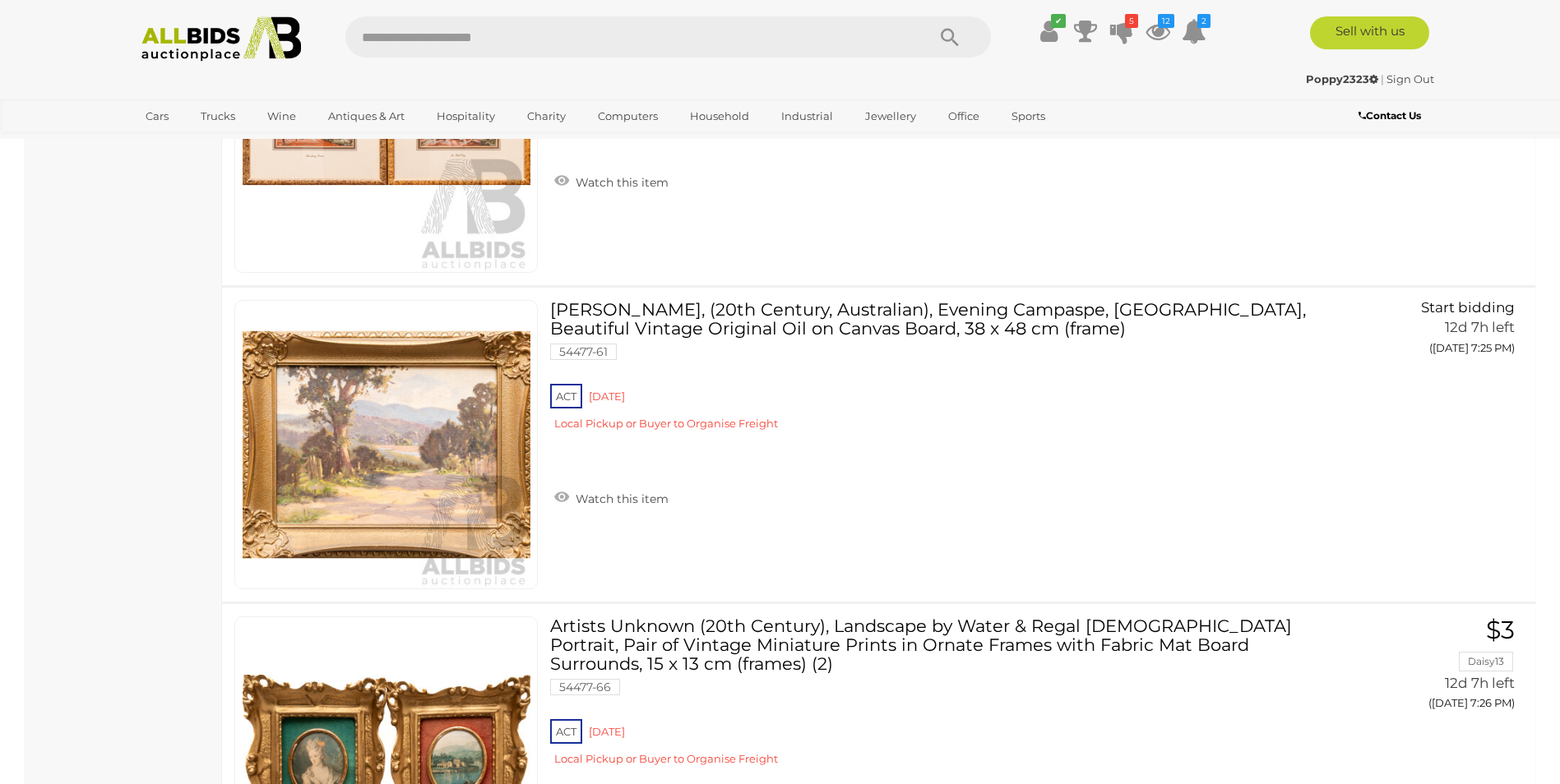
scroll to position [1636, 0]
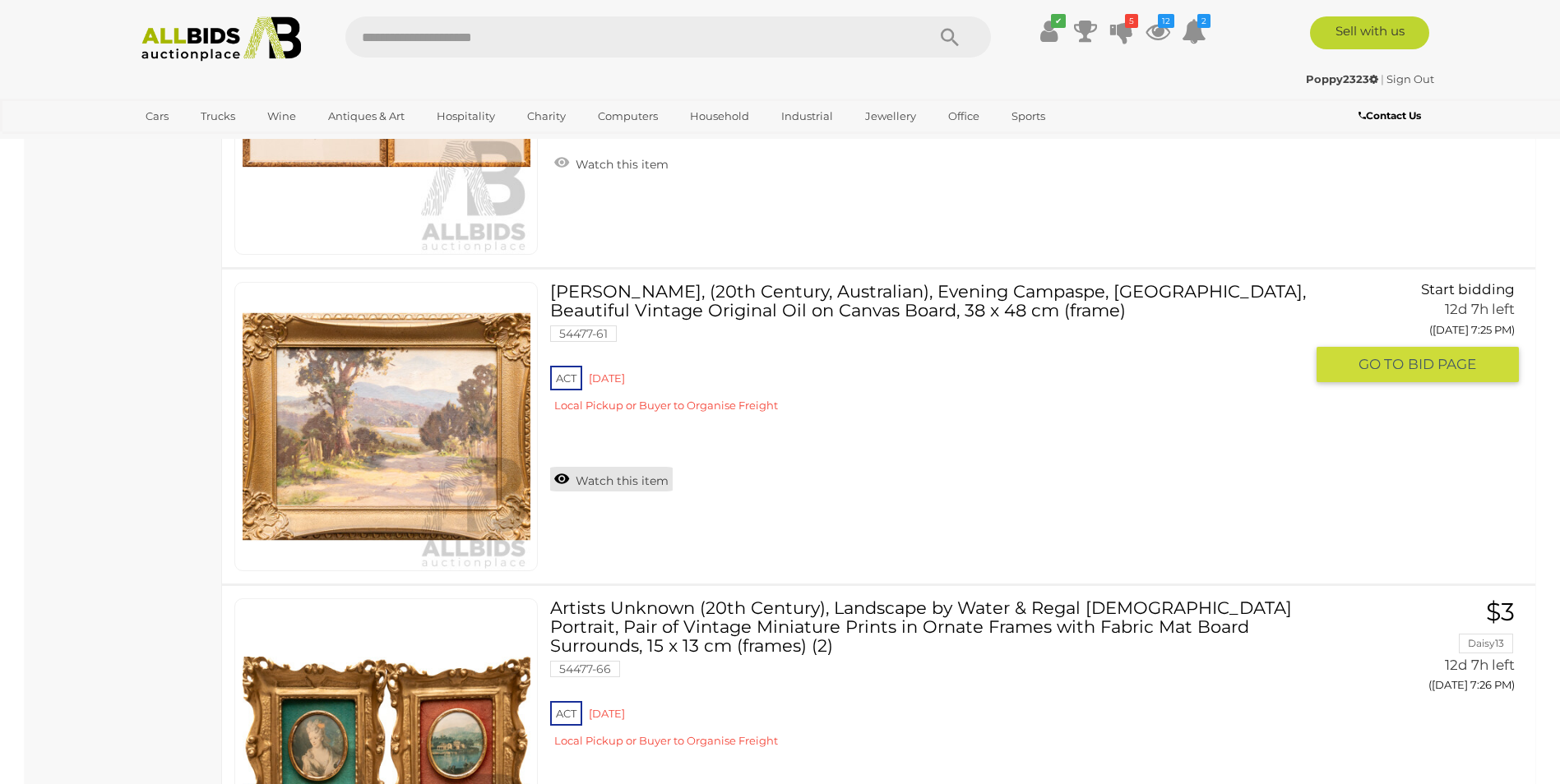
click at [560, 481] on link "Watch this item" at bounding box center [611, 479] width 123 height 24
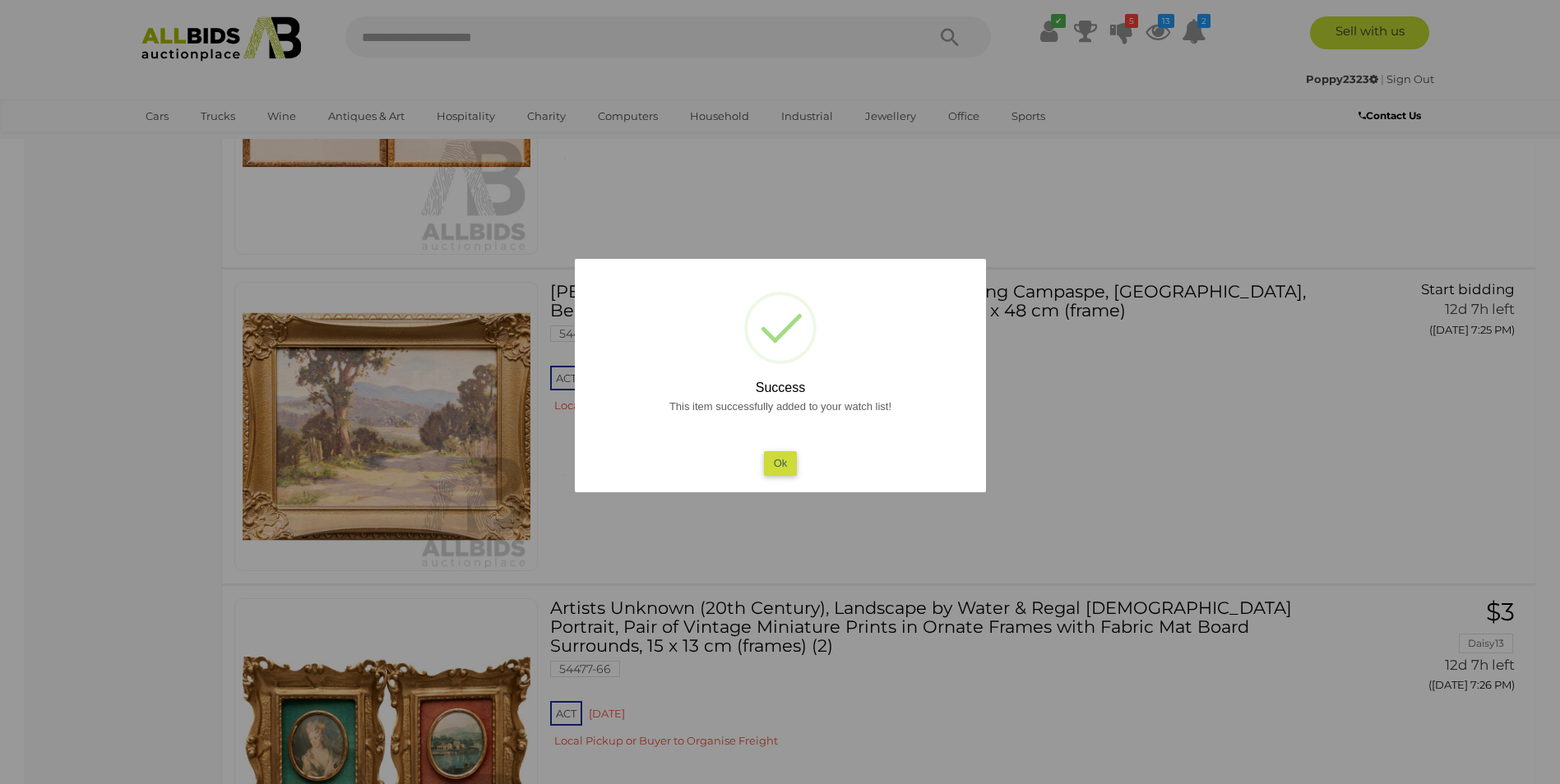
click at [780, 464] on button "Ok" at bounding box center [780, 463] width 34 height 24
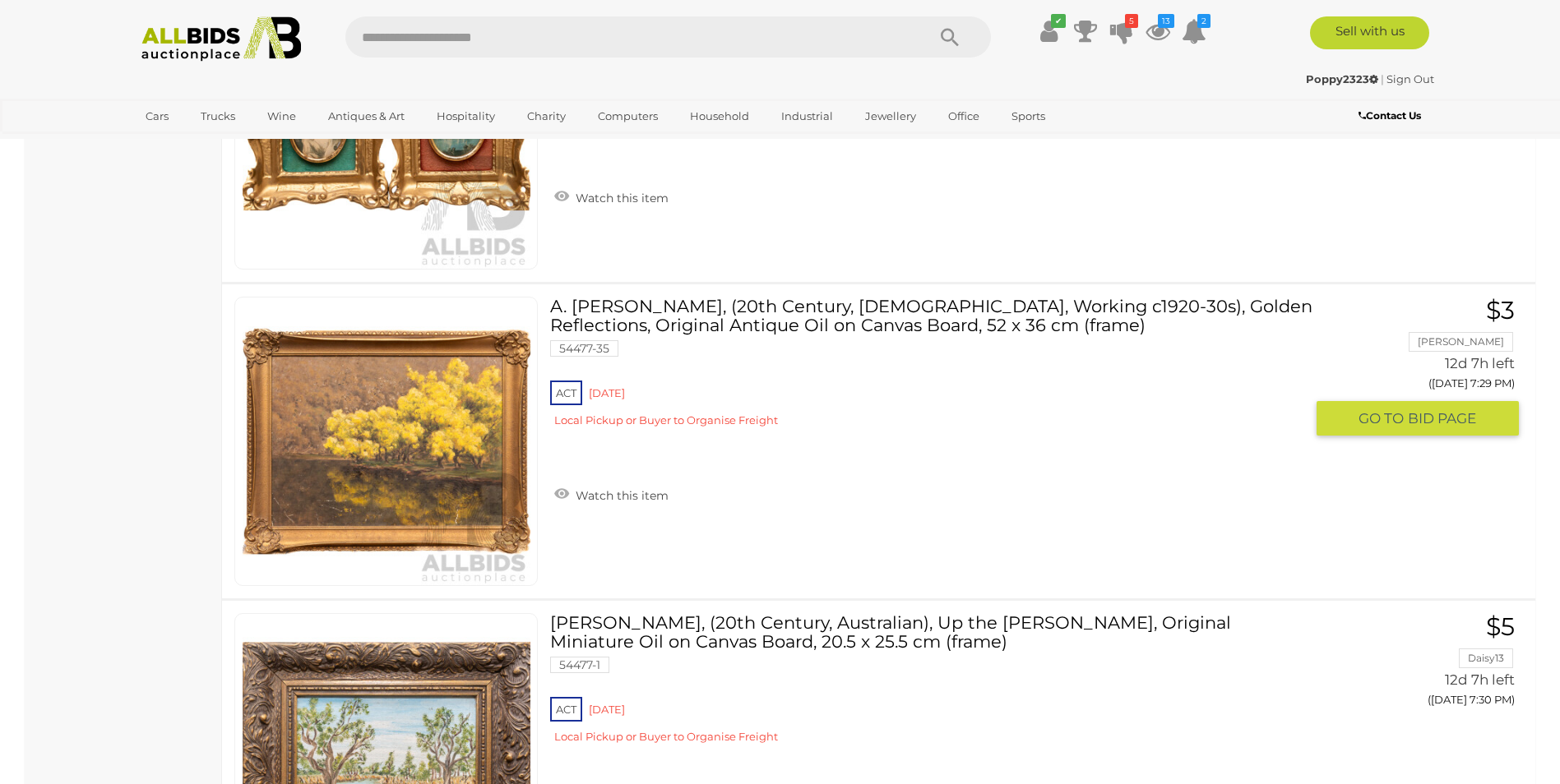
scroll to position [2376, 0]
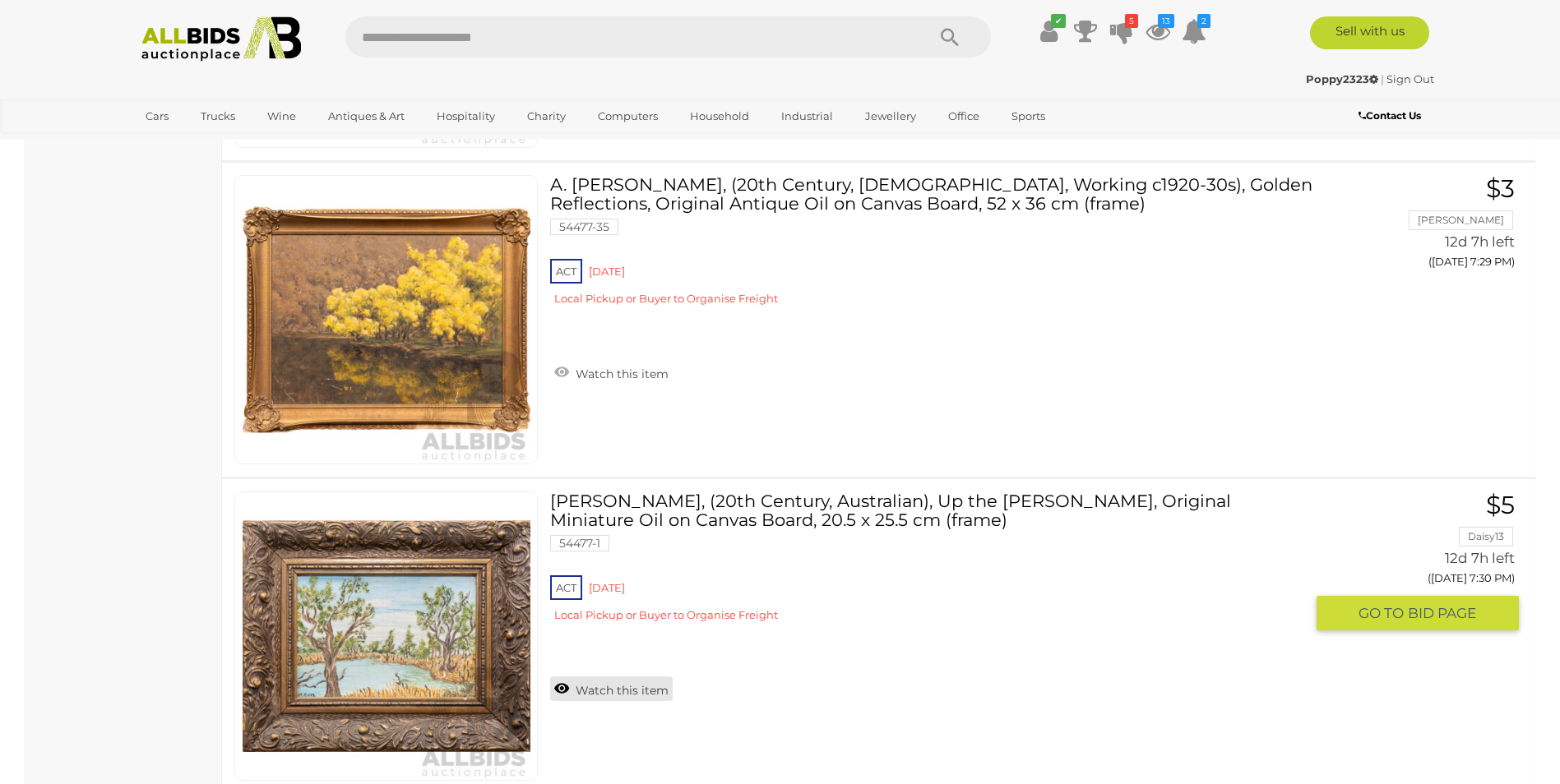
click at [574, 686] on link "Watch this item" at bounding box center [611, 688] width 123 height 24
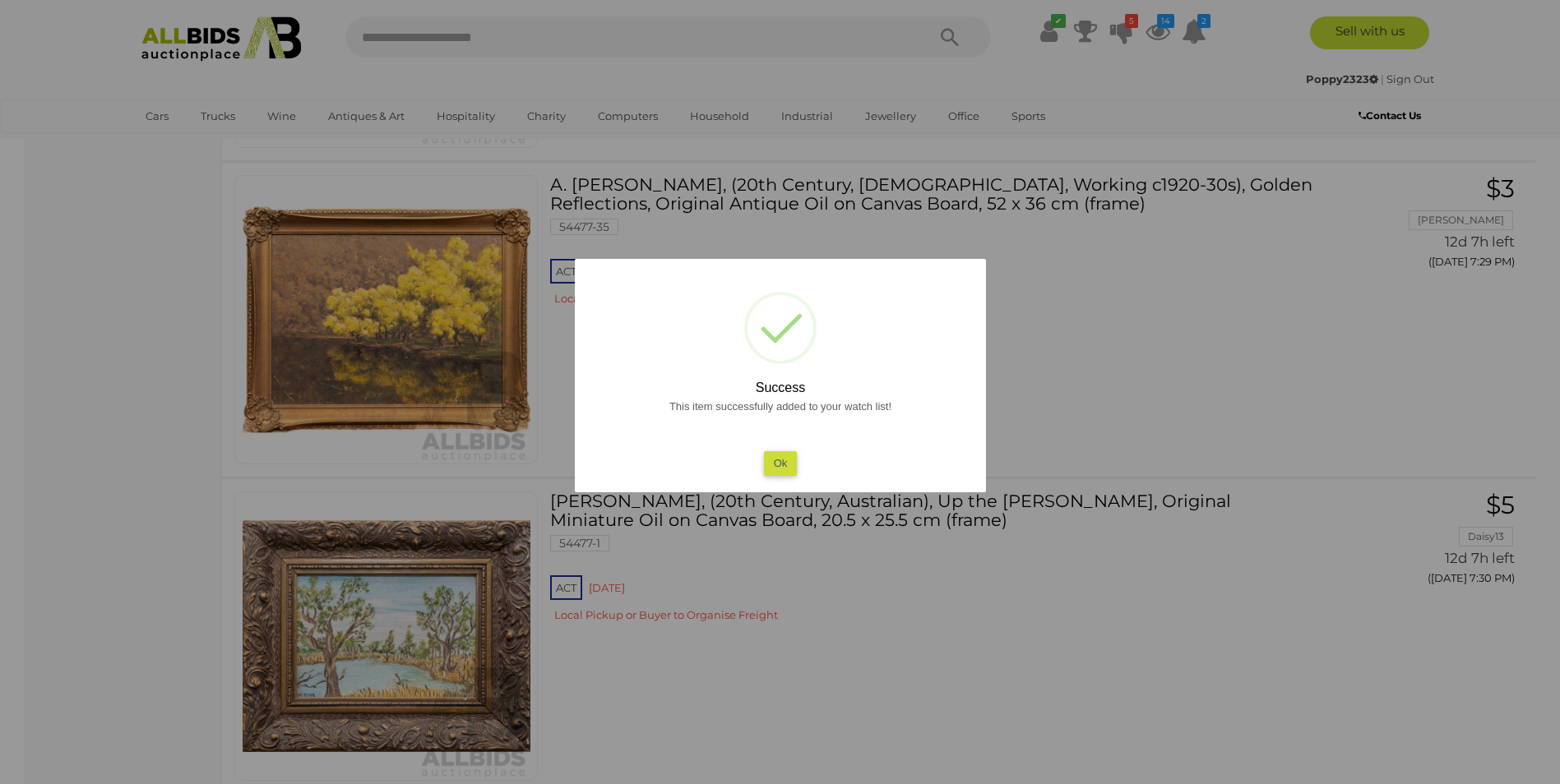
click at [773, 466] on button "Ok" at bounding box center [780, 463] width 34 height 24
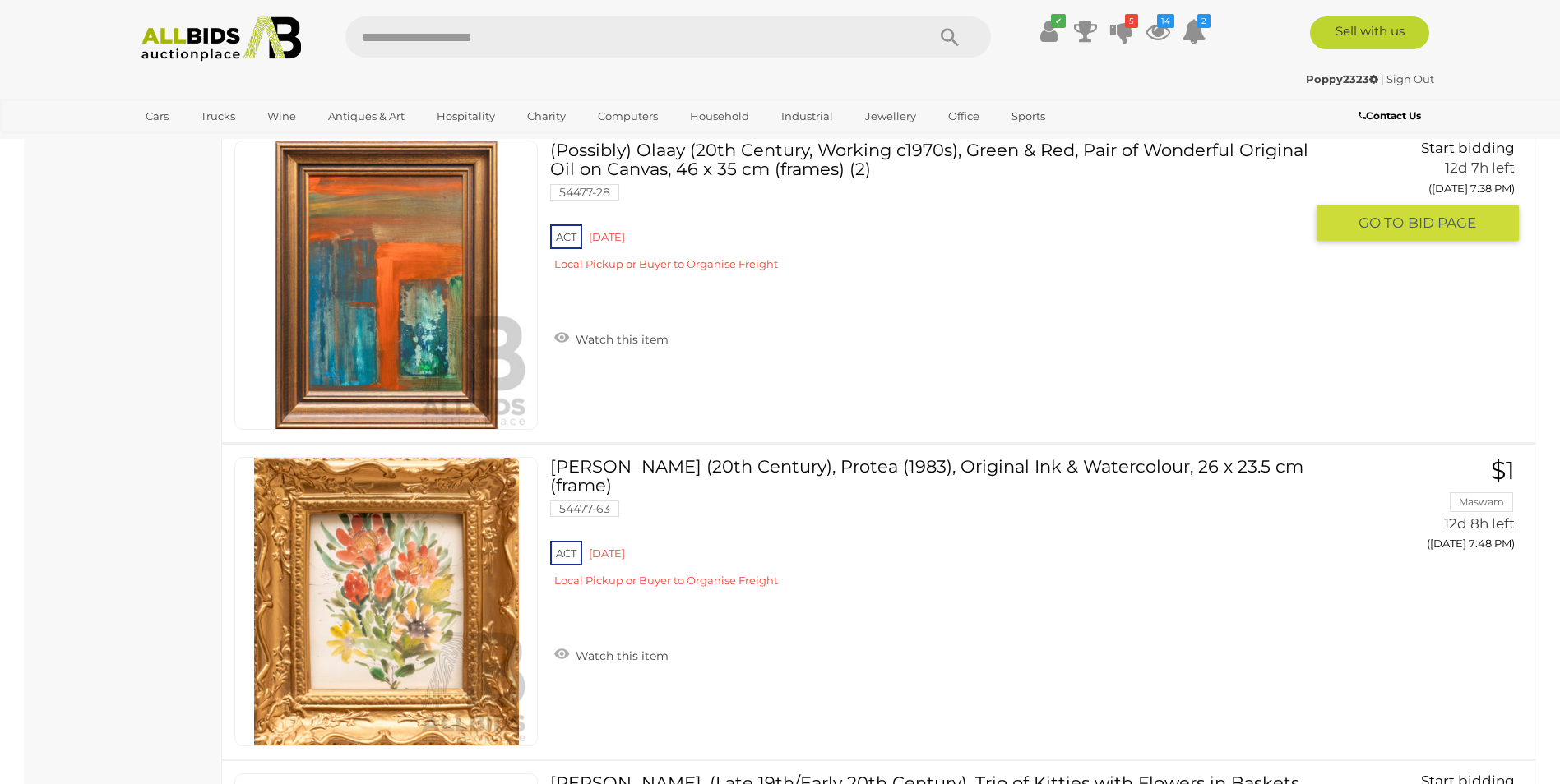
scroll to position [4679, 0]
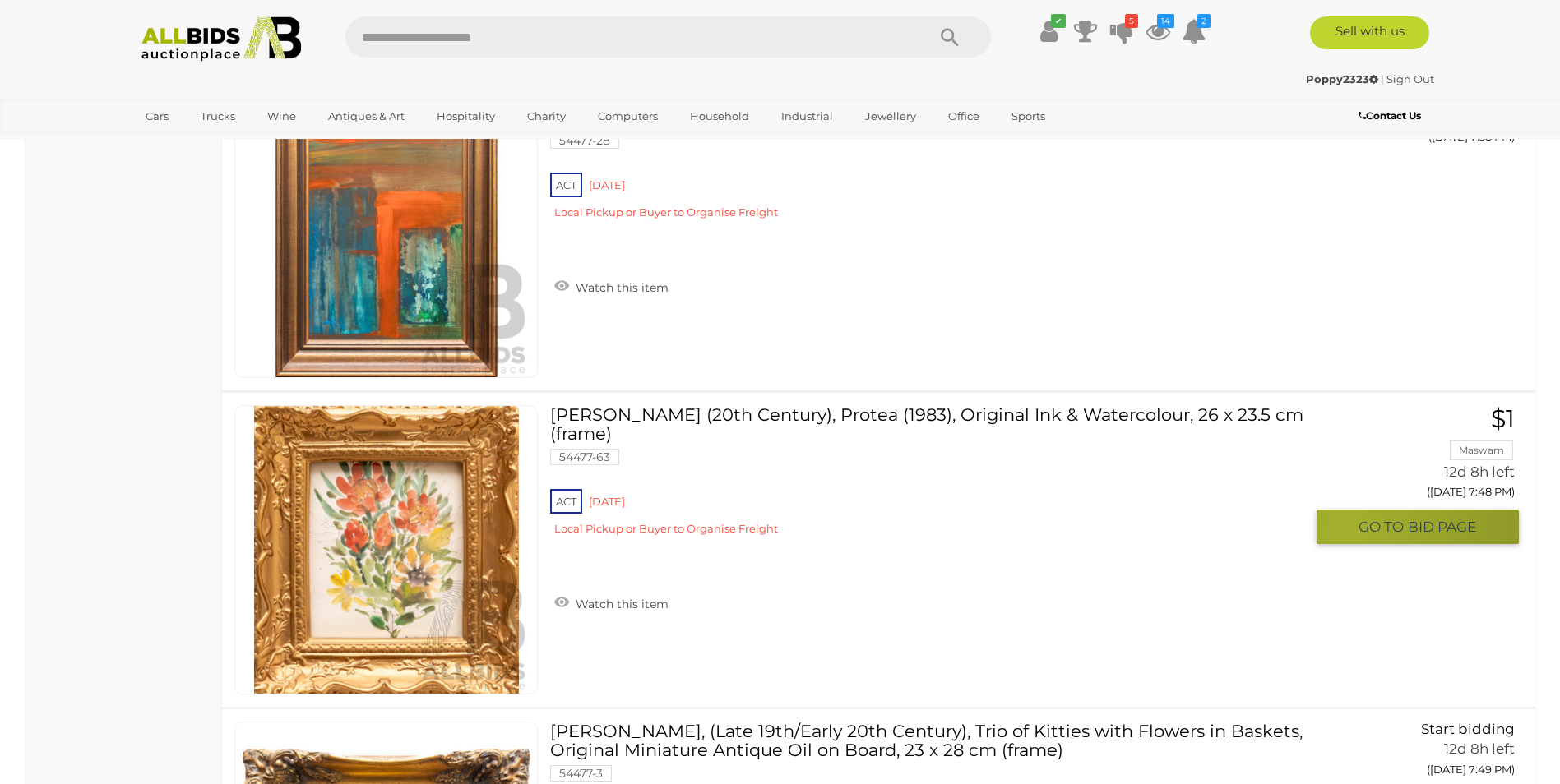
click at [1343, 533] on button "GO TO BID PAGE" at bounding box center [1417, 527] width 202 height 35
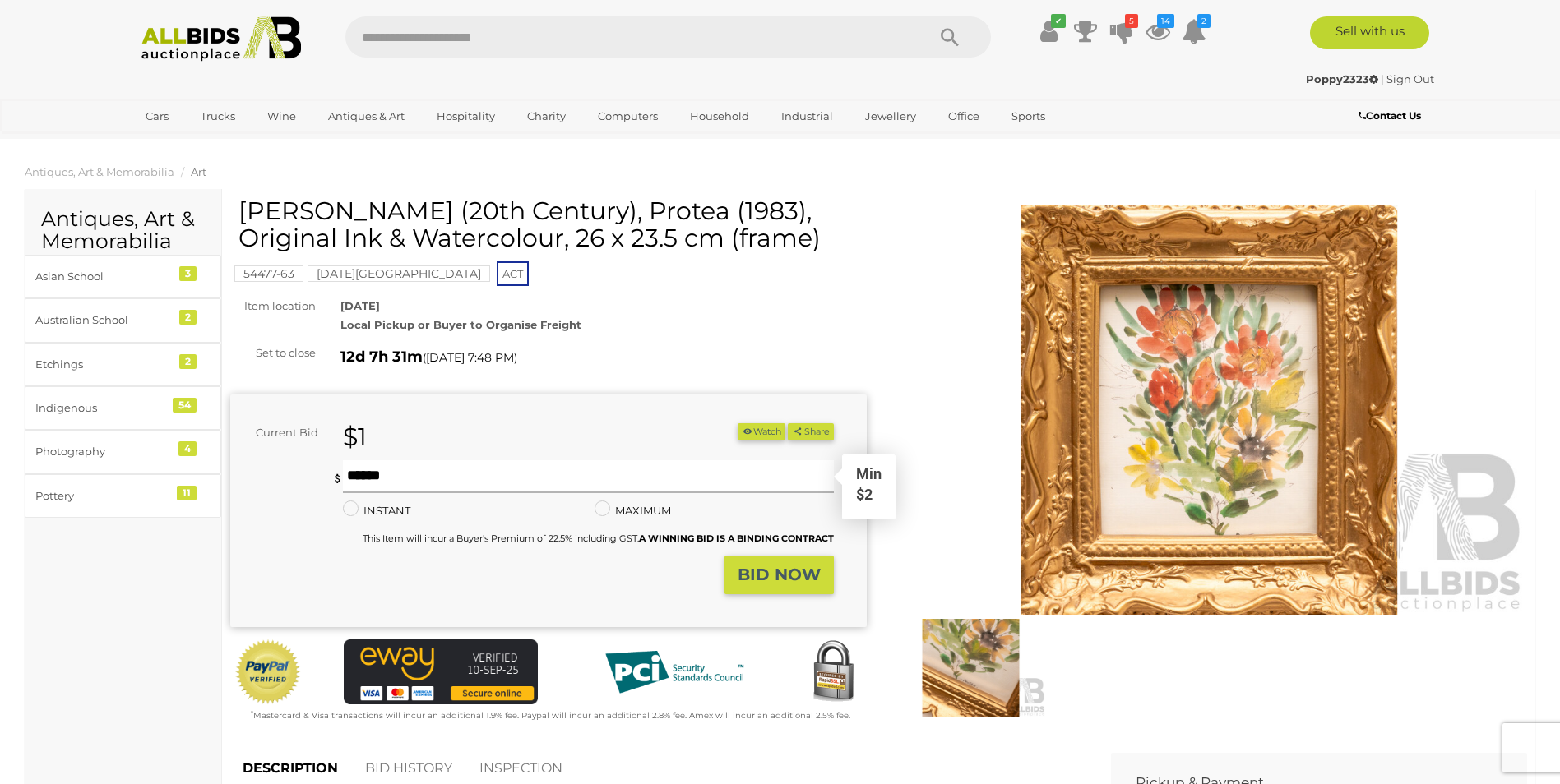
click at [508, 476] on input "text" at bounding box center [588, 476] width 490 height 33
type input "*"
drag, startPoint x: 774, startPoint y: 575, endPoint x: 782, endPoint y: 573, distance: 8.2
click at [783, 573] on strong "BID NOW" at bounding box center [779, 575] width 83 height 20
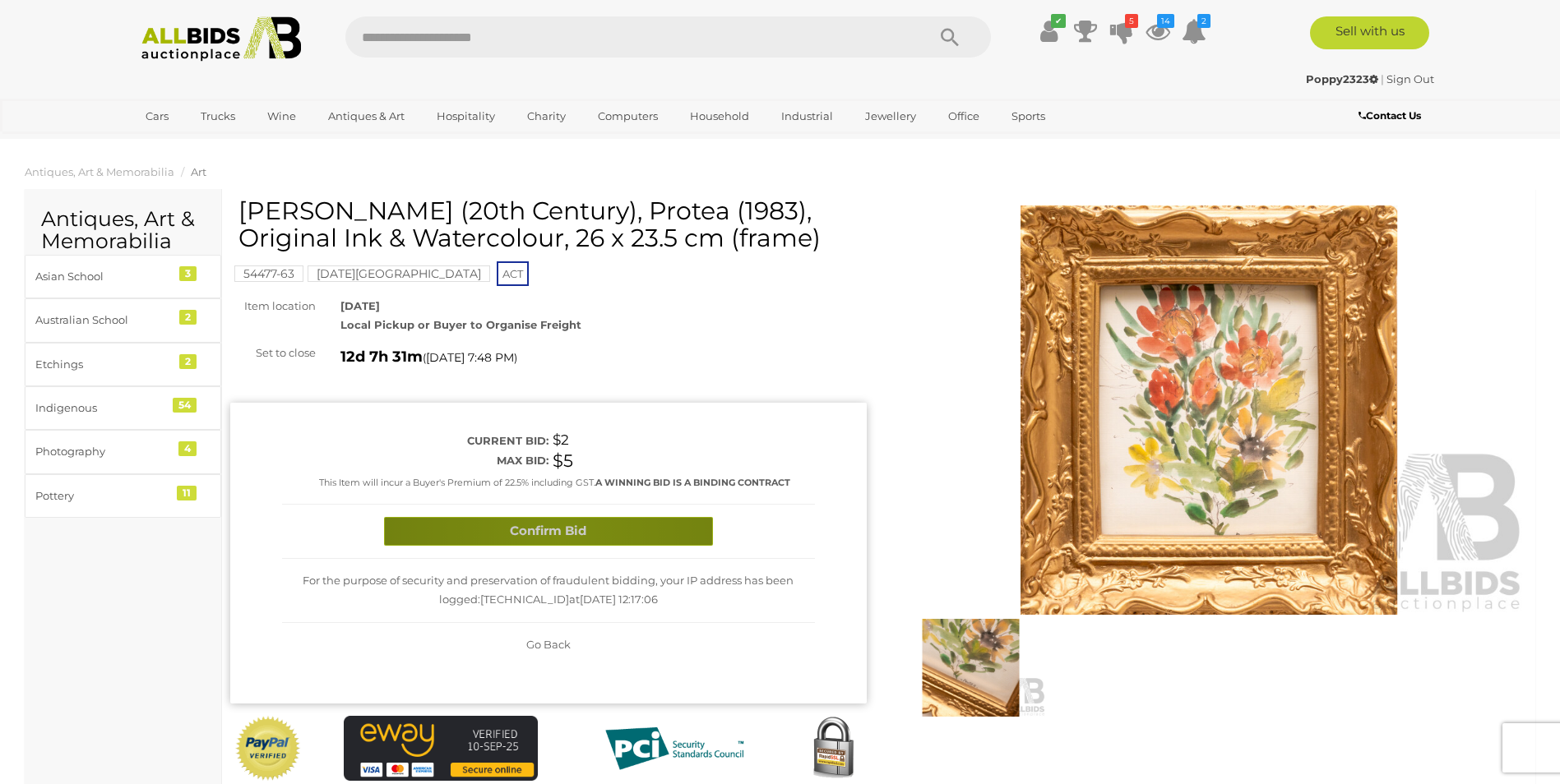
click at [560, 534] on button "Confirm Bid" at bounding box center [548, 532] width 329 height 29
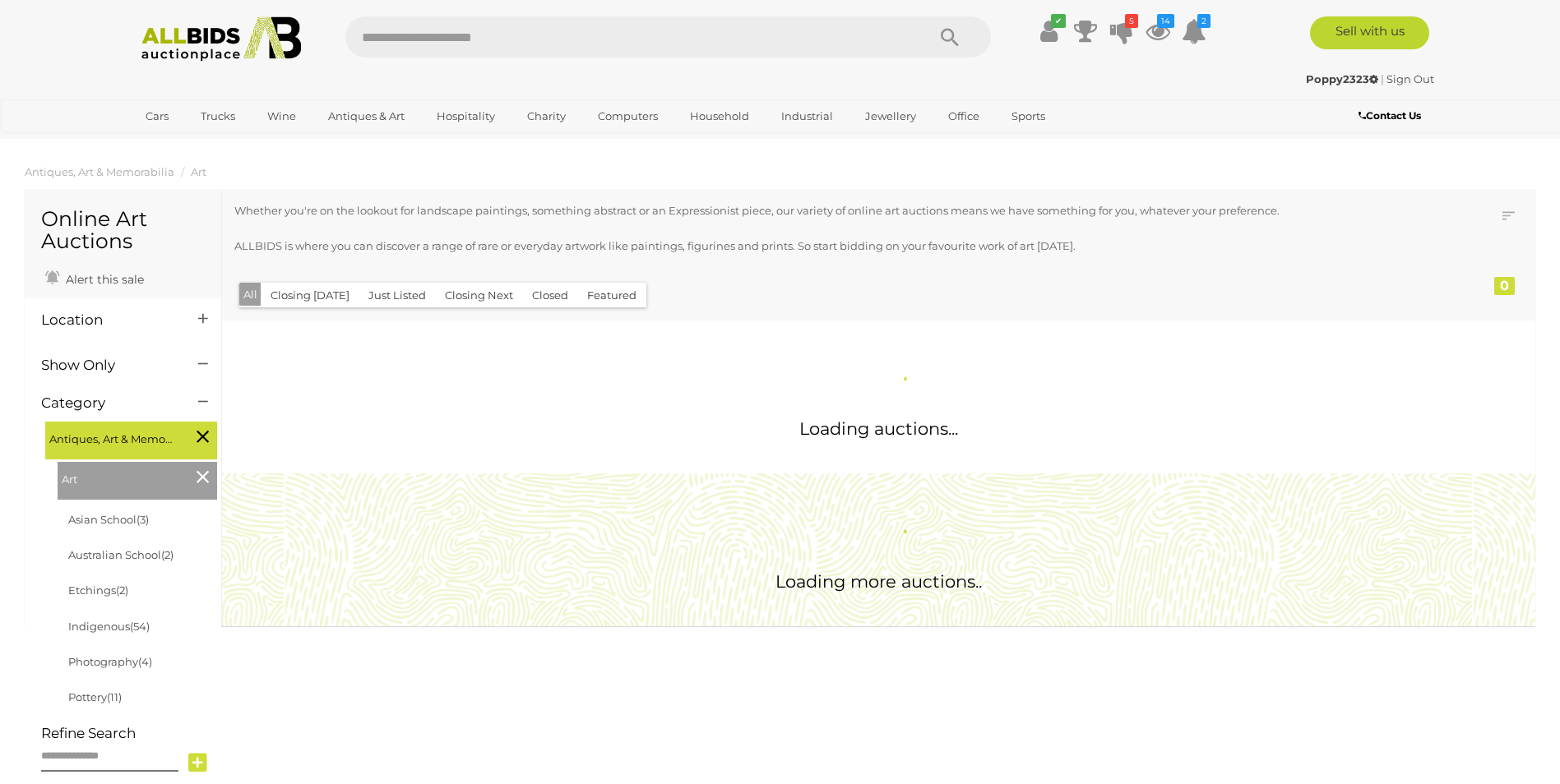
scroll to position [1090, 0]
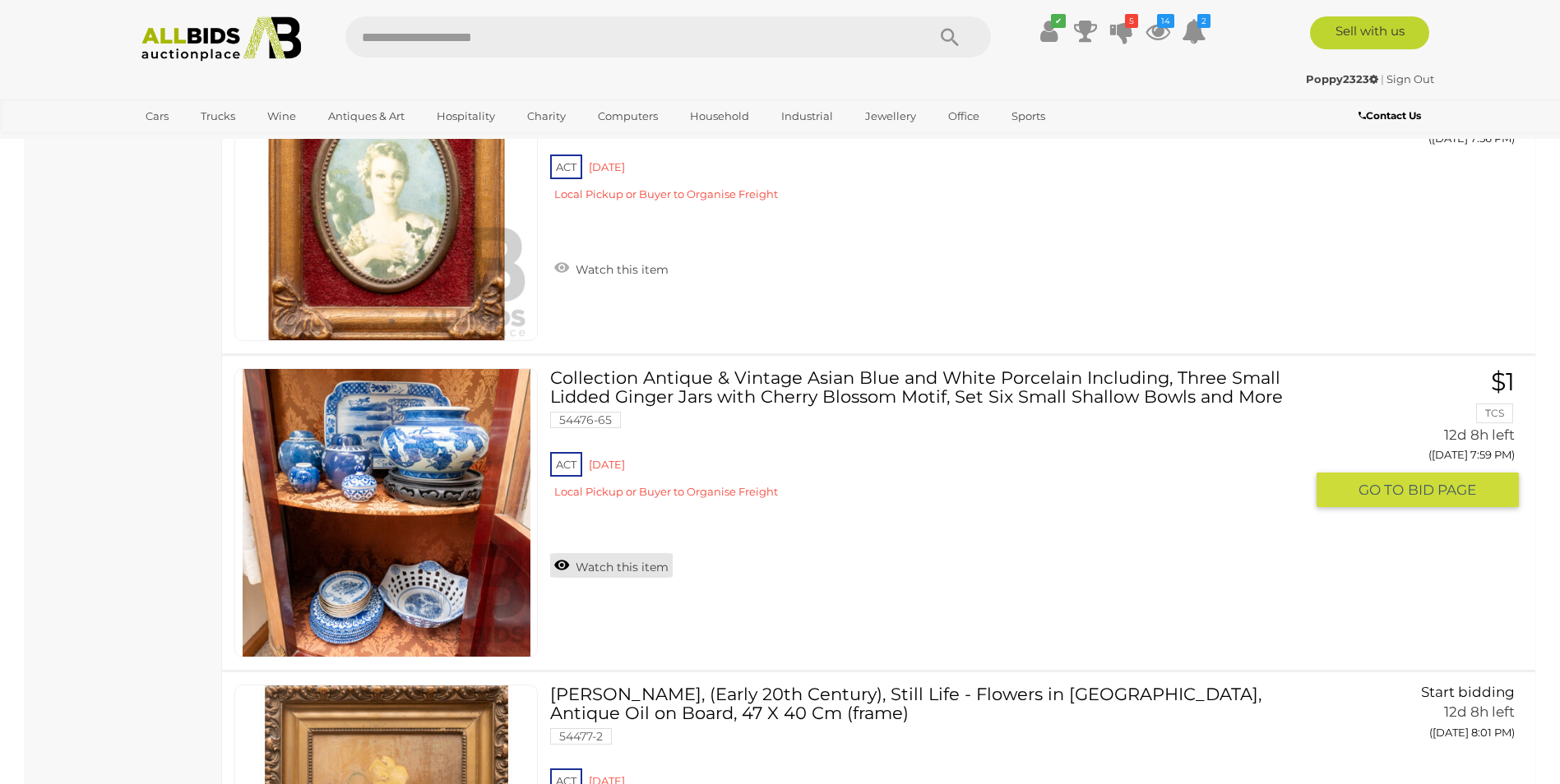
scroll to position [7863, 0]
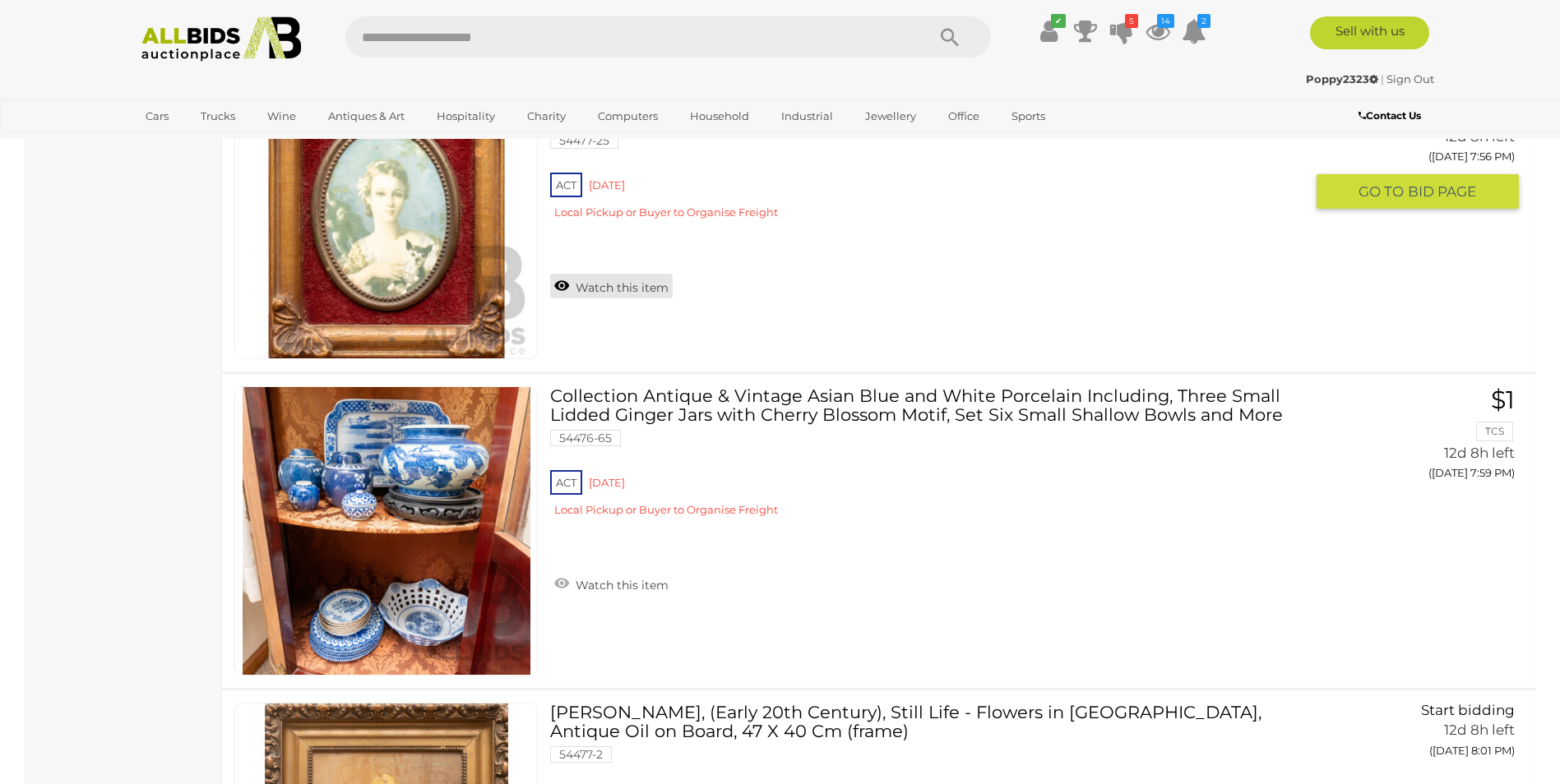
click at [571, 289] on link "Watch this item" at bounding box center [611, 285] width 123 height 24
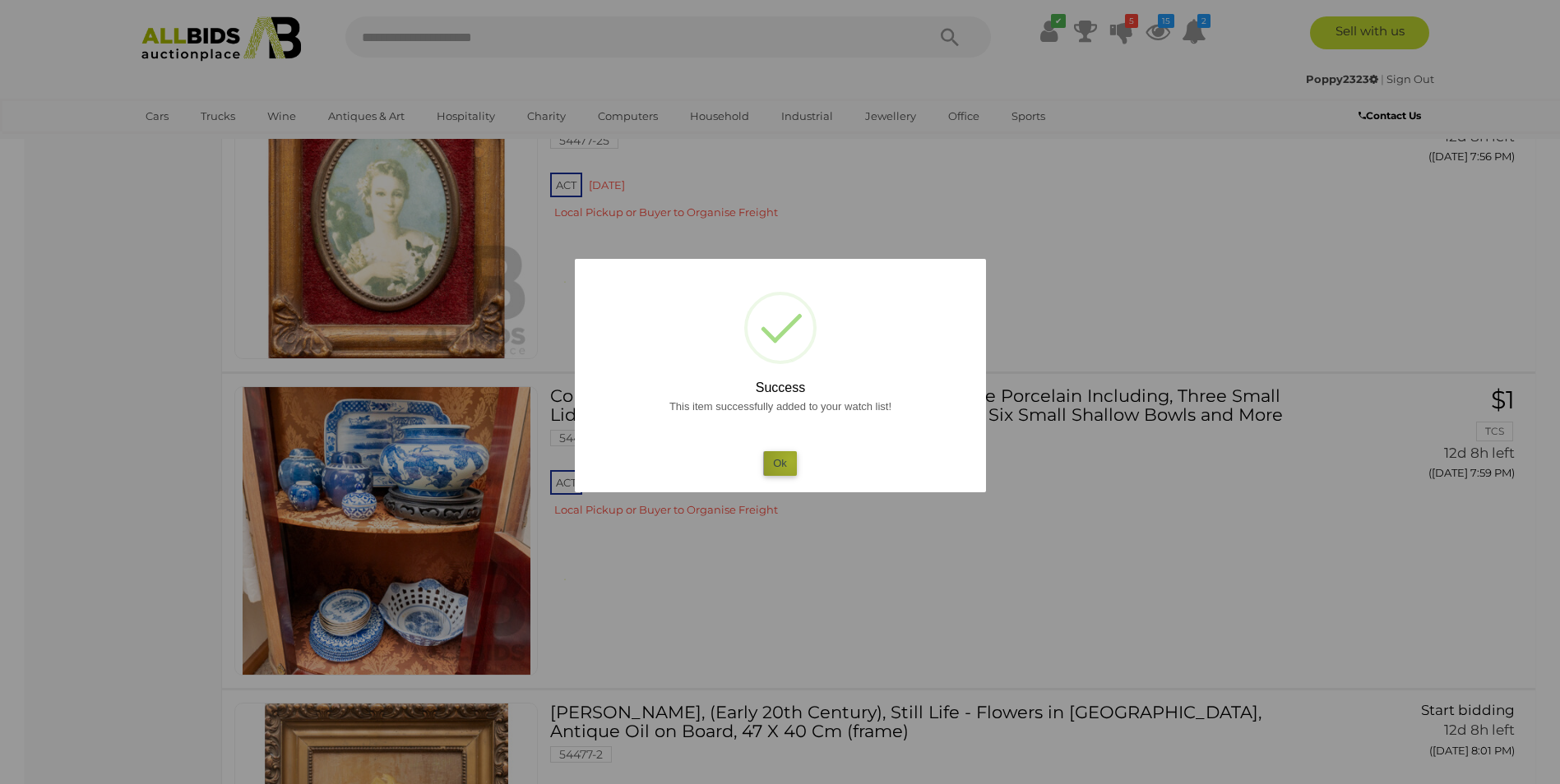
click at [791, 460] on button "Ok" at bounding box center [780, 463] width 34 height 24
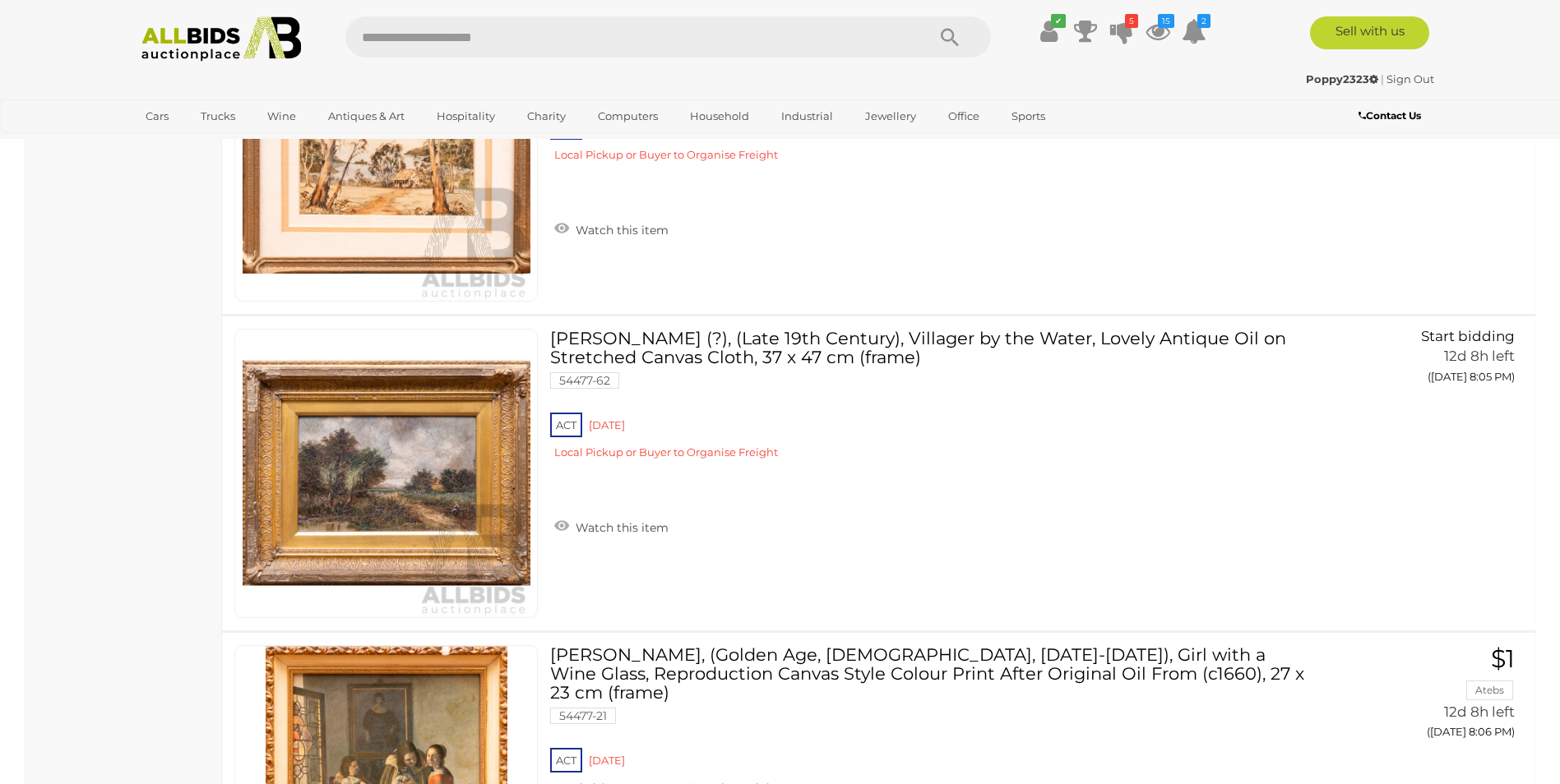
scroll to position [9508, 0]
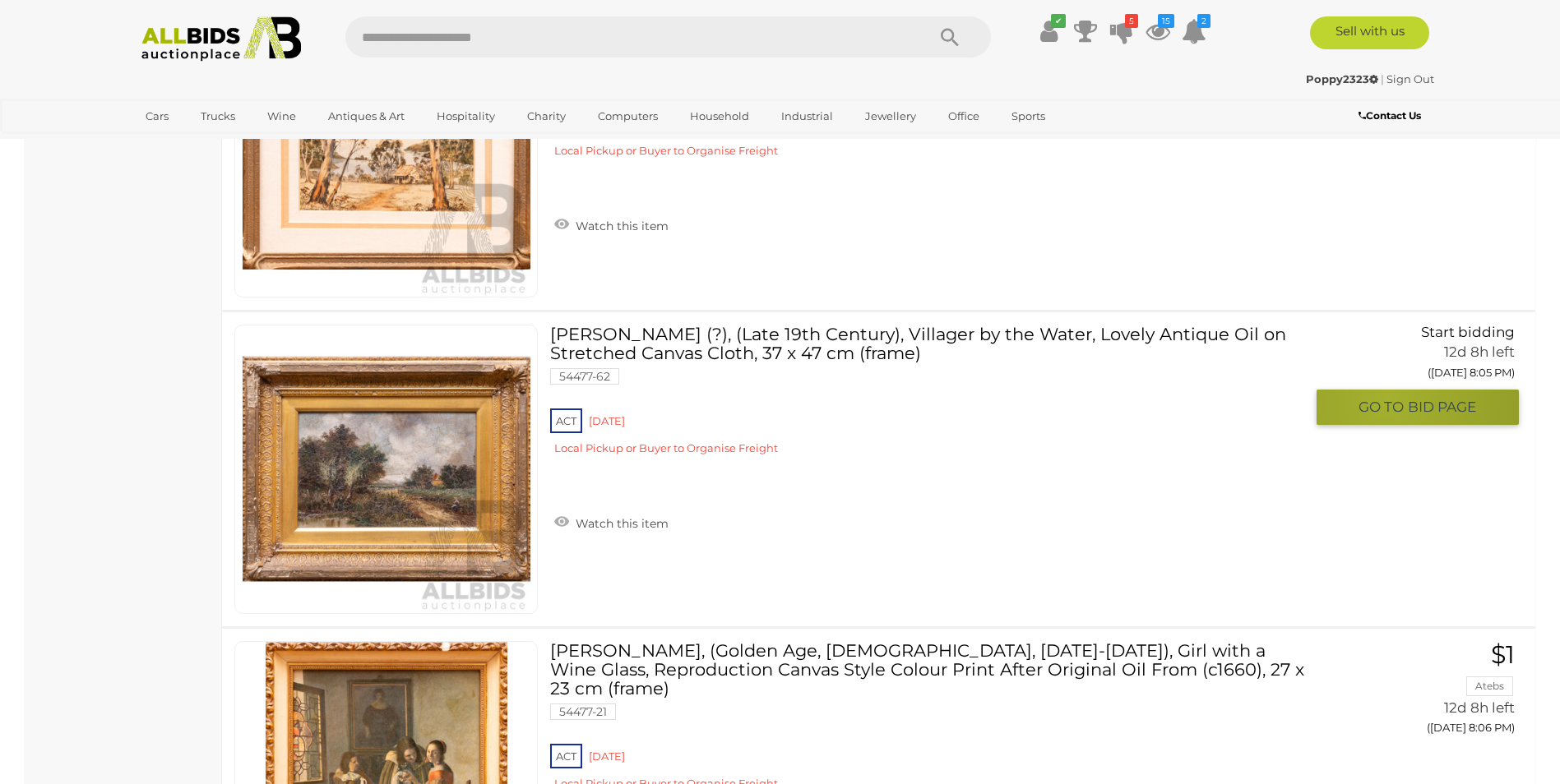
click at [1387, 399] on span "GO TO" at bounding box center [1382, 407] width 49 height 19
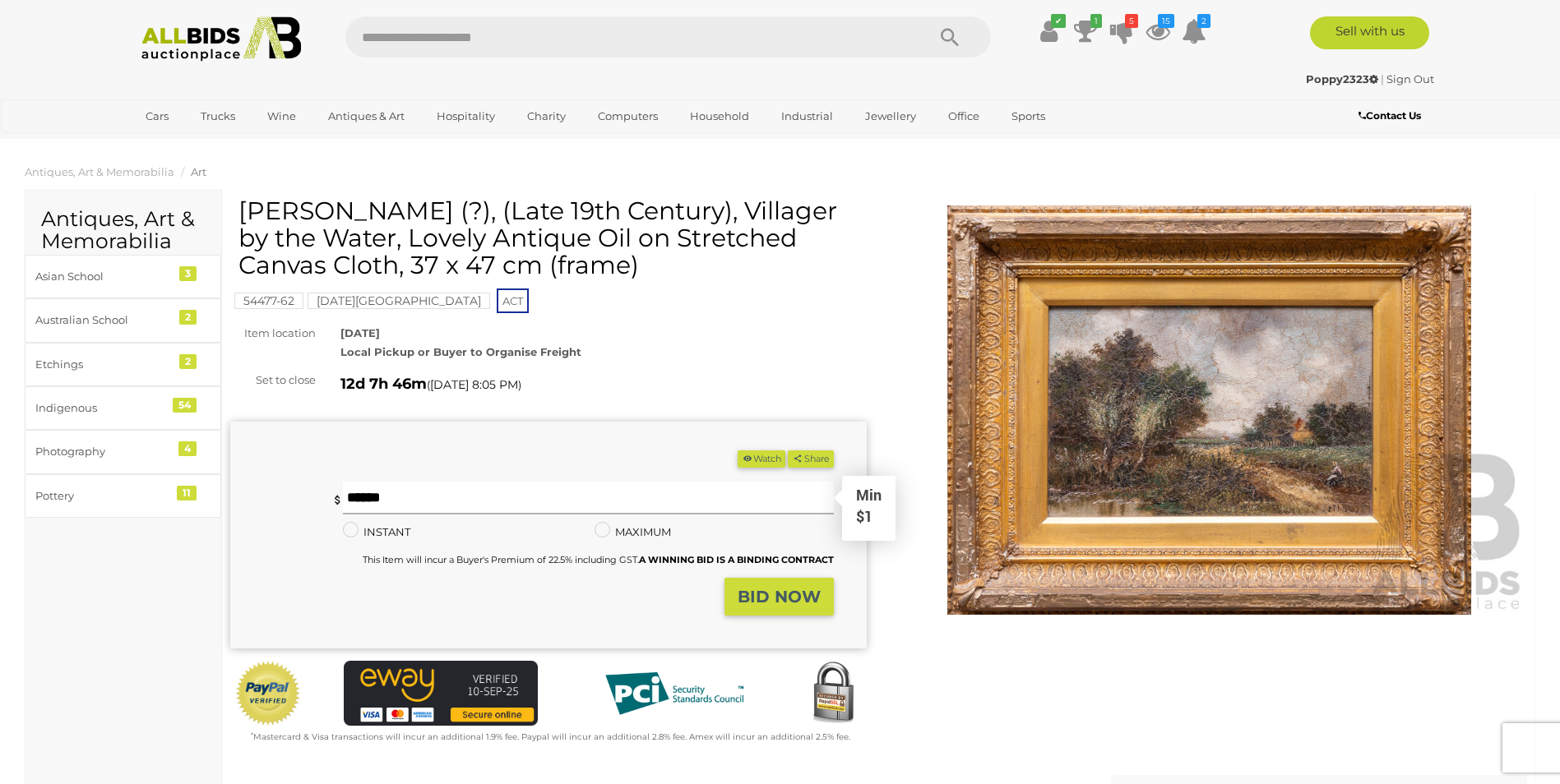
click at [568, 492] on input "text" at bounding box center [588, 498] width 490 height 33
type input "*"
click at [784, 593] on strong "BID NOW" at bounding box center [779, 597] width 83 height 20
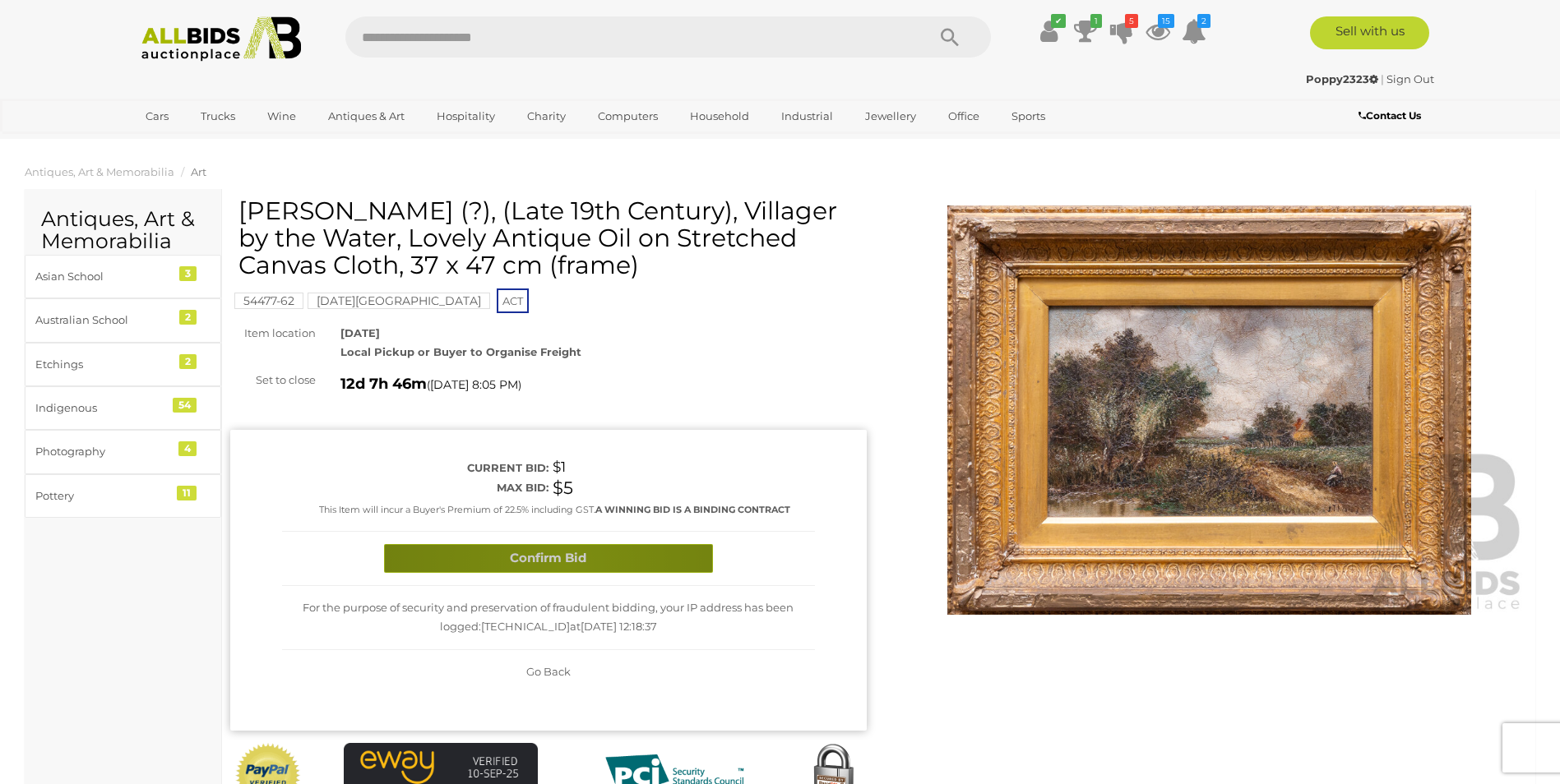
click at [567, 563] on button "Confirm Bid" at bounding box center [548, 559] width 329 height 29
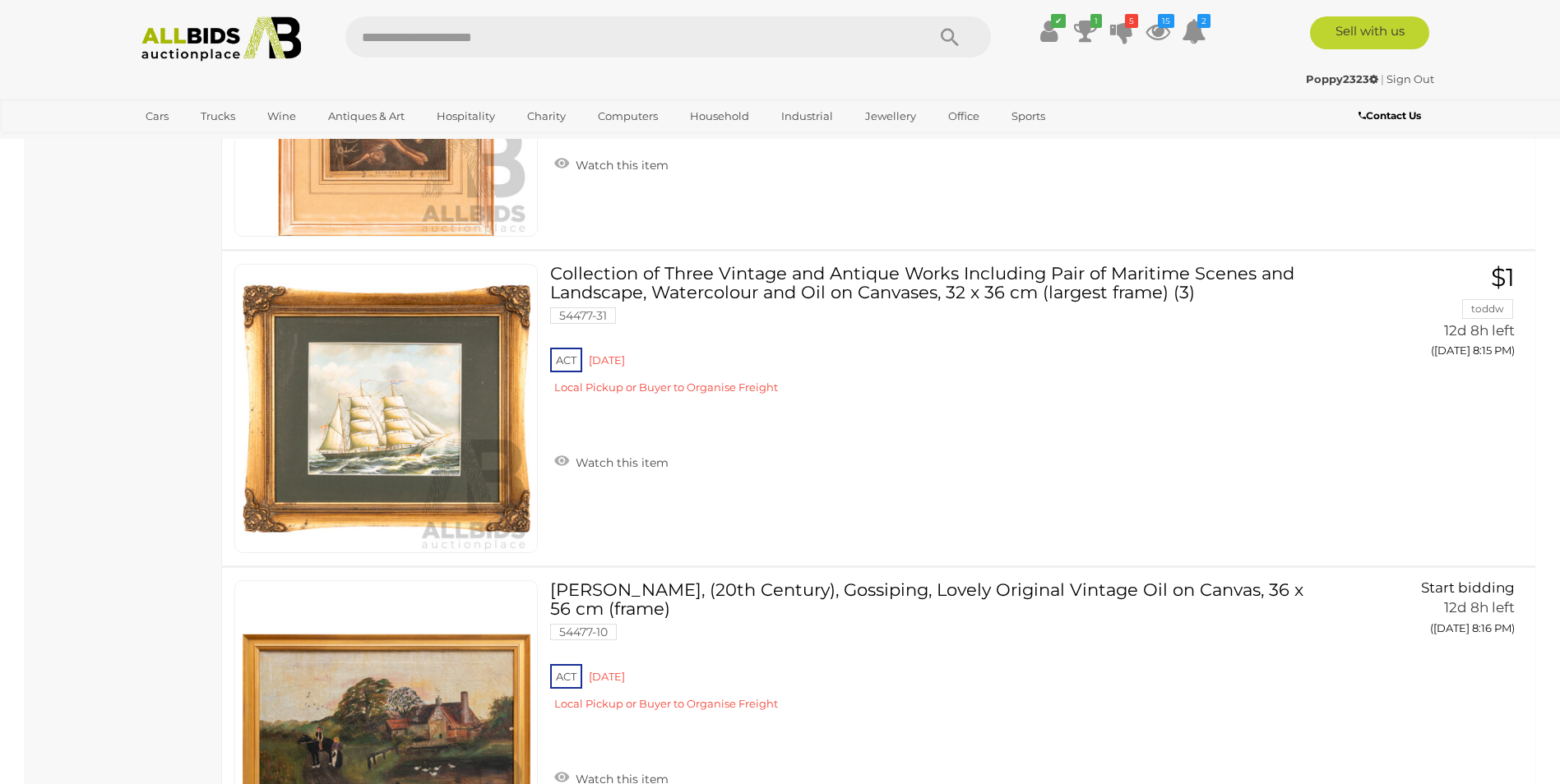
scroll to position [11790, 0]
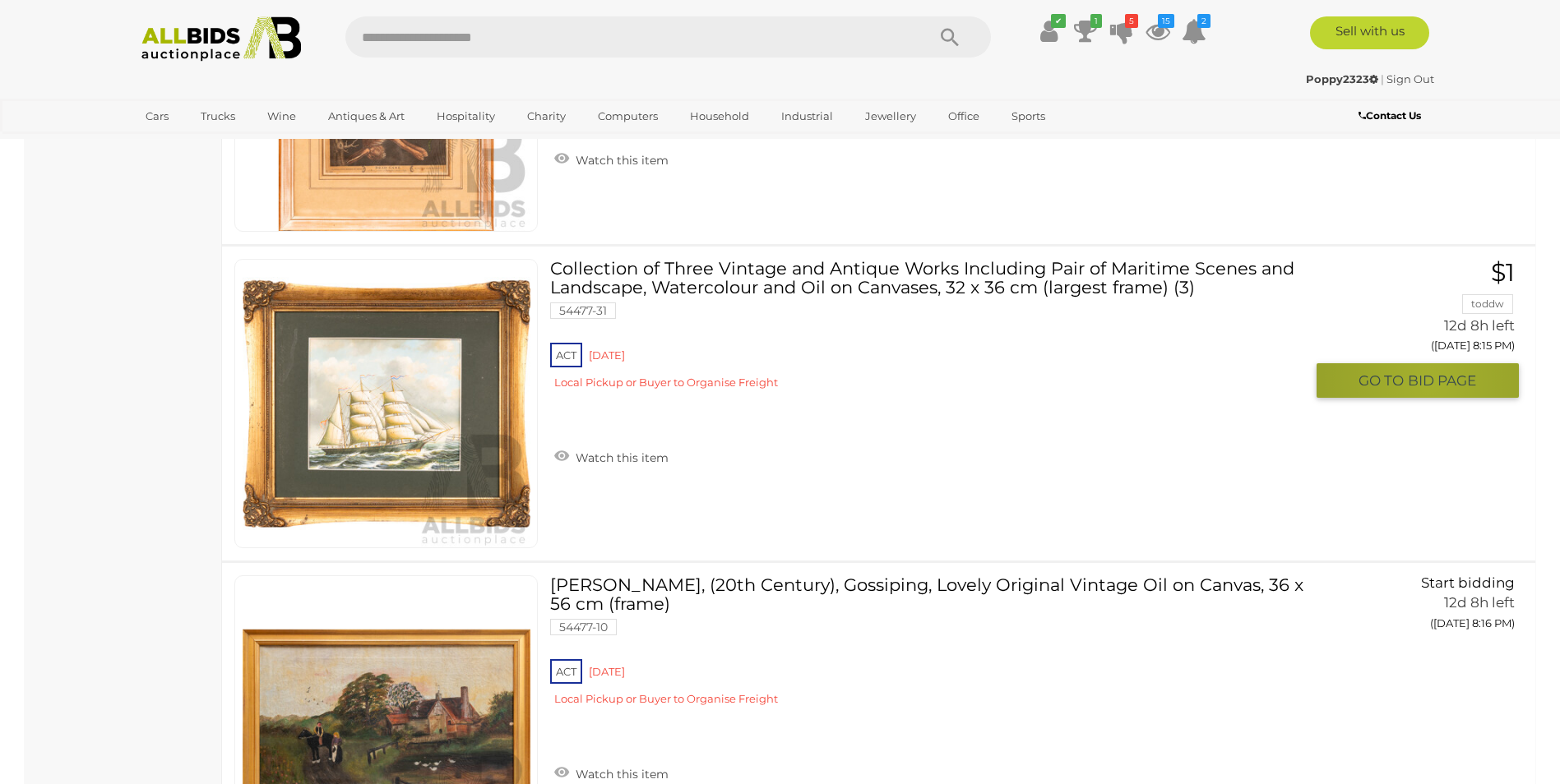
click at [1431, 381] on span "BID PAGE" at bounding box center [1442, 380] width 68 height 19
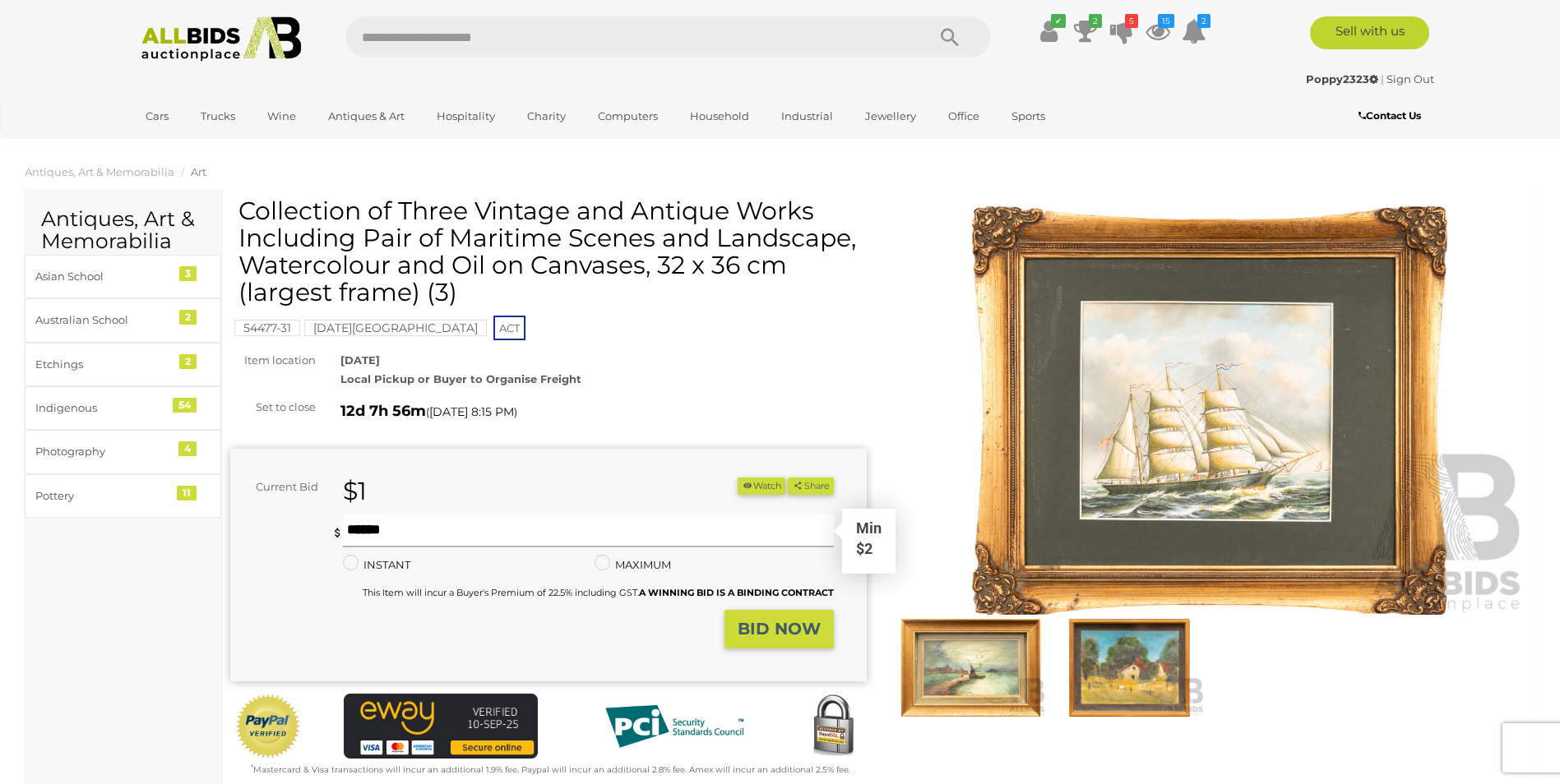
click at [527, 537] on input "text" at bounding box center [588, 531] width 490 height 33
type input "*"
click at [790, 630] on strong "BID NOW" at bounding box center [779, 629] width 83 height 20
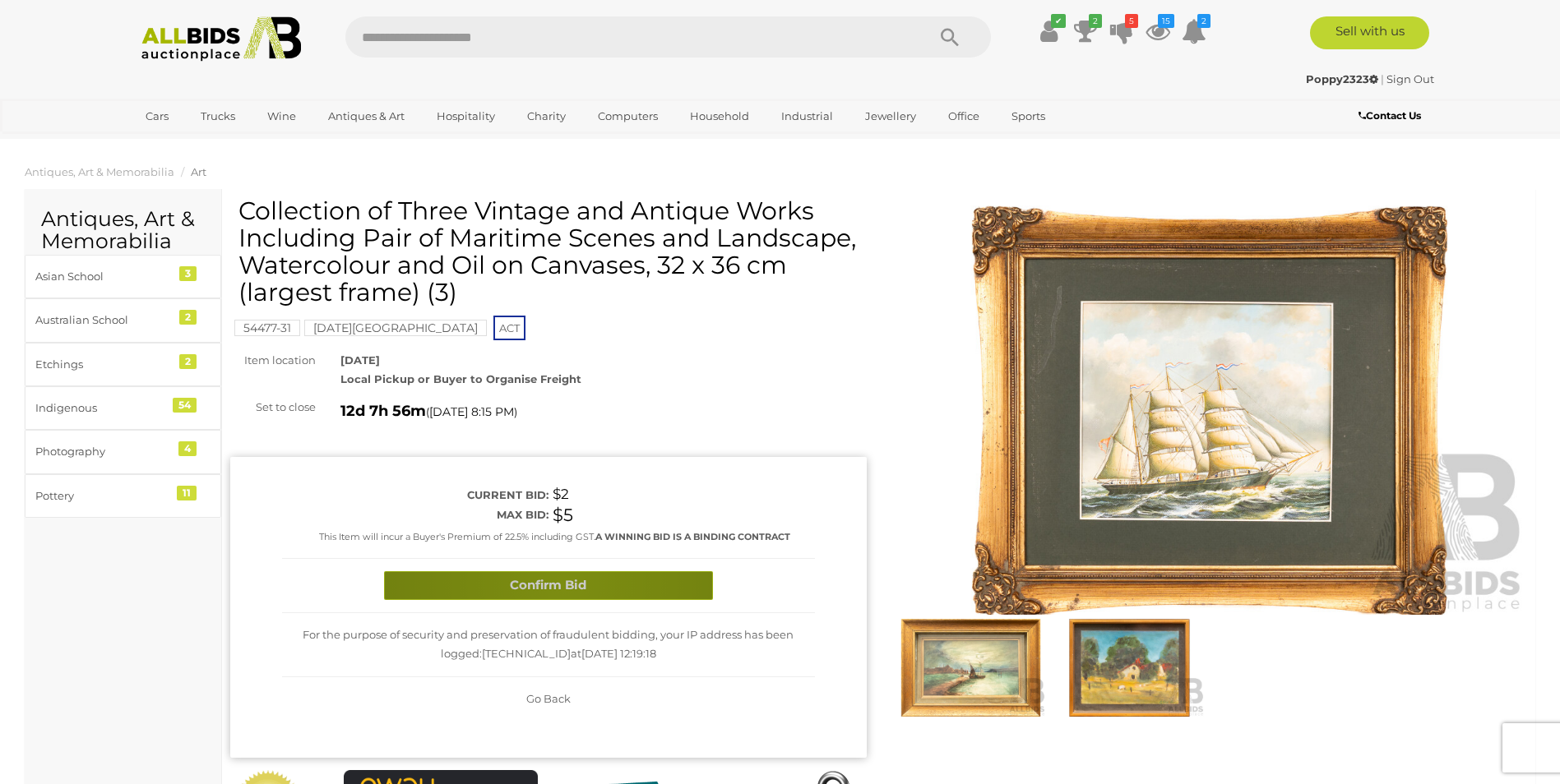
click at [563, 583] on button "Confirm Bid" at bounding box center [548, 586] width 329 height 29
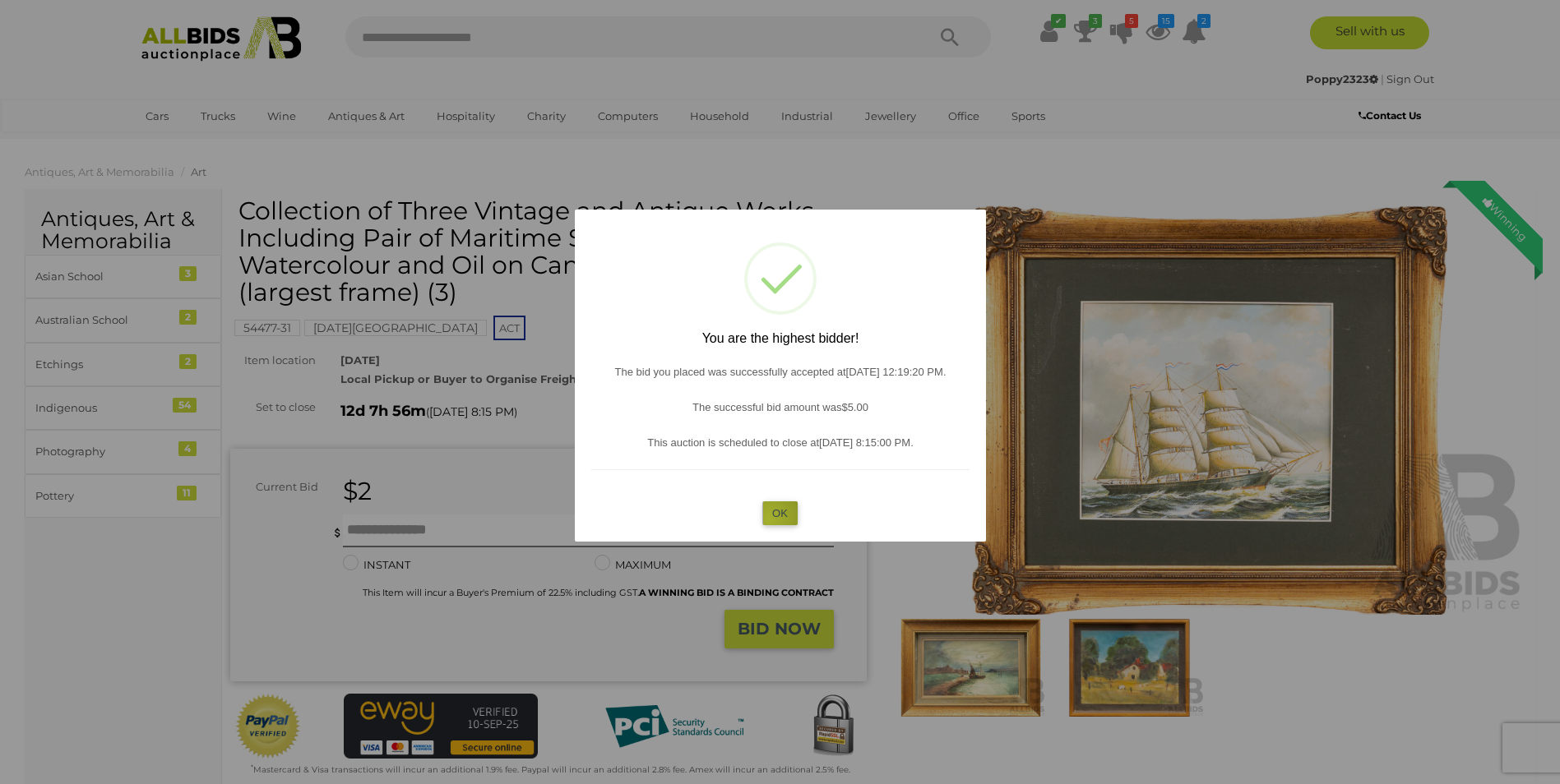
click at [772, 518] on button "OK" at bounding box center [780, 513] width 35 height 24
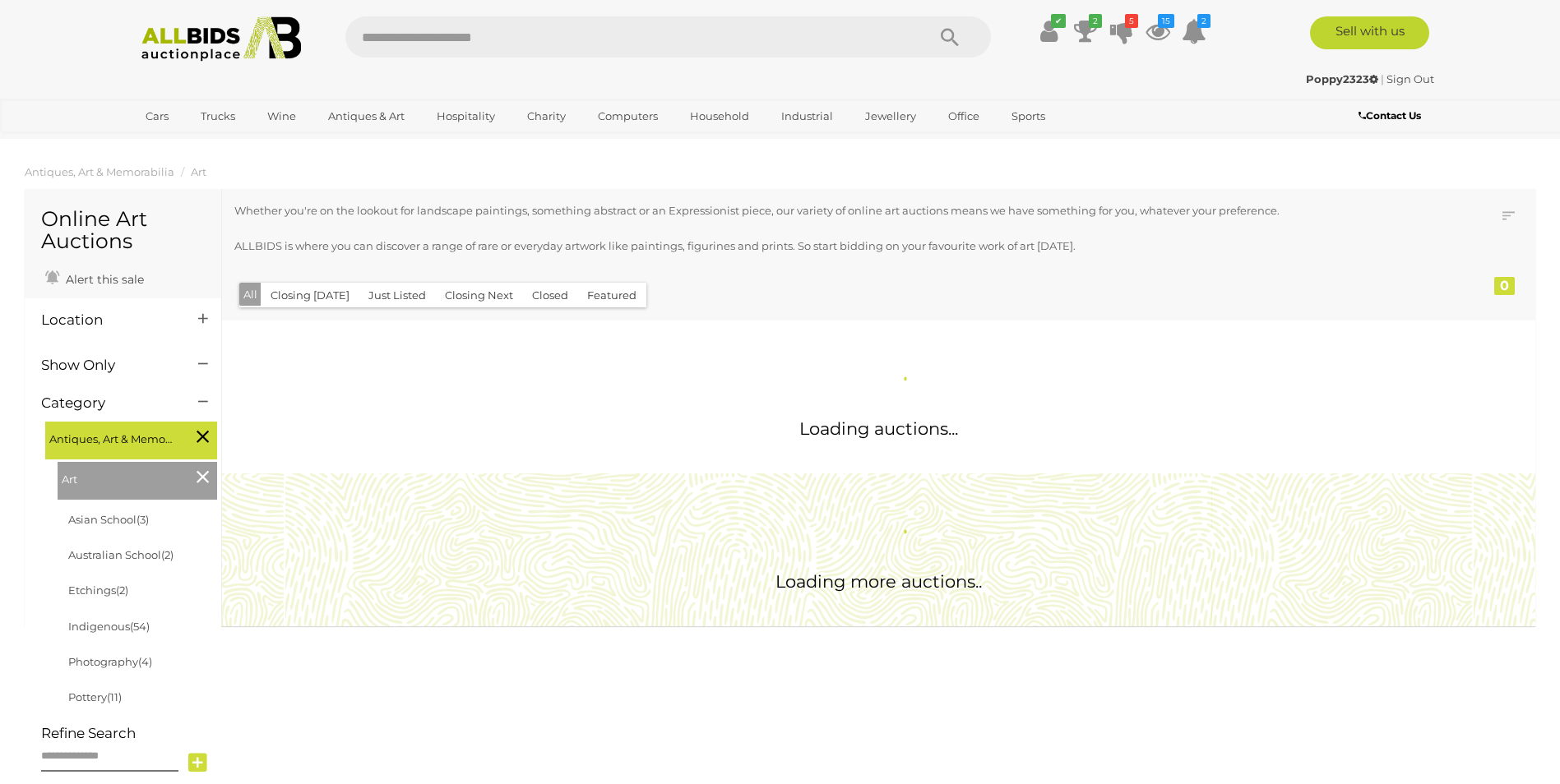
scroll to position [1090, 0]
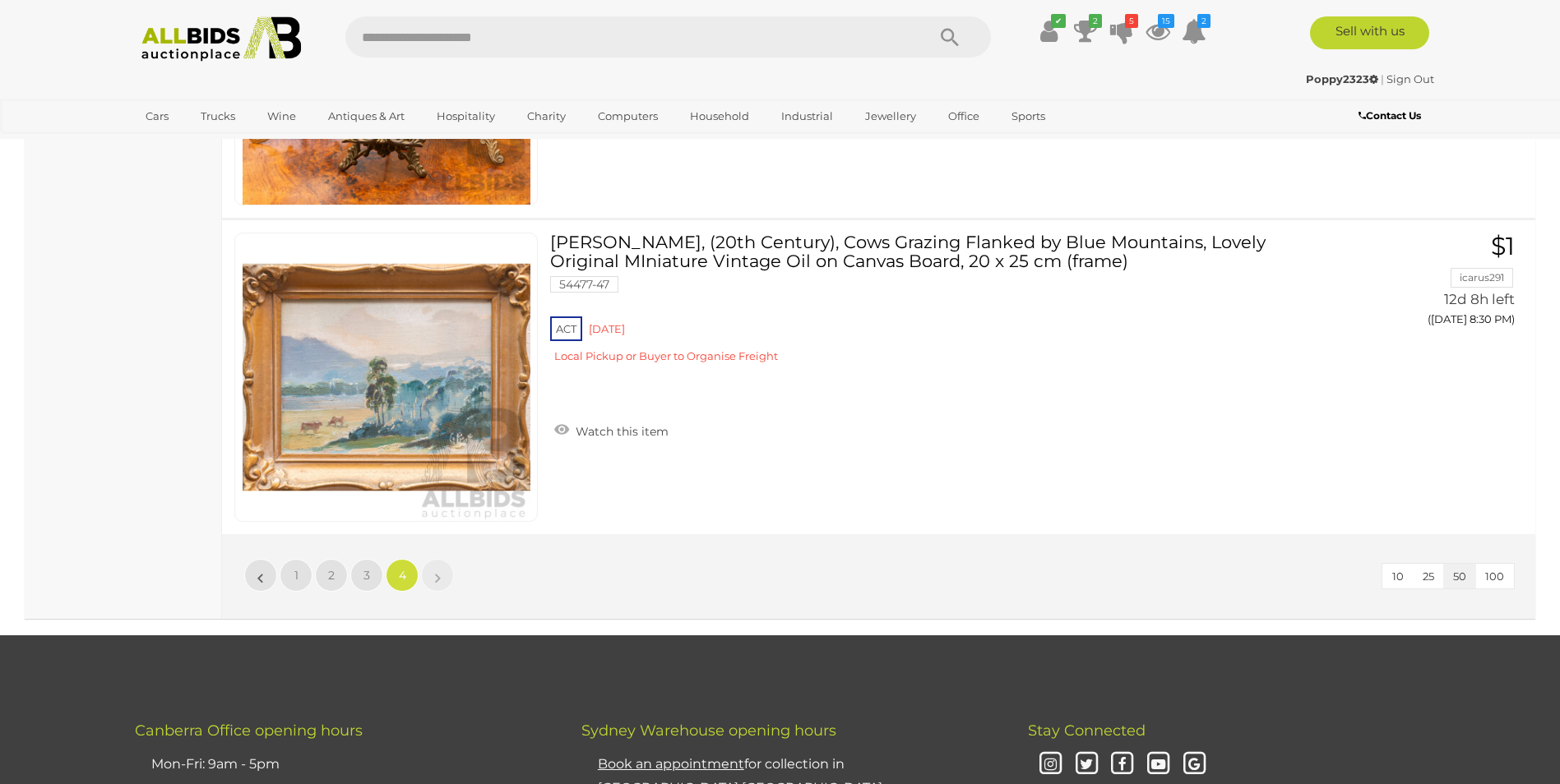
scroll to position [14993, 0]
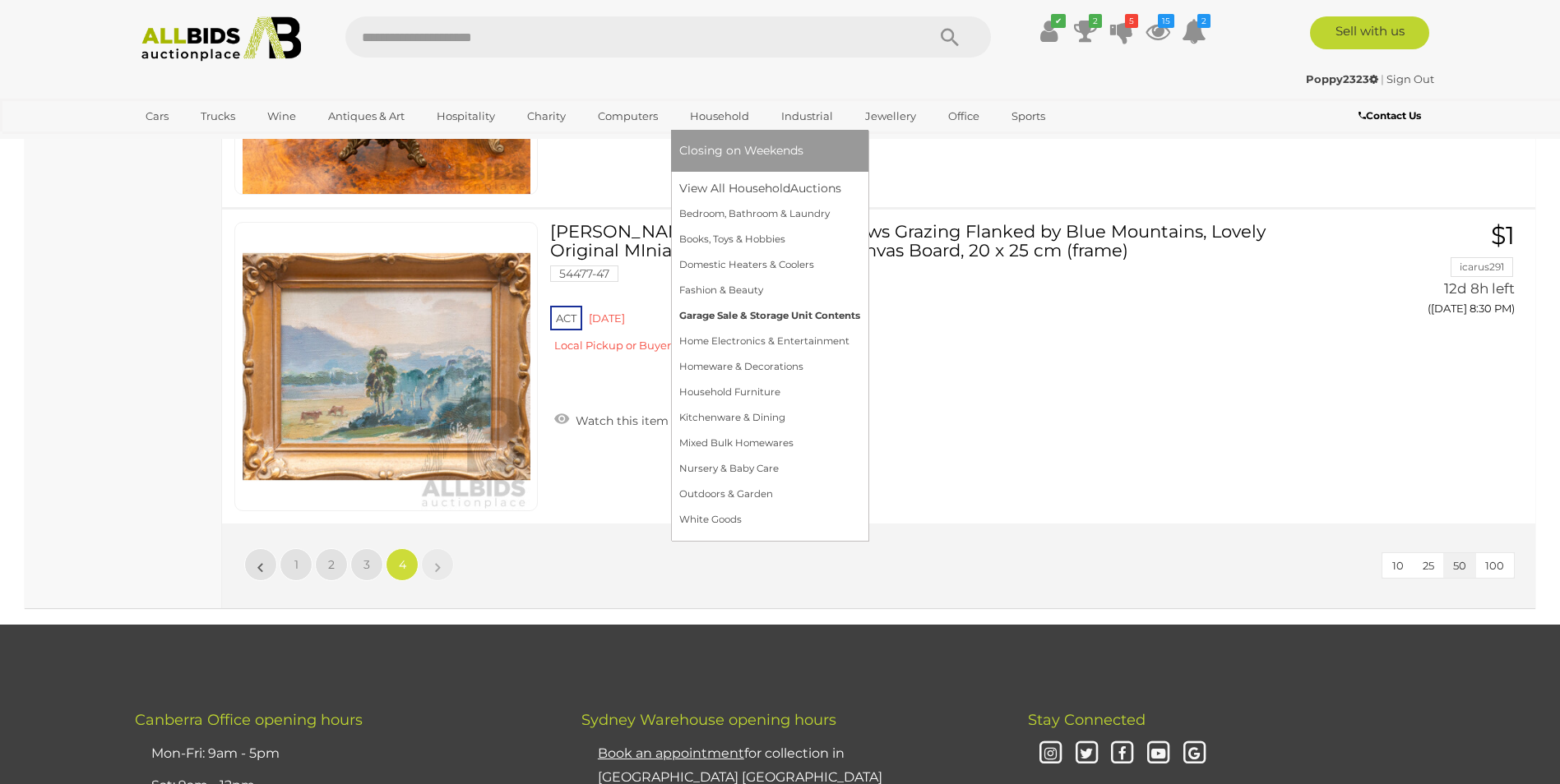
click at [736, 319] on link "Garage Sale & Storage Unit Contents" at bounding box center [770, 316] width 181 height 25
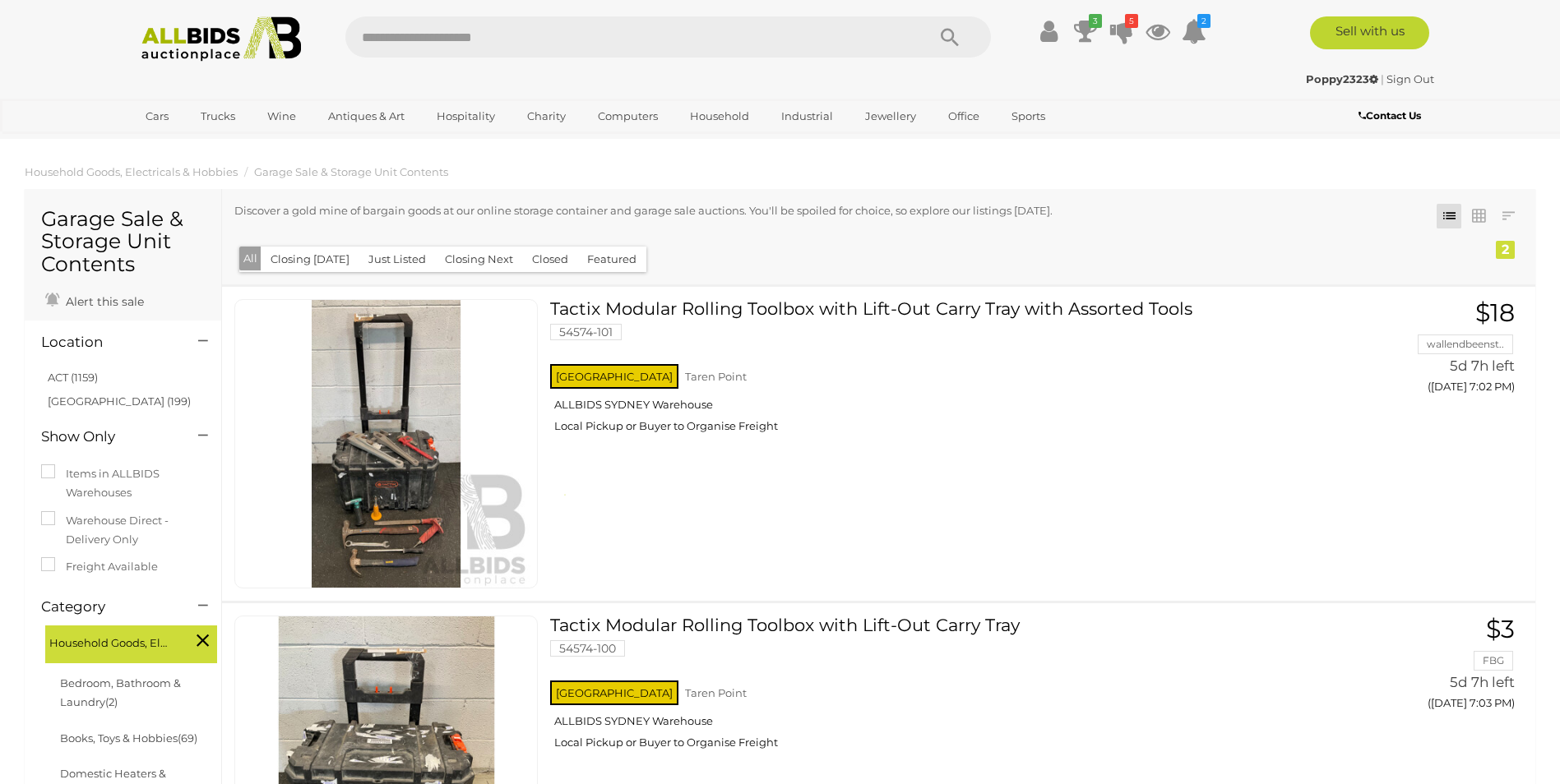
click at [77, 376] on link "ACT (1159)" at bounding box center [73, 377] width 50 height 13
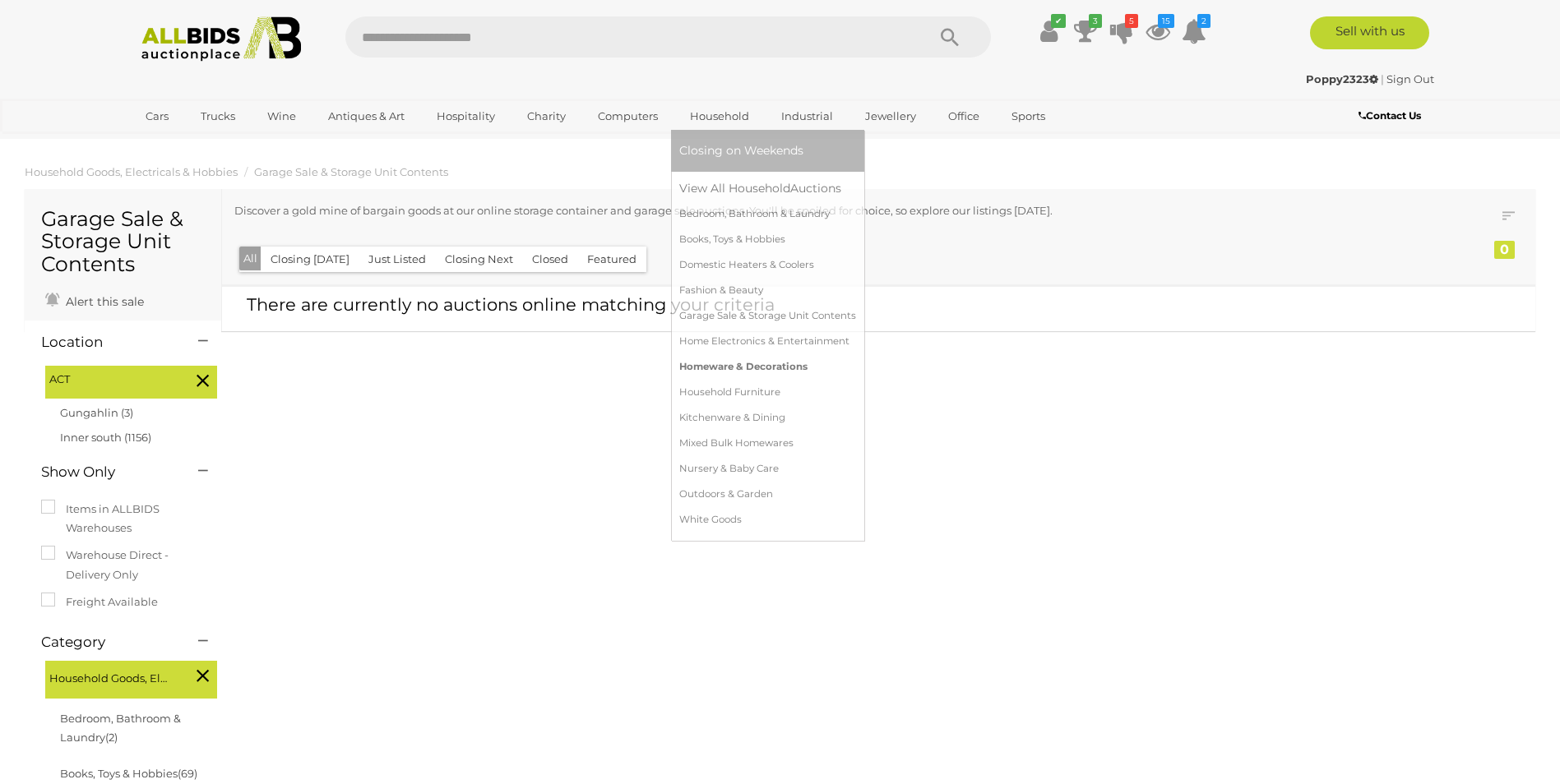
click at [753, 362] on link "Homeware & Decorations" at bounding box center [767, 367] width 177 height 25
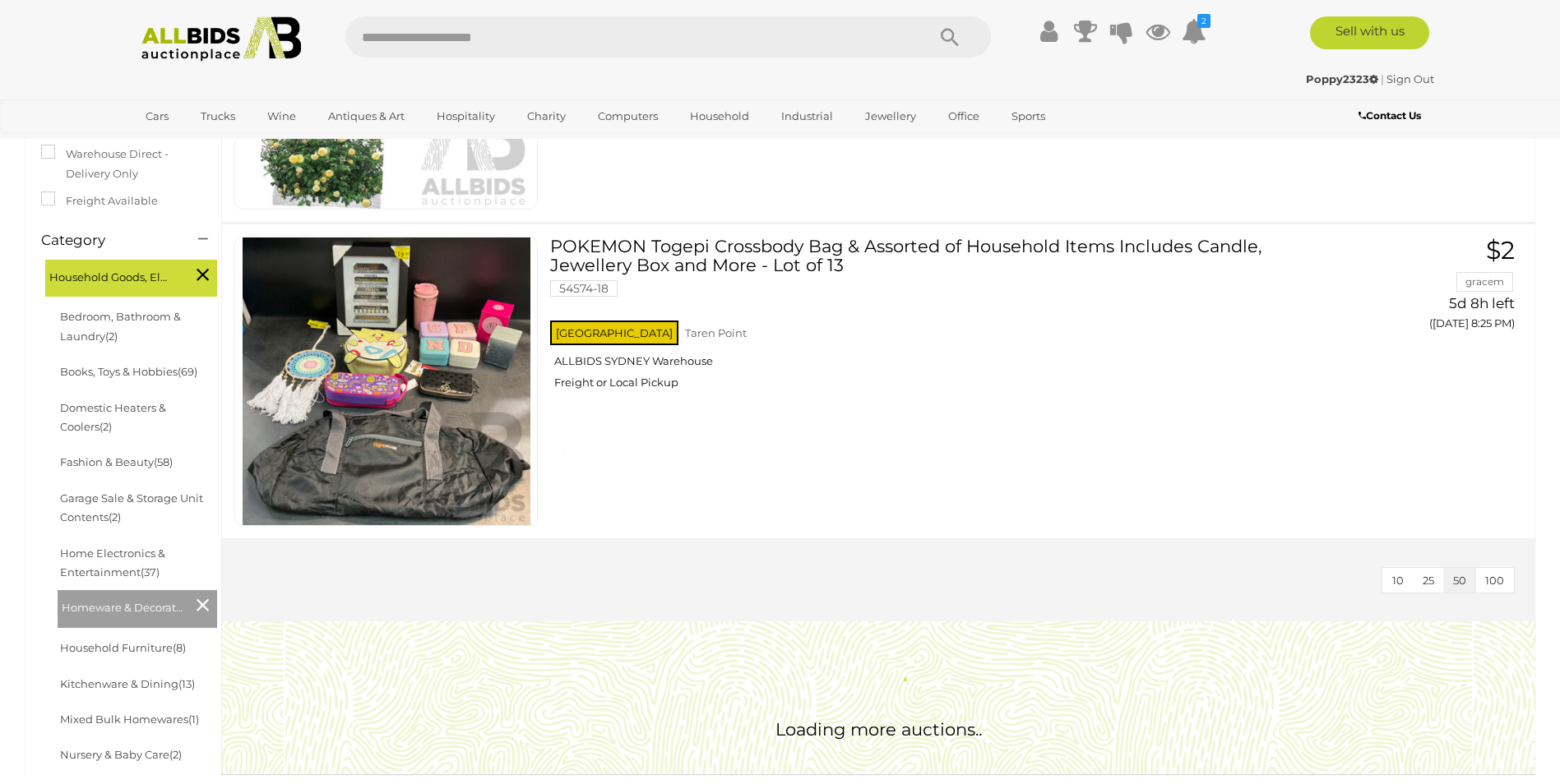
scroll to position [329, 0]
